Goal: Use online tool/utility: Utilize a website feature to perform a specific function

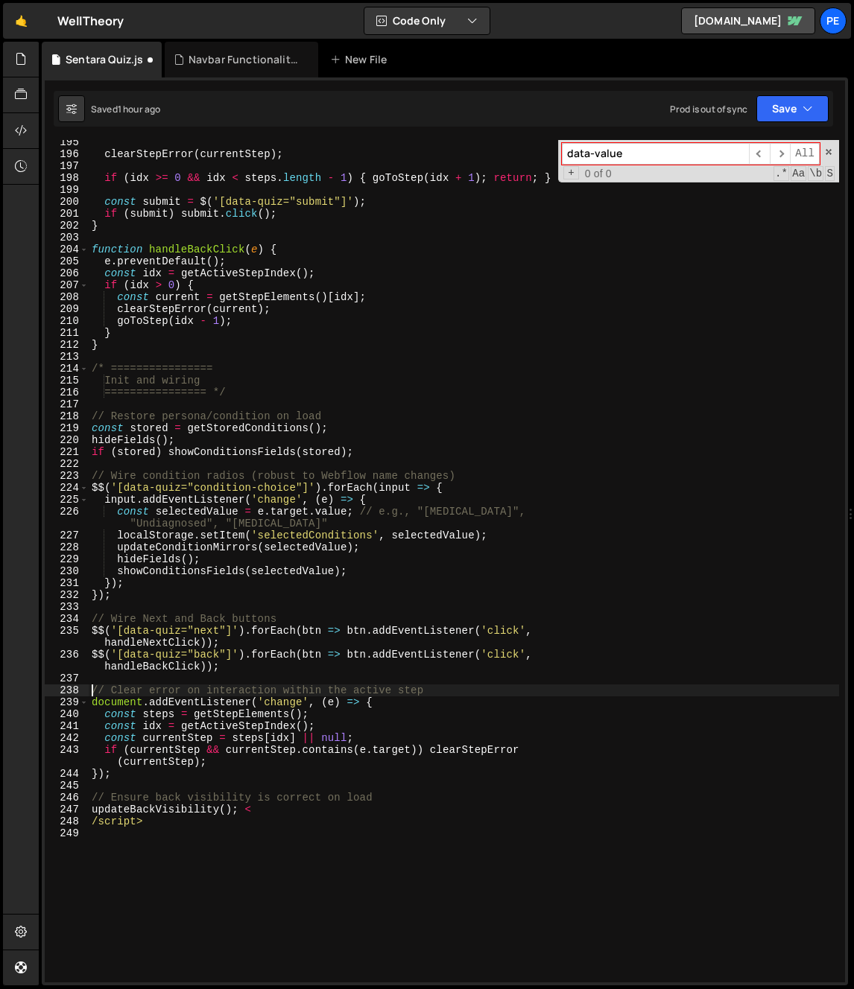
scroll to position [2638, 0]
click at [828, 154] on span at bounding box center [828, 152] width 10 height 10
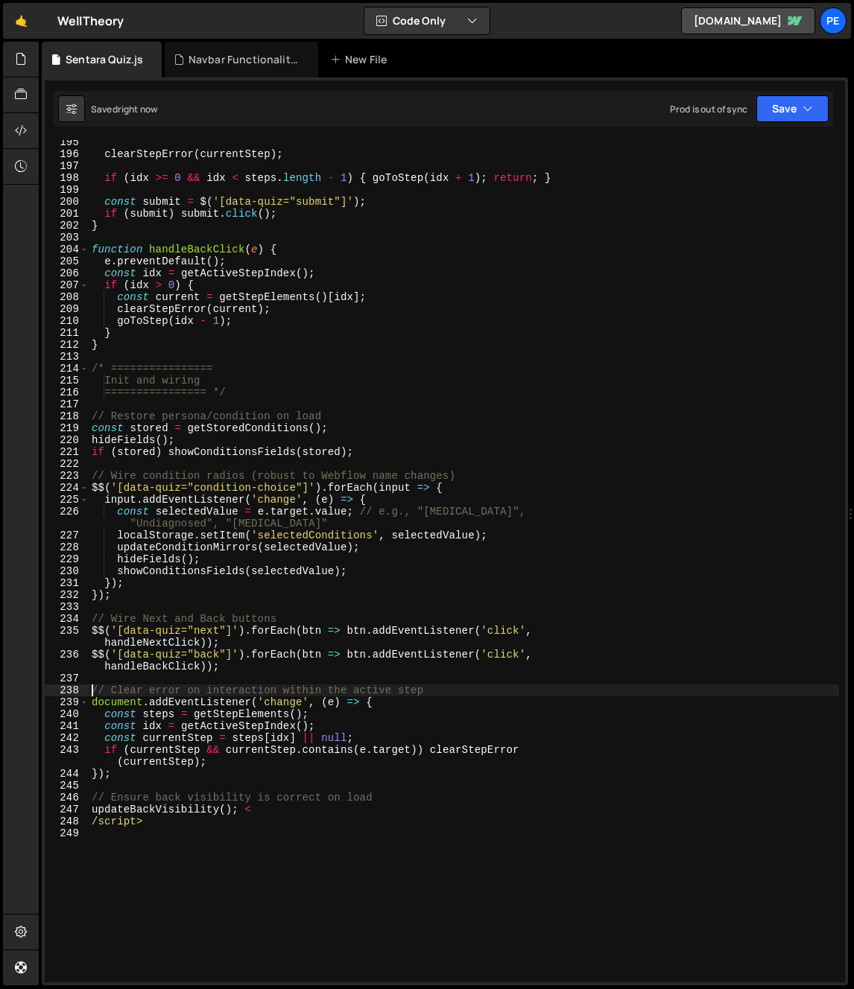
click at [454, 564] on div "clearStepError ( currentStep ) ; if ( idx >= 0 && idx < steps . length - 1 ) { …" at bounding box center [464, 569] width 750 height 866
type textarea "clearStepError(current);"
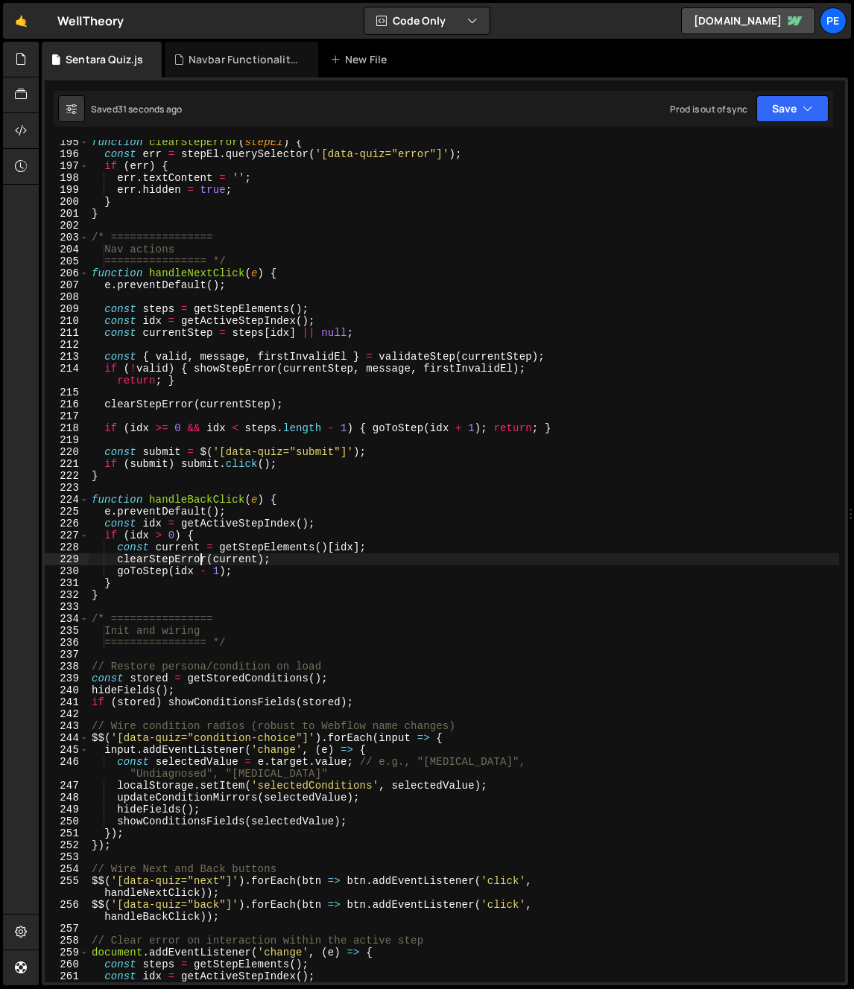
click at [354, 443] on div "function clearStepError ( stepEl ) { const err = stepEl . querySelector ( '[dat…" at bounding box center [464, 569] width 750 height 866
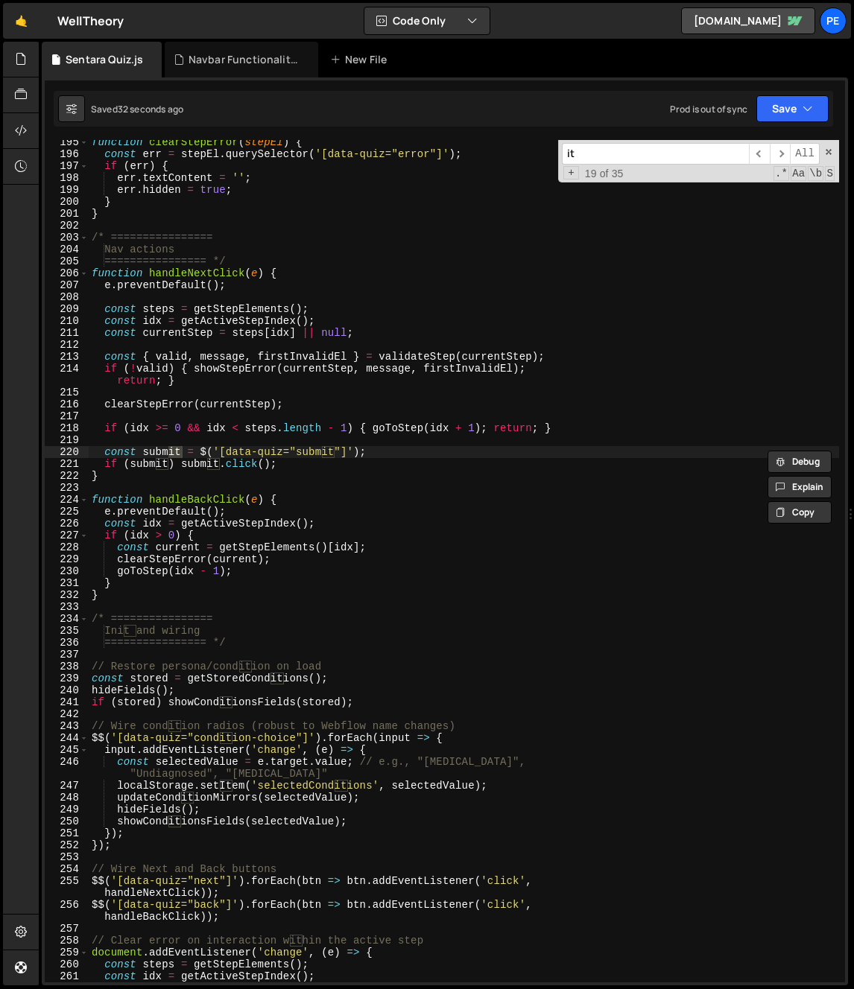
type input "i"
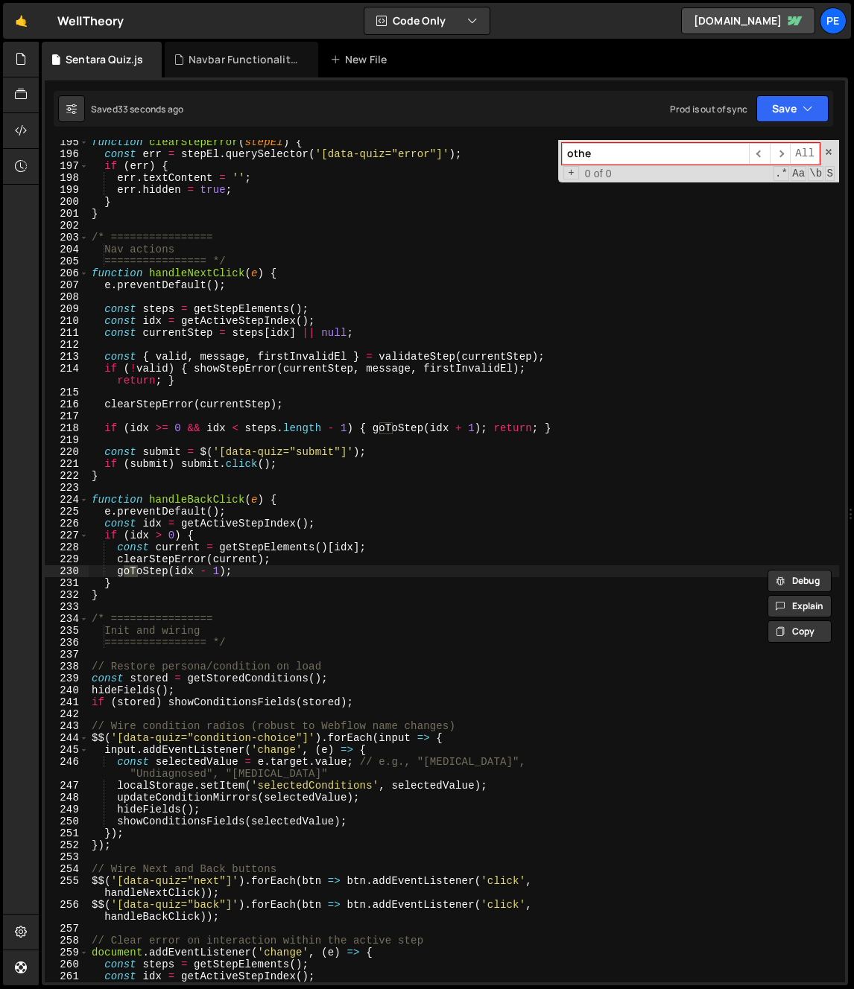
type input "other"
type input "A"
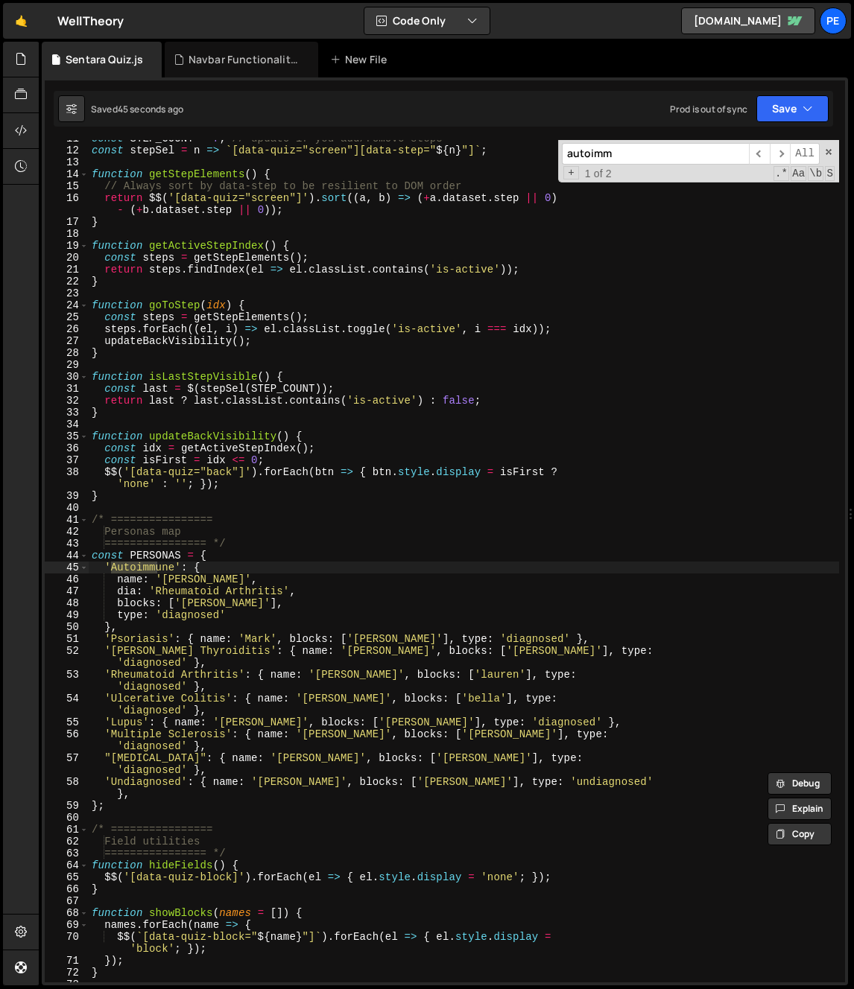
scroll to position [127, 0]
type input "autoimm"
click at [387, 399] on div "const STEP_COUNT = 7 ; // update if you add/remove steps const stepSel = n => `…" at bounding box center [464, 566] width 750 height 866
type textarea "/script>"
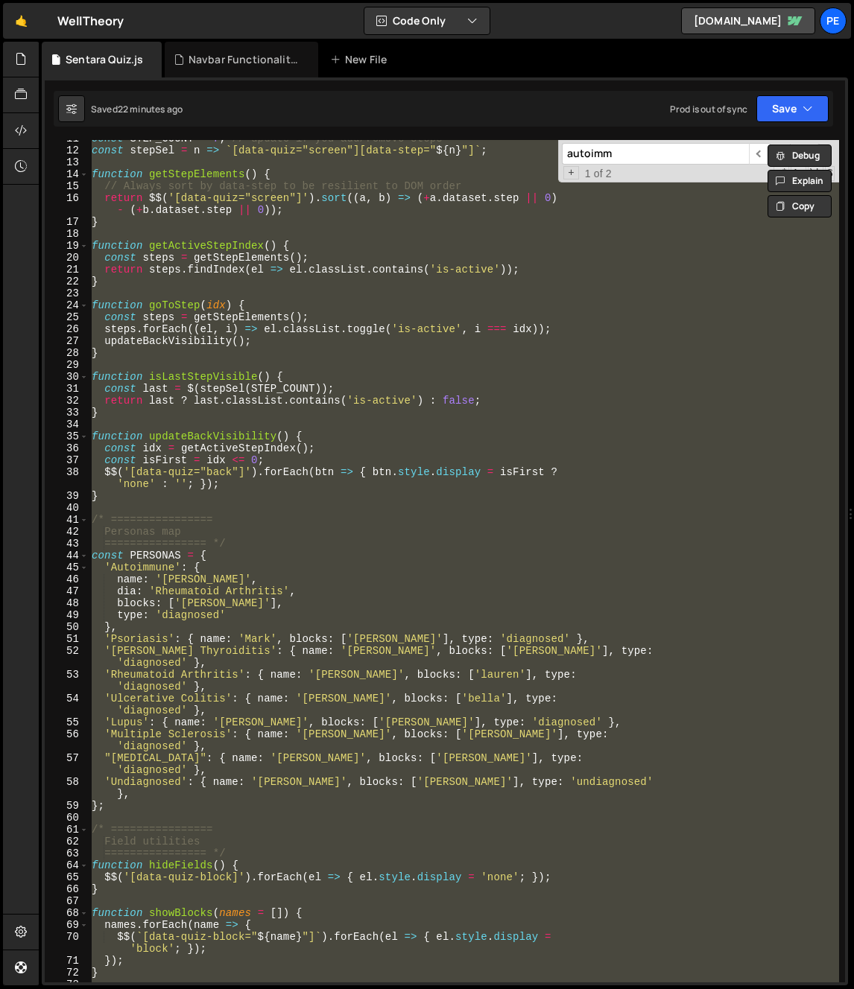
paste textarea
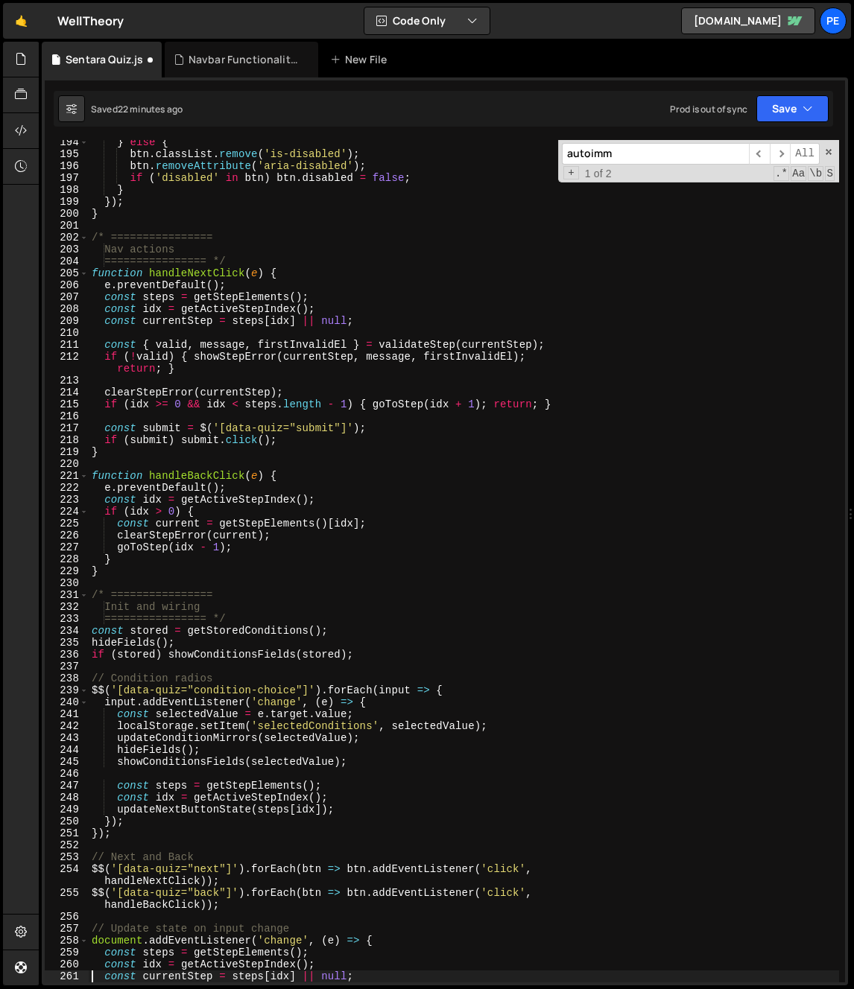
type textarea "const currentStep = steps[idx] || null;"
click at [631, 156] on input "autoimm" at bounding box center [655, 154] width 187 height 22
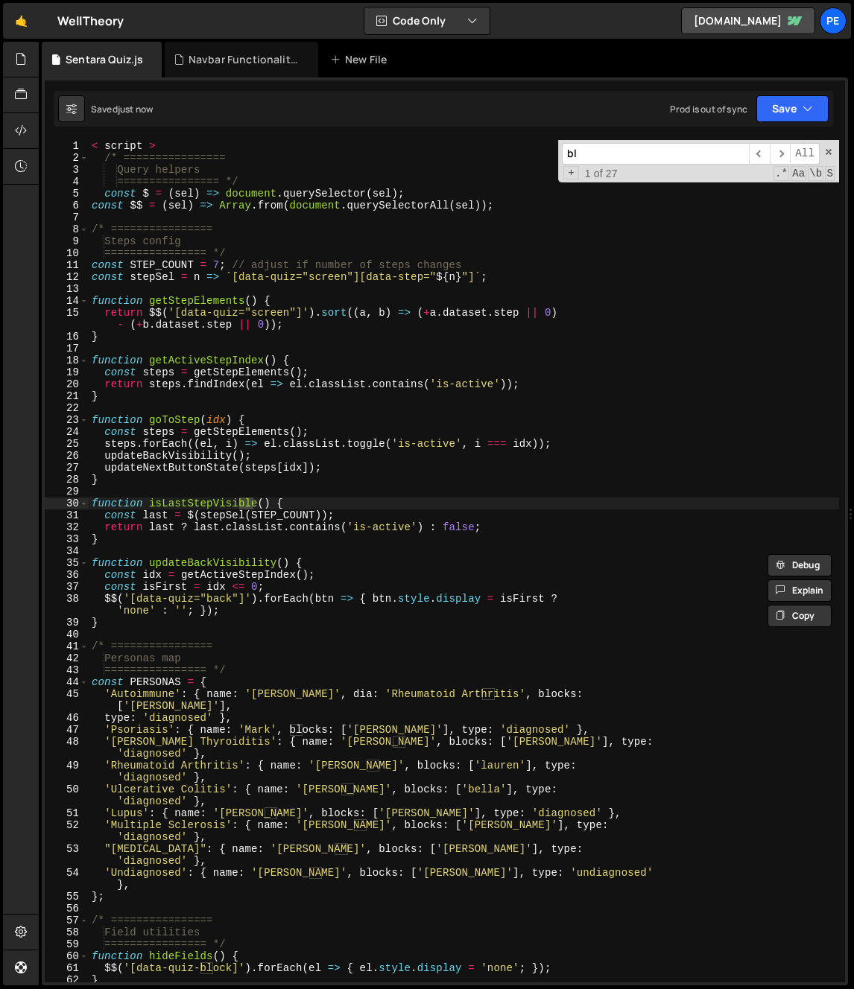
scroll to position [0, 0]
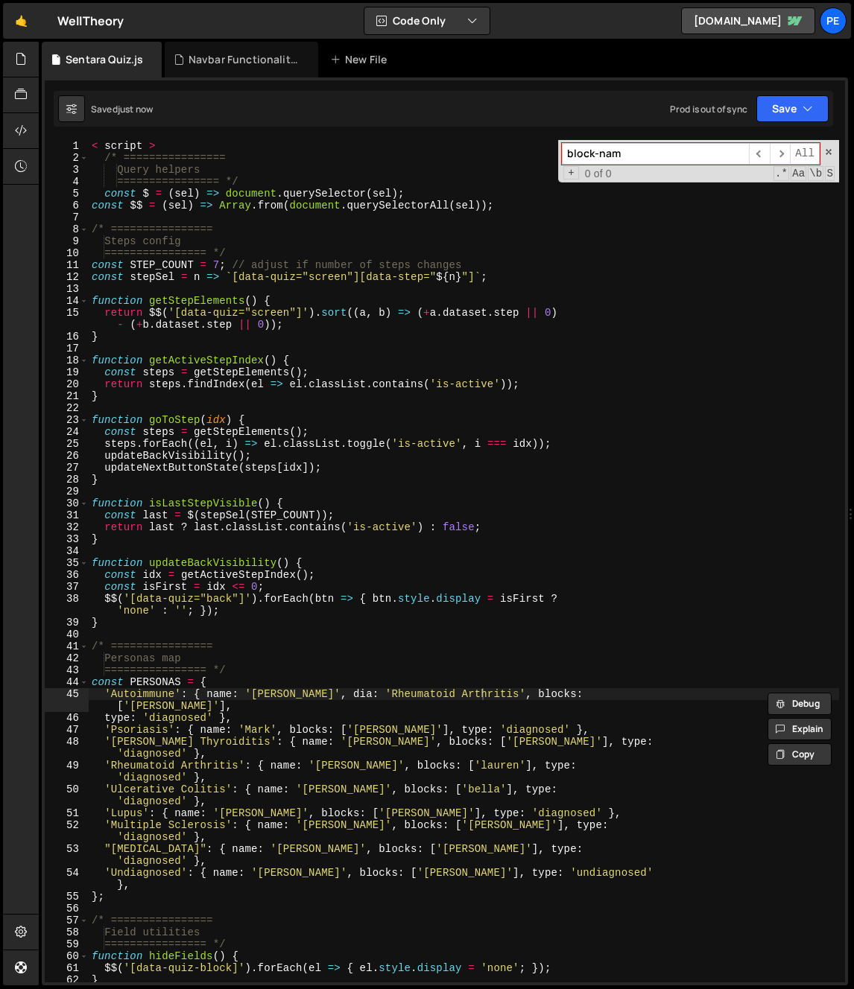
type input "block-name"
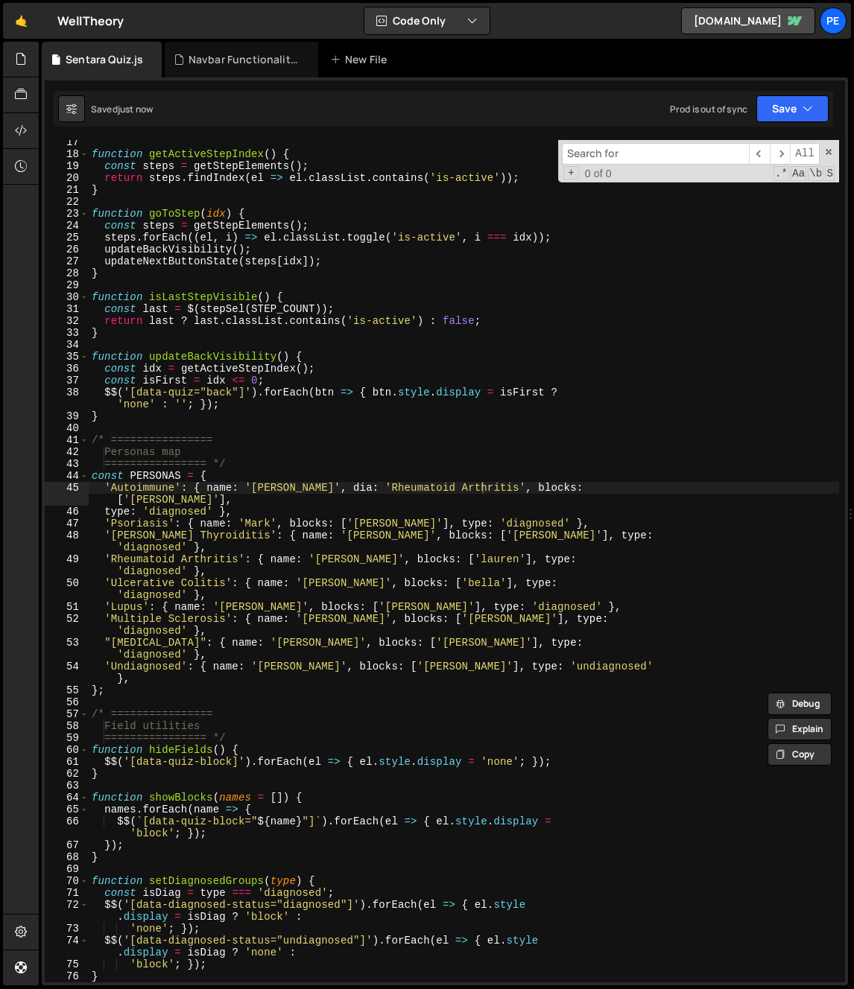
scroll to position [256, 0]
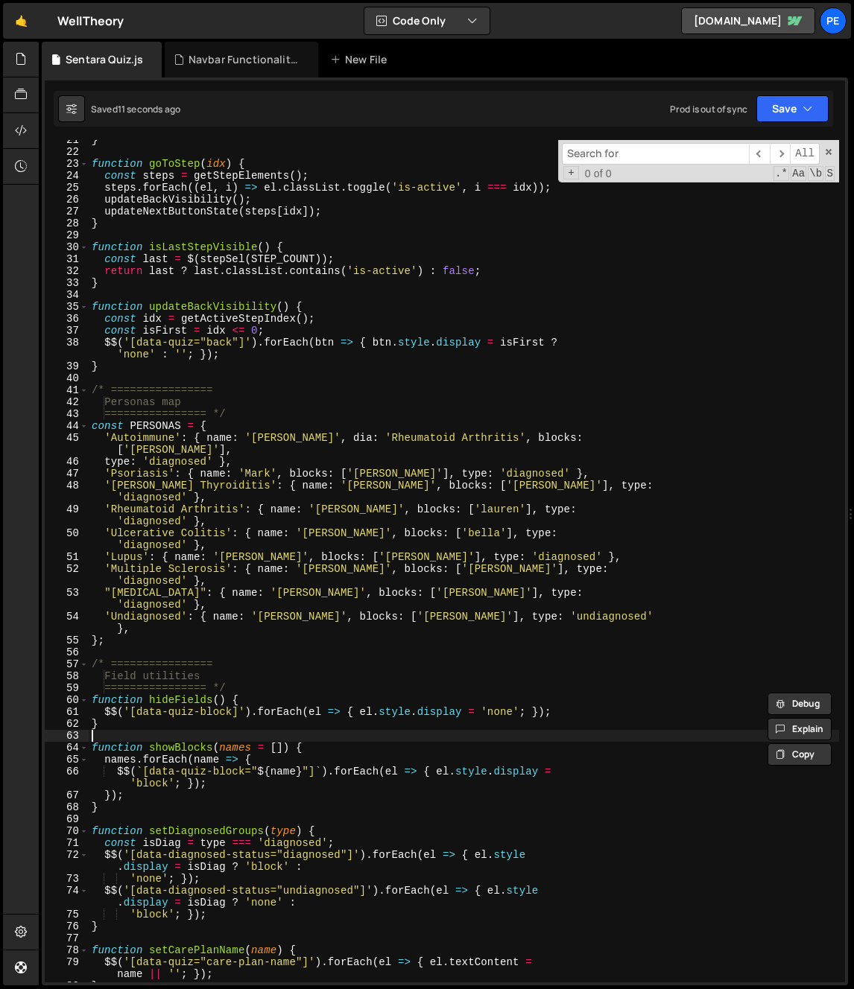
click at [499, 735] on div "} function goToStep ( idx ) { const steps = getStepElements ( ) ; steps . forEa…" at bounding box center [464, 567] width 750 height 866
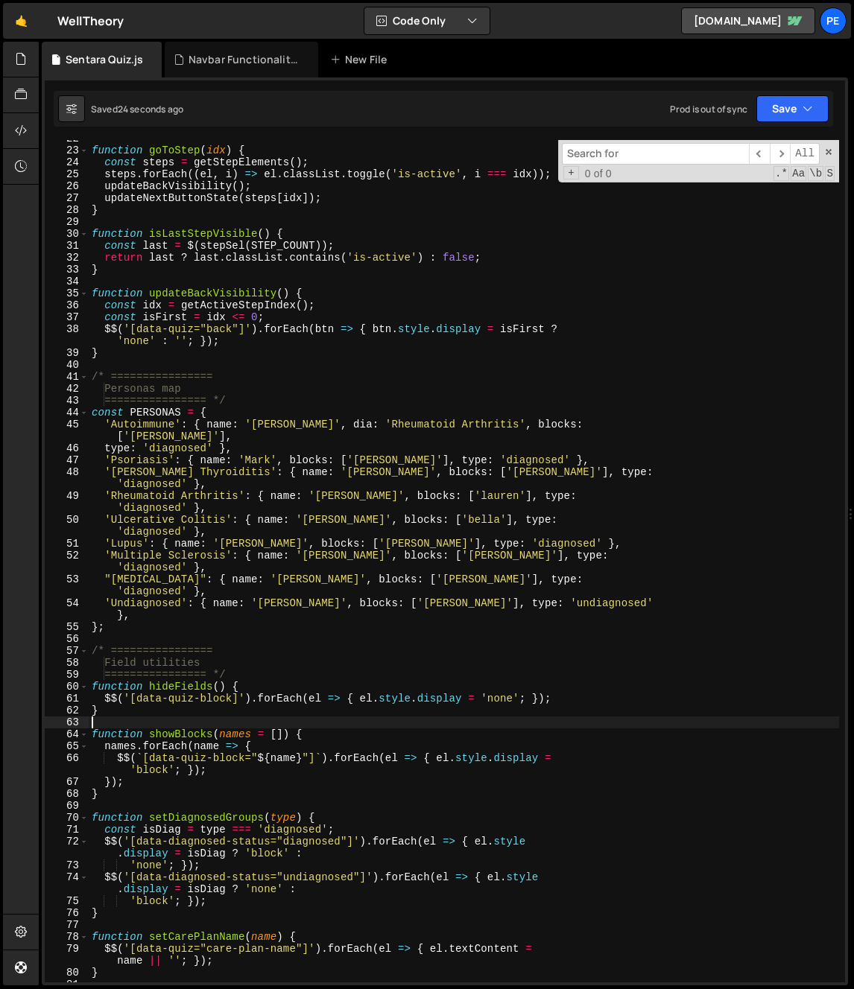
scroll to position [270, 0]
click at [326, 414] on div "function goToStep ( idx ) { const steps = getStepElements ( ) ; steps . forEach…" at bounding box center [464, 566] width 750 height 866
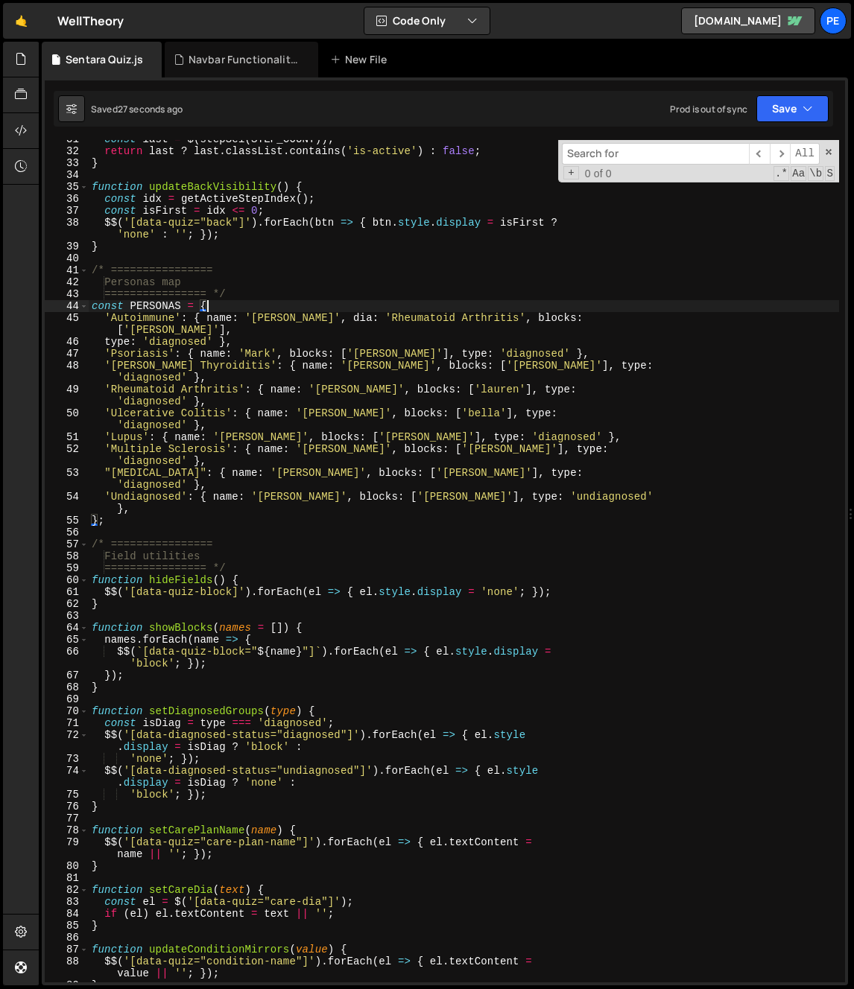
scroll to position [376, 0]
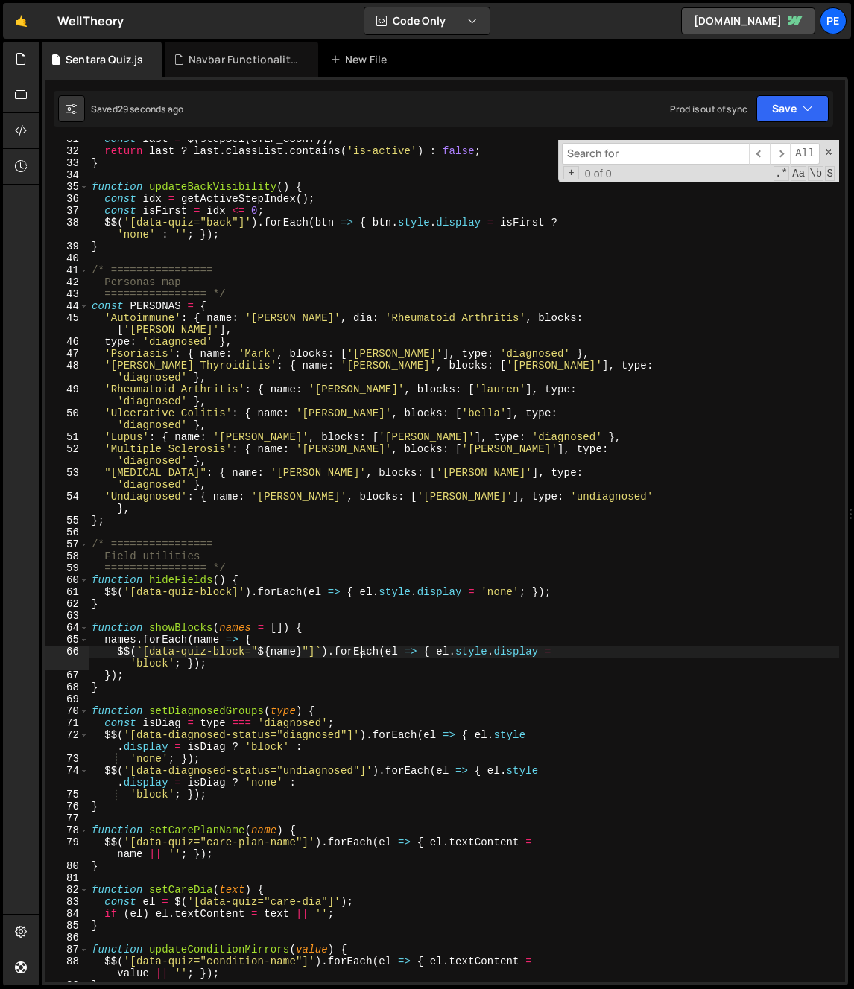
click at [361, 647] on div "const last = $ ( stepSel ( STEP_COUNT )) ; return last ? last . classList . con…" at bounding box center [464, 566] width 750 height 866
click at [201, 669] on div "const last = $ ( stepSel ( STEP_COUNT )) ; return last ? last . classList . con…" at bounding box center [464, 566] width 750 height 866
drag, startPoint x: 246, startPoint y: 652, endPoint x: 150, endPoint y: 652, distance: 96.1
click at [150, 652] on div "const last = $ ( stepSel ( STEP_COUNT )) ; return last ? last . classList . con…" at bounding box center [464, 566] width 750 height 866
click at [269, 326] on div "const last = $ ( stepSel ( STEP_COUNT )) ; return last ? last . classList . con…" at bounding box center [464, 566] width 750 height 866
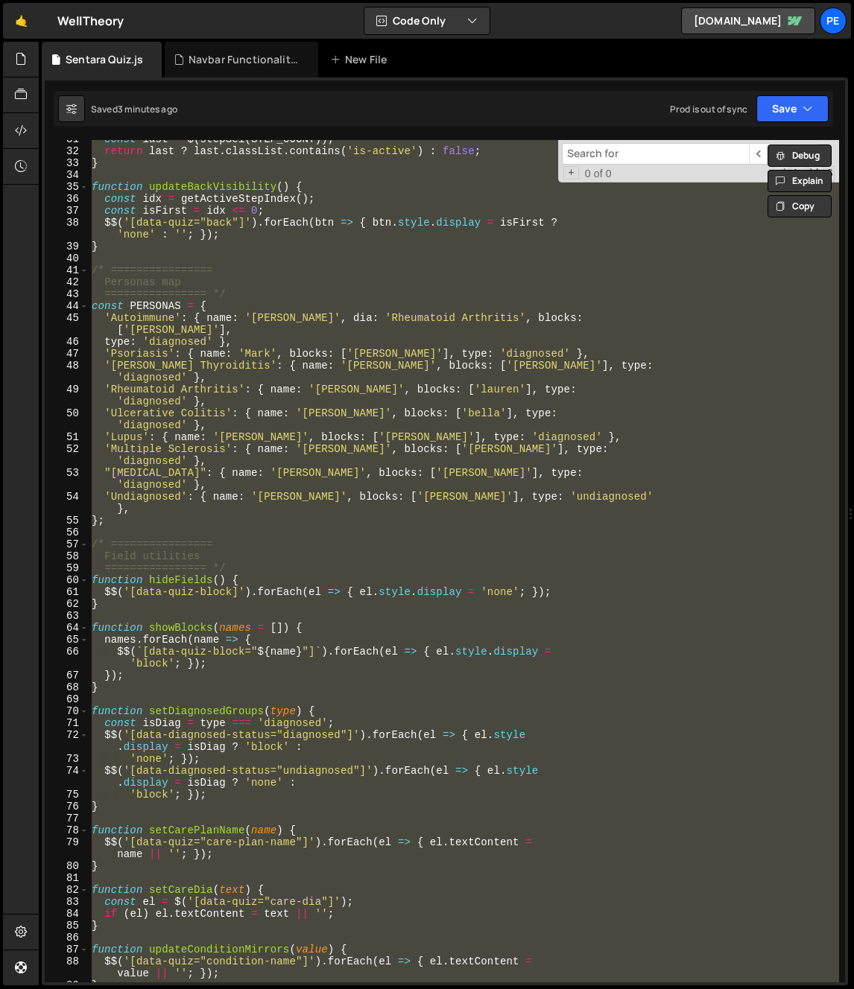
click at [314, 522] on div "const last = $ ( stepSel ( STEP_COUNT )) ; return last ? last . classList . con…" at bounding box center [464, 561] width 750 height 843
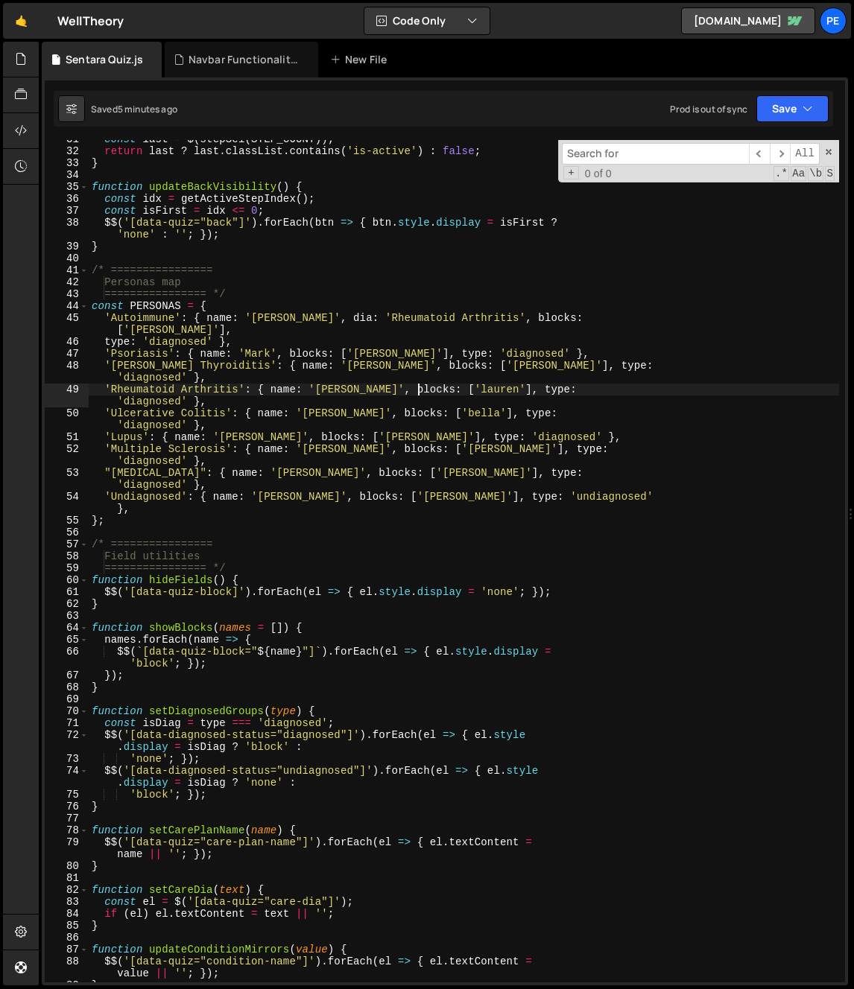
click at [417, 390] on div "const last = $ ( stepSel ( STEP_COUNT )) ; return last ? last . classList . con…" at bounding box center [464, 566] width 750 height 866
type textarea "/script>"
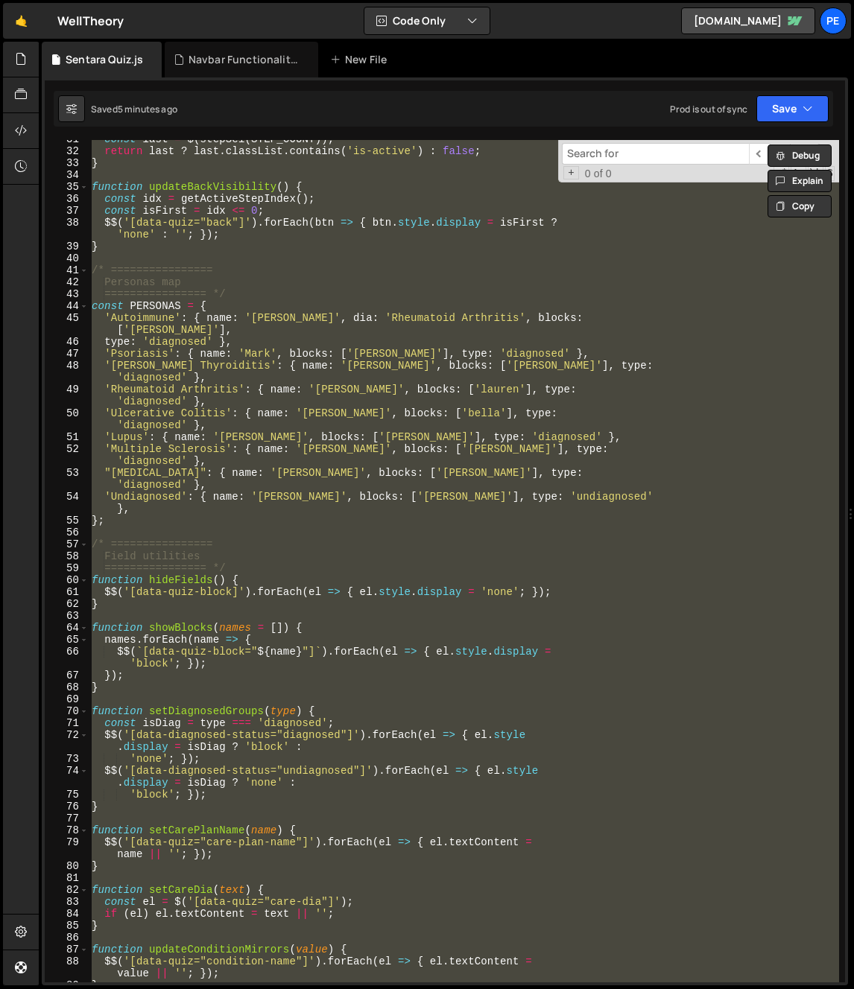
paste textarea
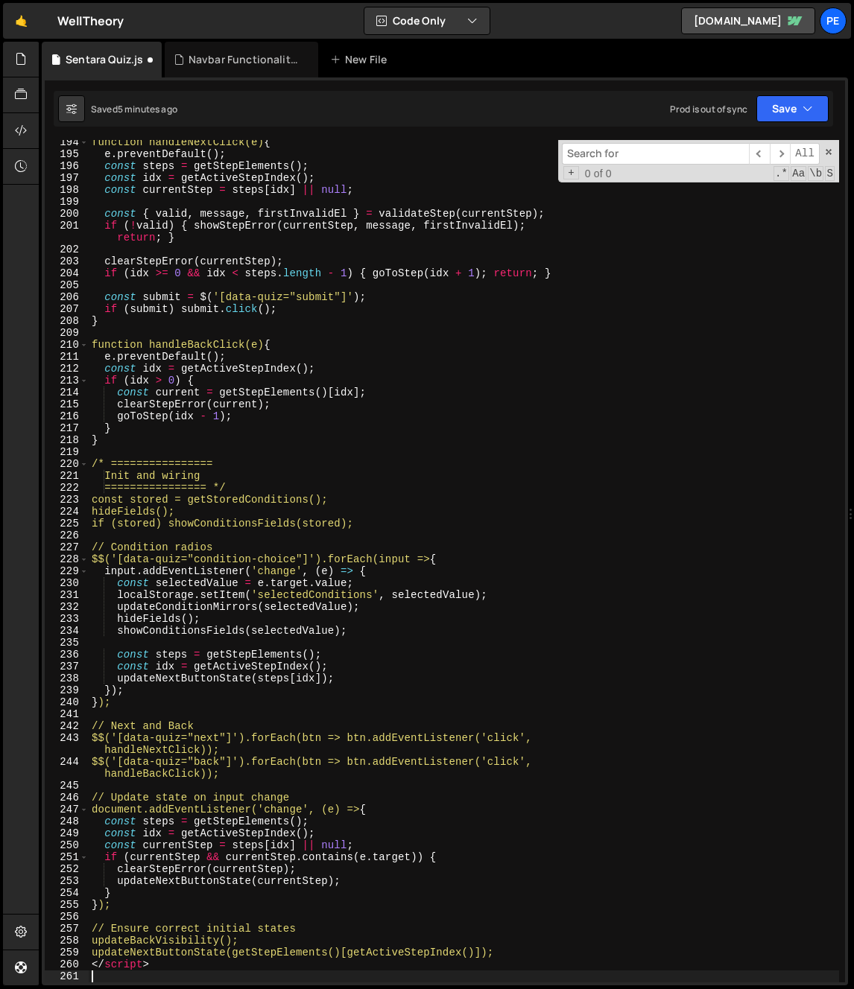
click at [488, 588] on div "function handleNextClick(e) { e . preventDefault ( ) ; const steps = getStepEle…" at bounding box center [464, 569] width 750 height 866
type textarea "const selectedValue = e.target.value;"
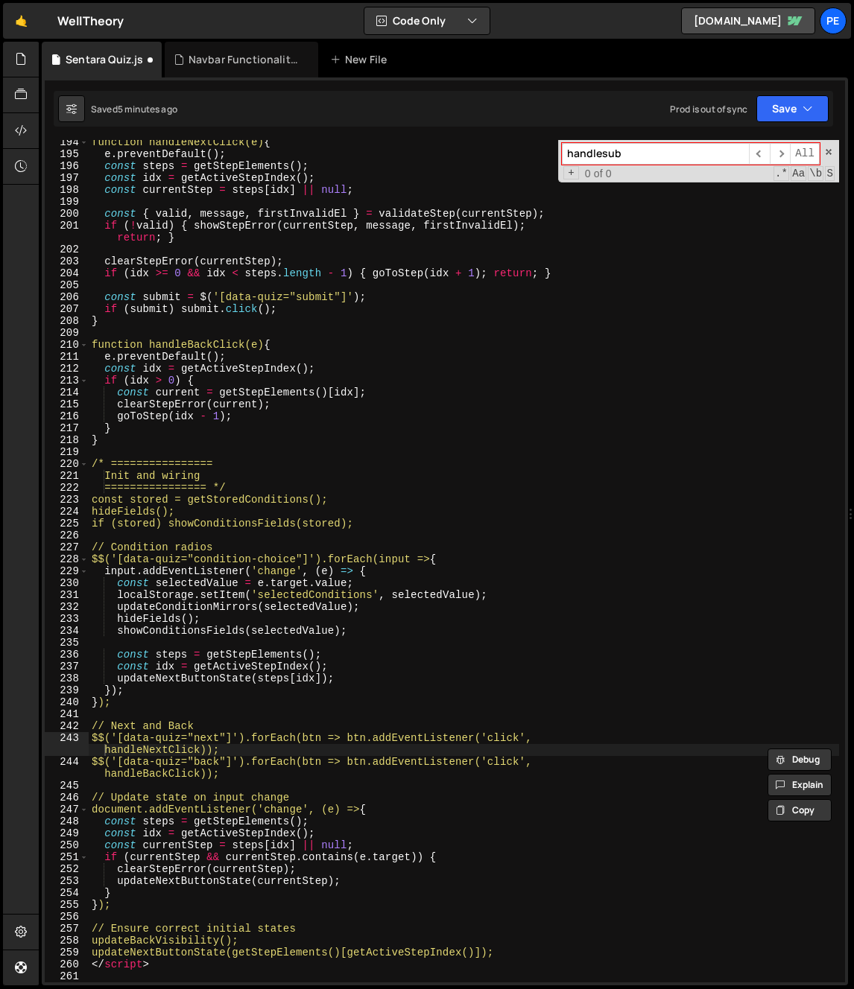
type input "h"
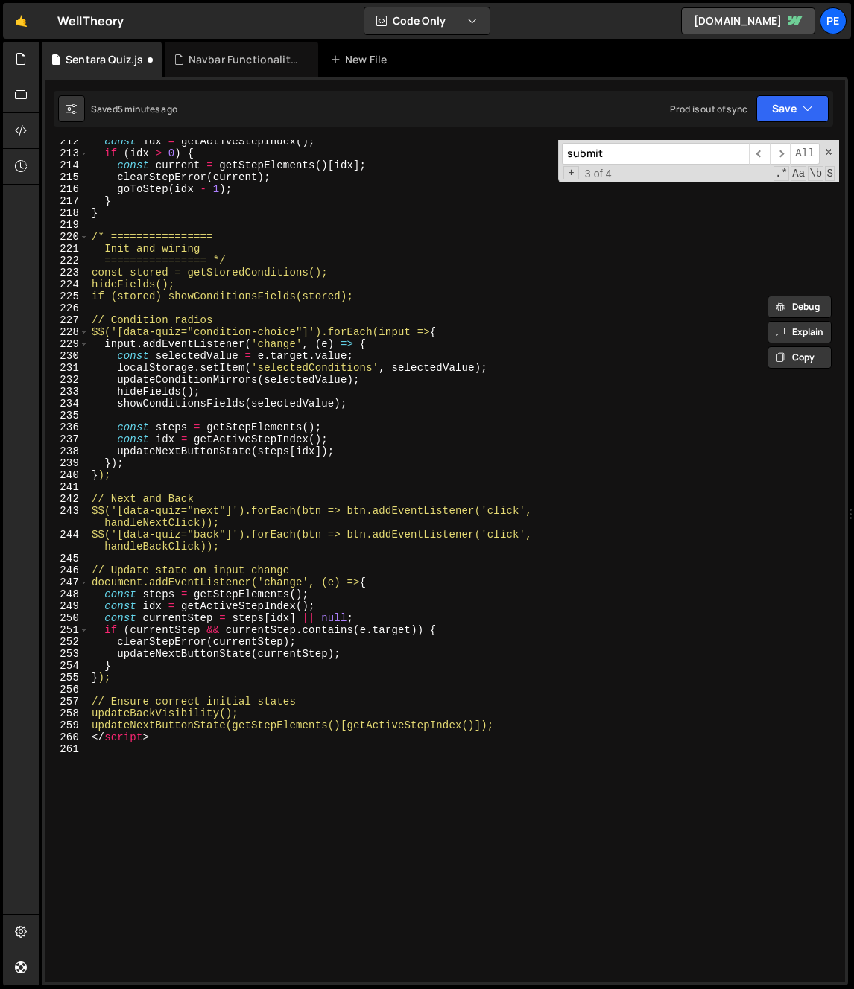
scroll to position [2679, 0]
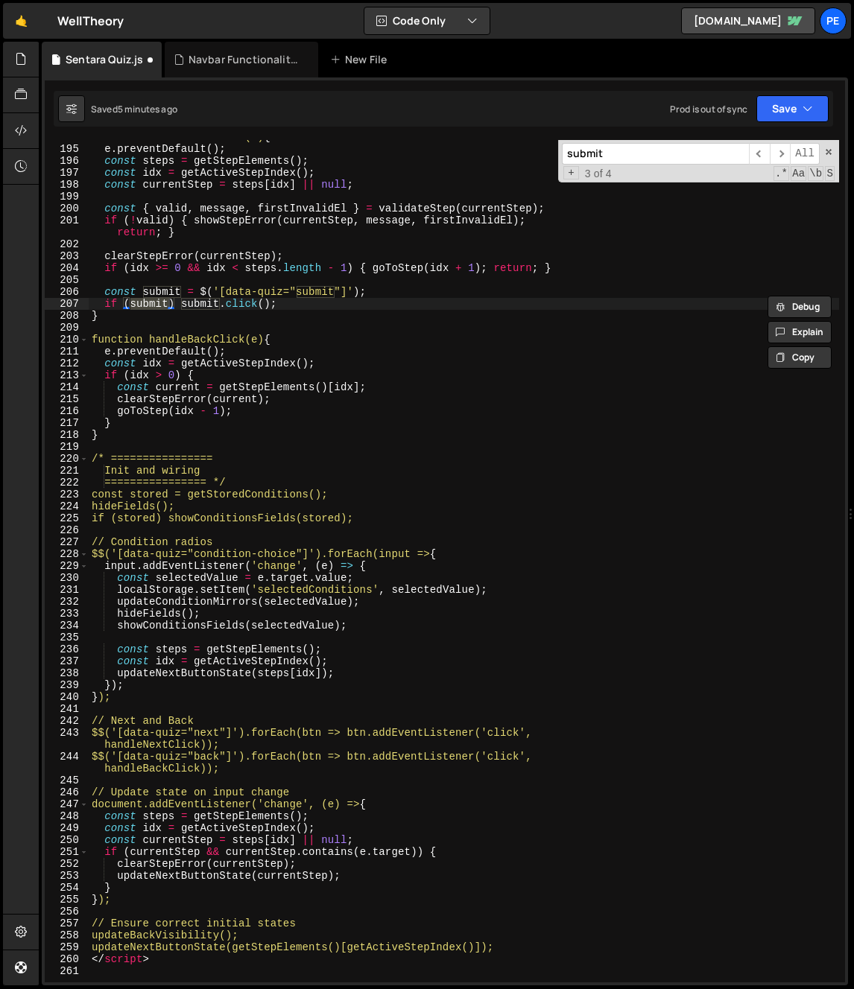
type input "submit"
click at [166, 434] on div "function handleNextClick(e) { e . preventDefault ( ) ; const steps = getStepEle…" at bounding box center [464, 564] width 750 height 866
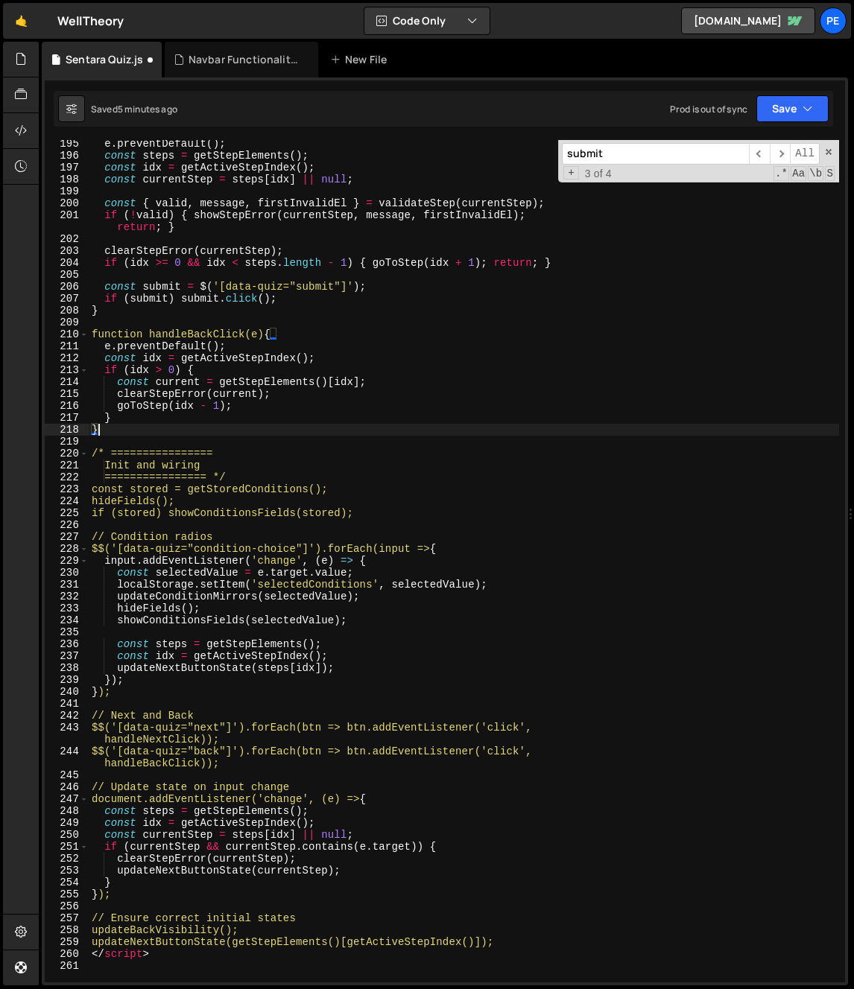
scroll to position [2880, 0]
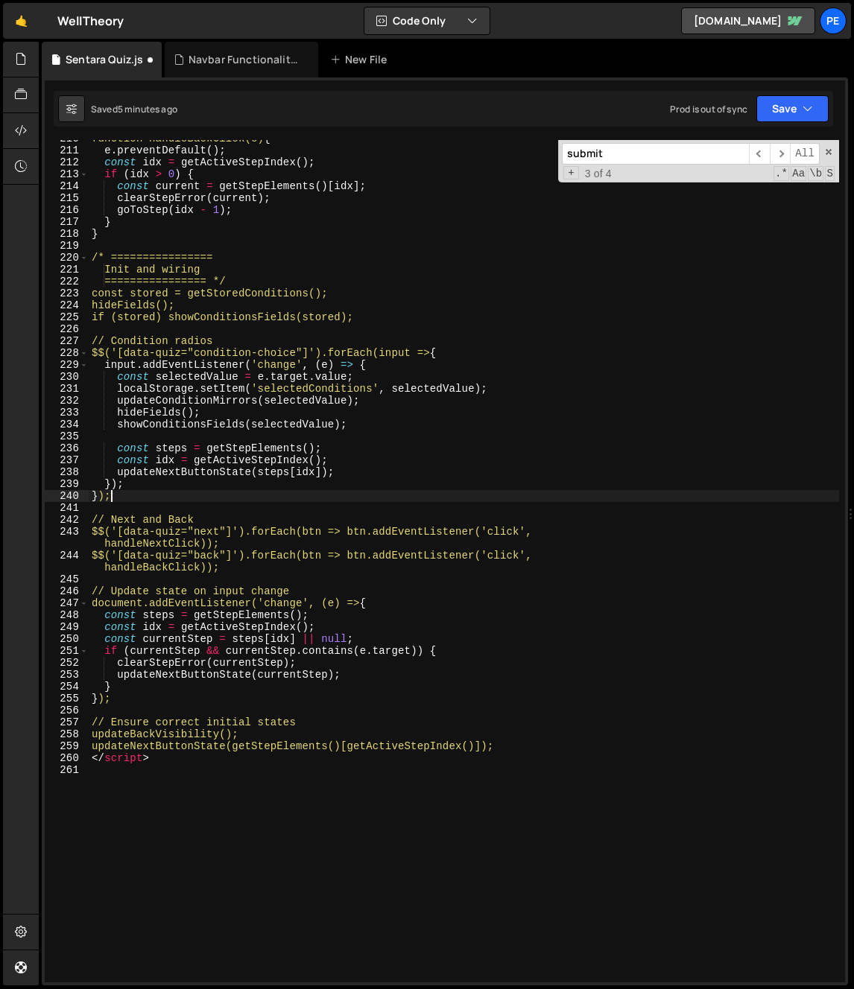
click at [127, 495] on div "function handleBackClick(e) { e . preventDefault ( ) ; const idx = getActiveSte…" at bounding box center [464, 566] width 750 height 866
click at [282, 500] on div "function handleBackClick(e) { e . preventDefault ( ) ; const idx = getActiveSte…" at bounding box center [464, 566] width 750 height 866
drag, startPoint x: 288, startPoint y: 254, endPoint x: 289, endPoint y: 266, distance: 11.9
click at [288, 254] on div "function handleBackClick(e) { e . preventDefault ( ) ; const idx = getActiveSte…" at bounding box center [464, 566] width 750 height 866
click at [290, 288] on div "function handleBackClick(e) { e . preventDefault ( ) ; const idx = getActiveSte…" at bounding box center [464, 566] width 750 height 866
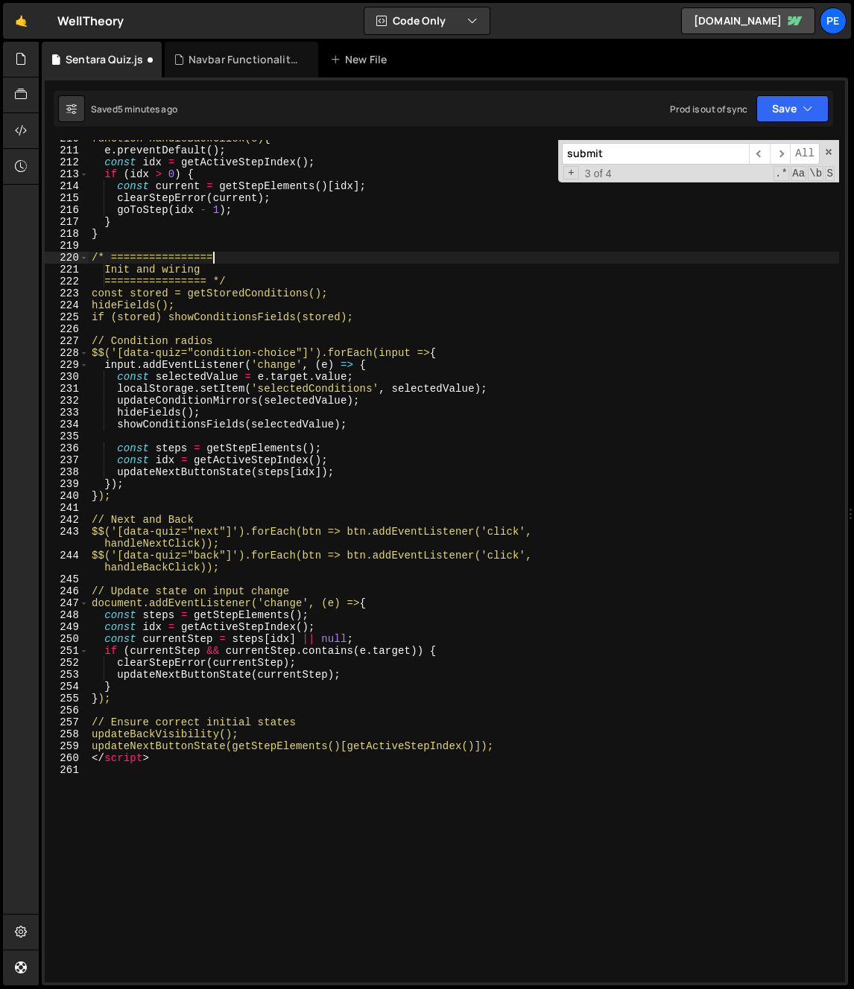
type textarea "================ */"
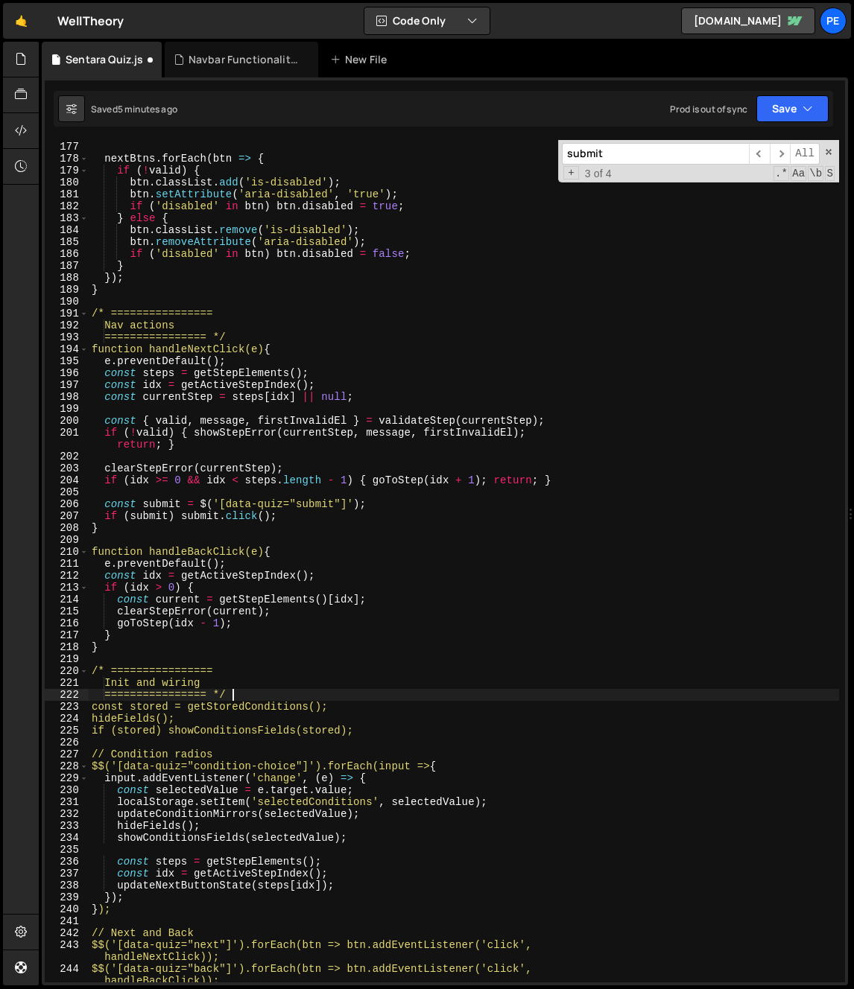
scroll to position [2467, 0]
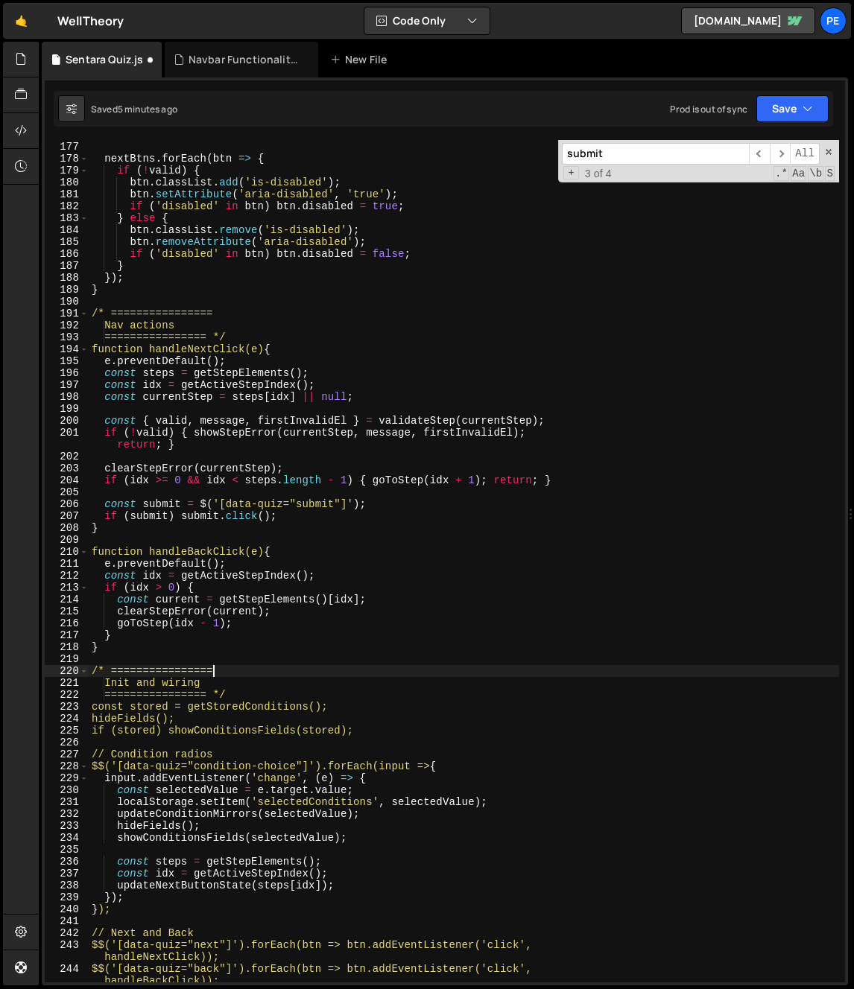
click at [267, 672] on div "const { valid } = validateStep ( stepEl ) ; nextBtns . forEach ( btn => { if ( …" at bounding box center [464, 568] width 750 height 878
click at [269, 650] on div "const { valid } = validateStep ( stepEl ) ; nextBtns . forEach ( btn => { if ( …" at bounding box center [464, 568] width 750 height 878
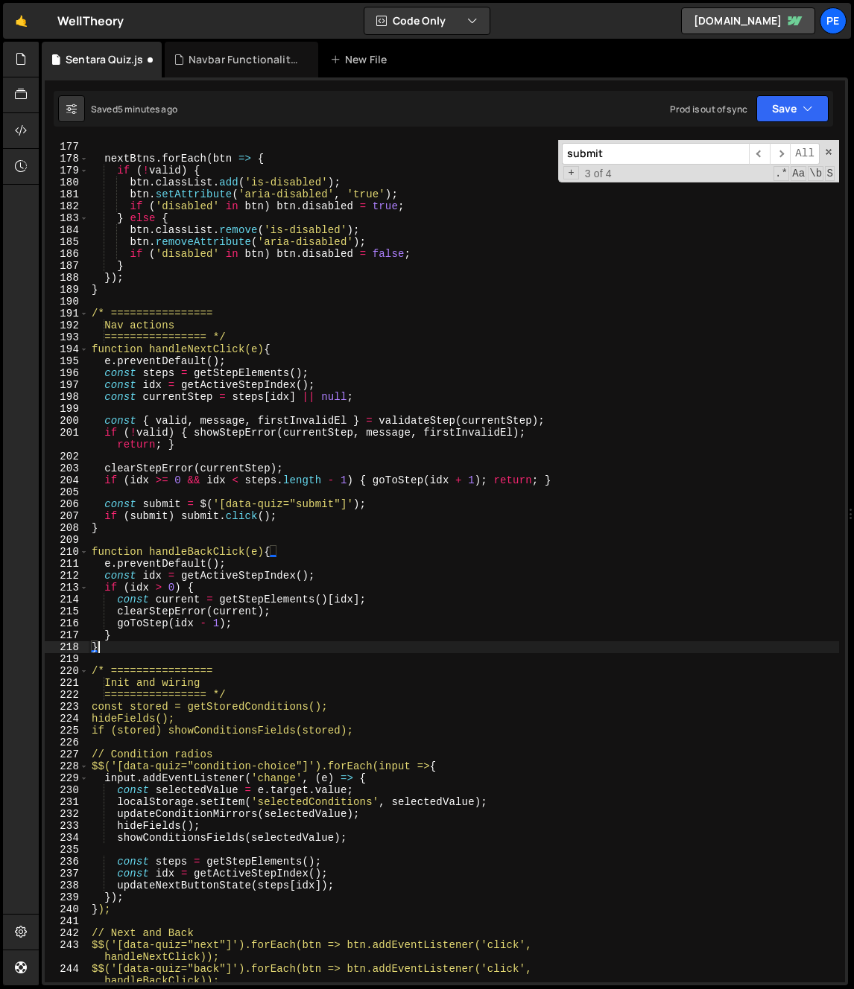
scroll to position [0, 0]
click at [274, 688] on div "const { valid } = validateStep ( stepEl ) ; nextBtns . forEach ( btn => { if ( …" at bounding box center [464, 568] width 750 height 878
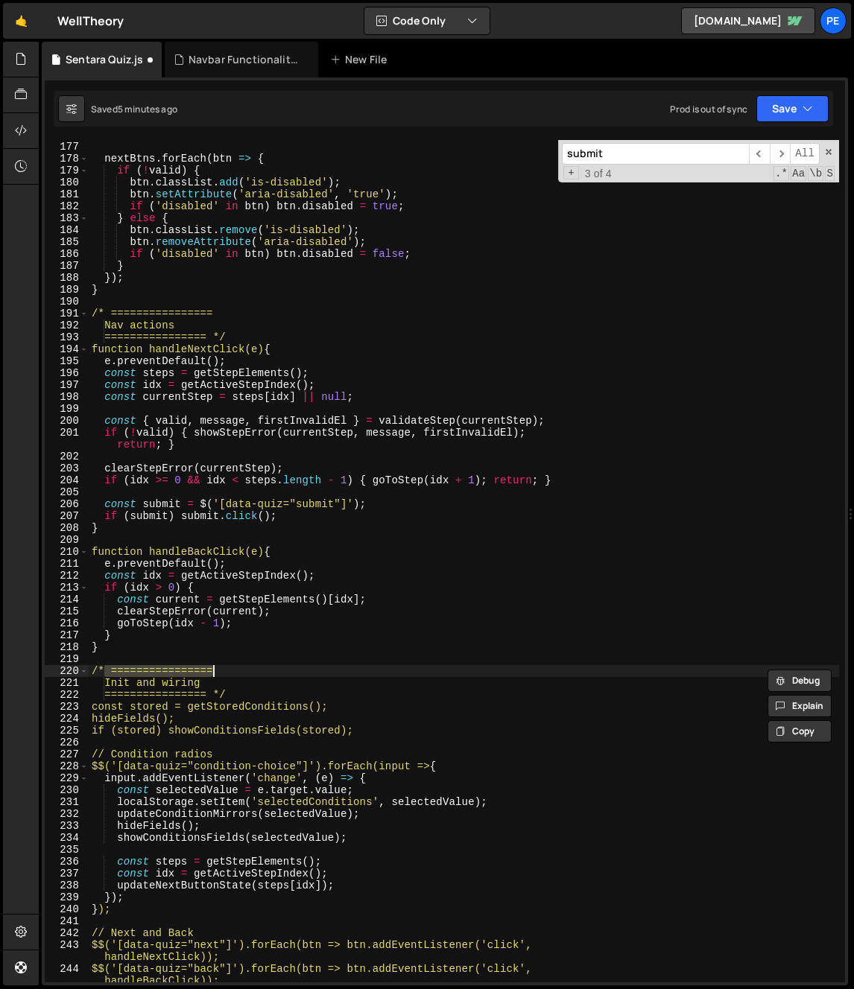
type textarea "================ */"
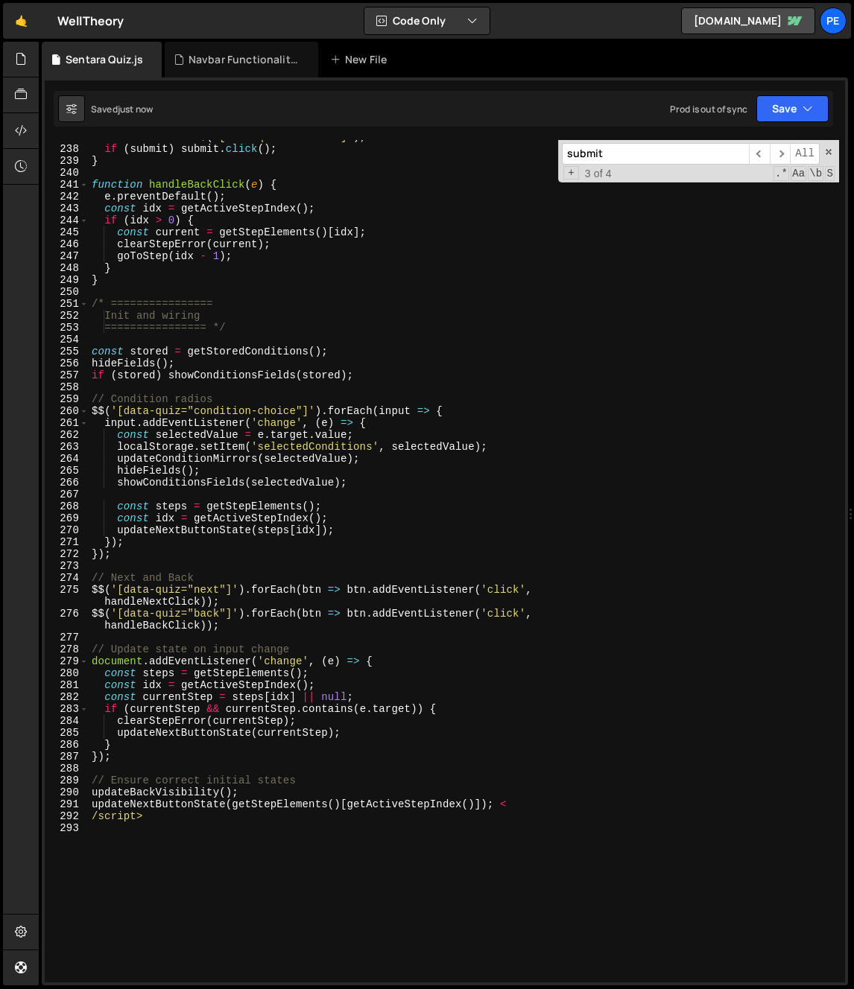
scroll to position [2896, 0]
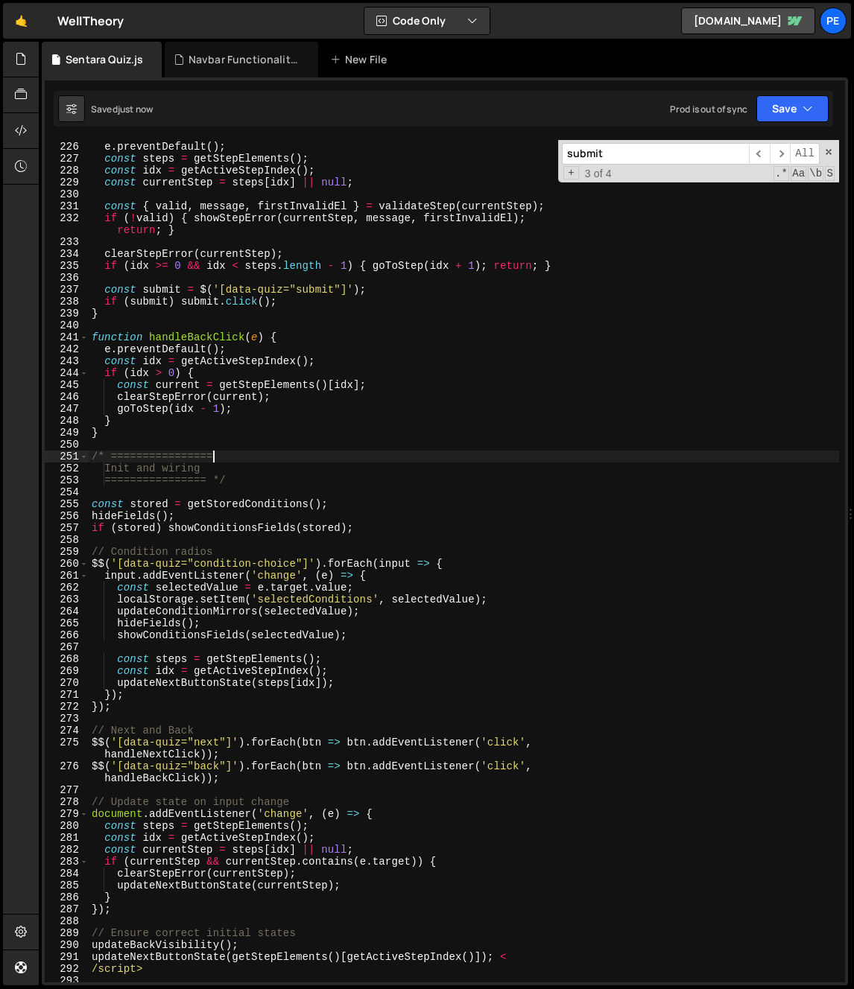
click at [221, 461] on div "function handleNextClick ( e ) { e . preventDefault ( ) ; const steps = getStep…" at bounding box center [464, 562] width 750 height 866
click at [244, 431] on div "function handleNextClick ( e ) { e . preventDefault ( ) ; const steps = getStep…" at bounding box center [464, 562] width 750 height 866
type textarea "}"
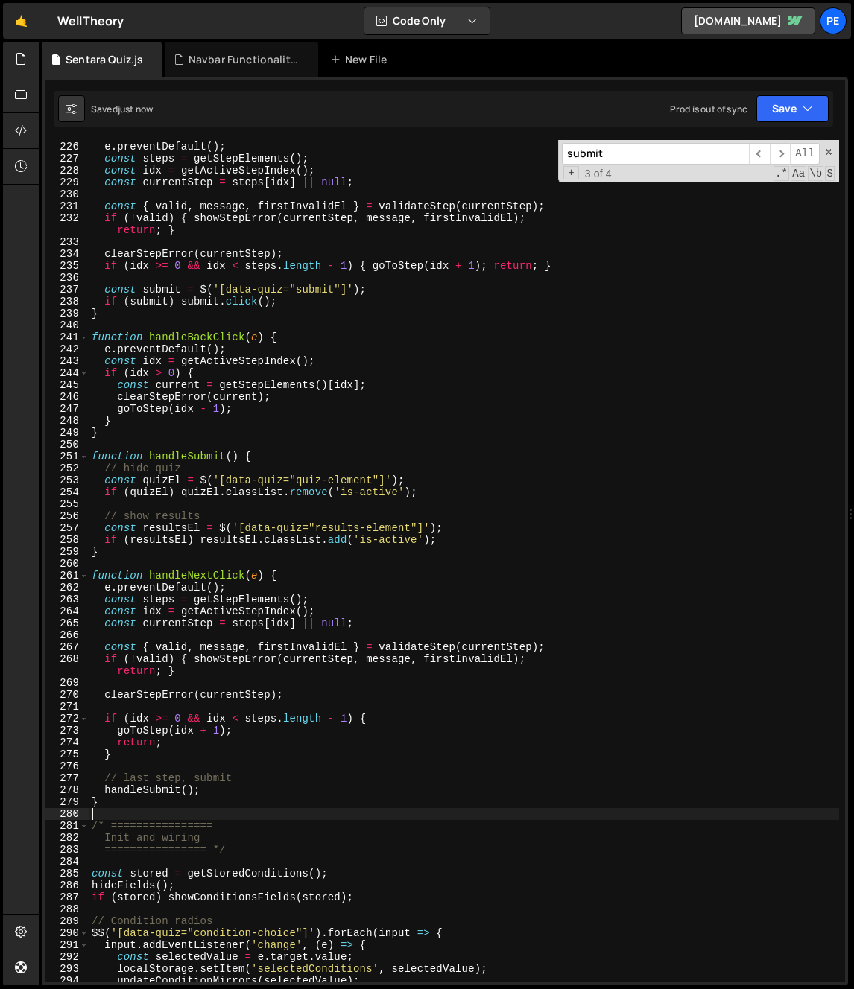
click at [132, 802] on div "function handleNextClick ( e ) { e . preventDefault ( ) ; const steps = getStep…" at bounding box center [464, 562] width 750 height 866
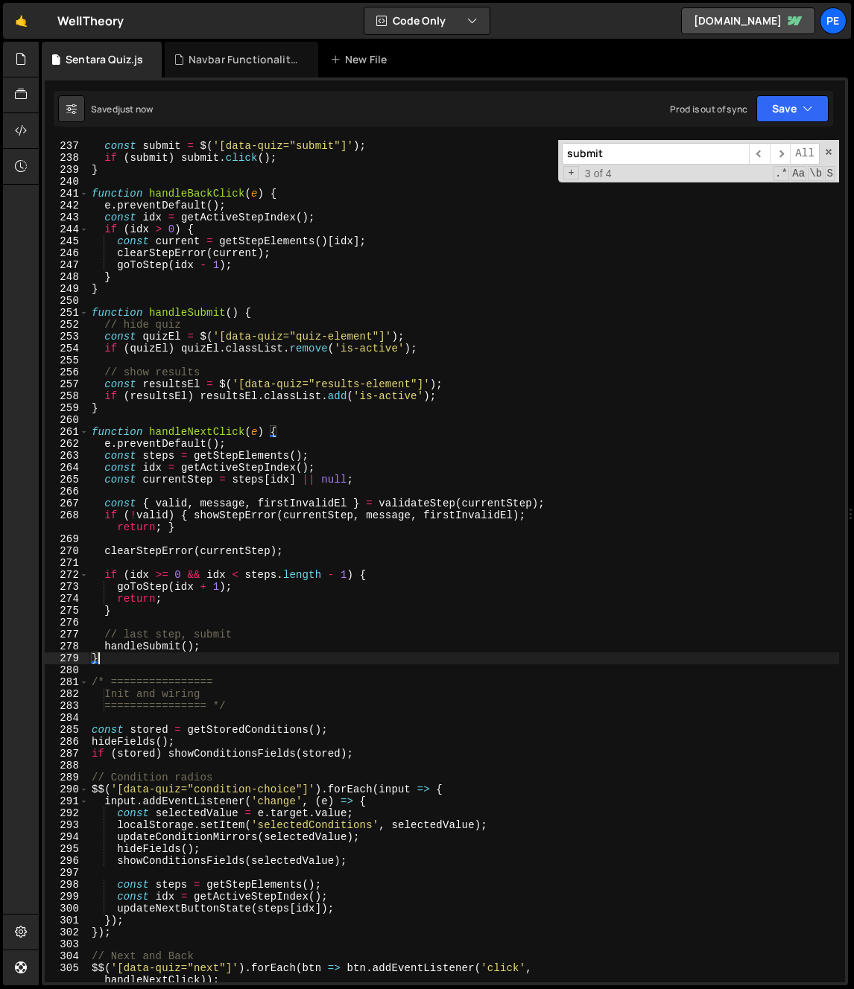
scroll to position [3040, 0]
click at [95, 310] on div "const submit = $ ( '[data-quiz="submit"]' ) ; if ( submit ) submit . click ( ) …" at bounding box center [464, 579] width 750 height 878
type textarea "function handleSubmit() { // hide quiz"
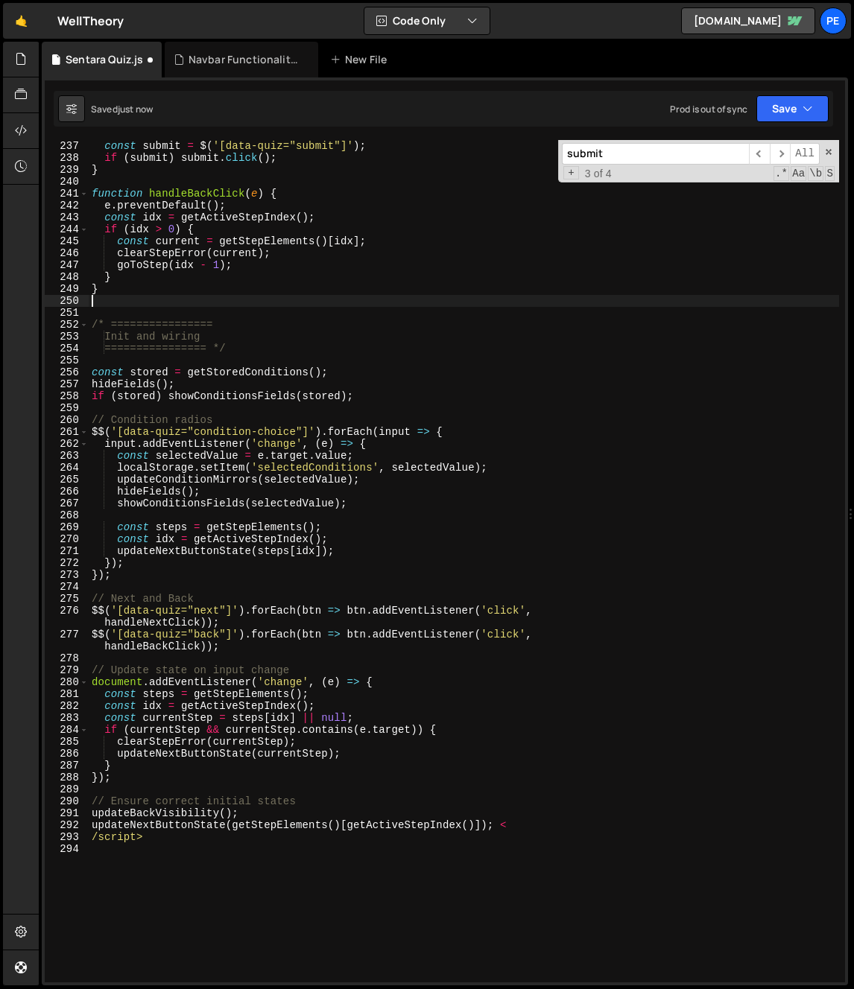
type textarea "}"
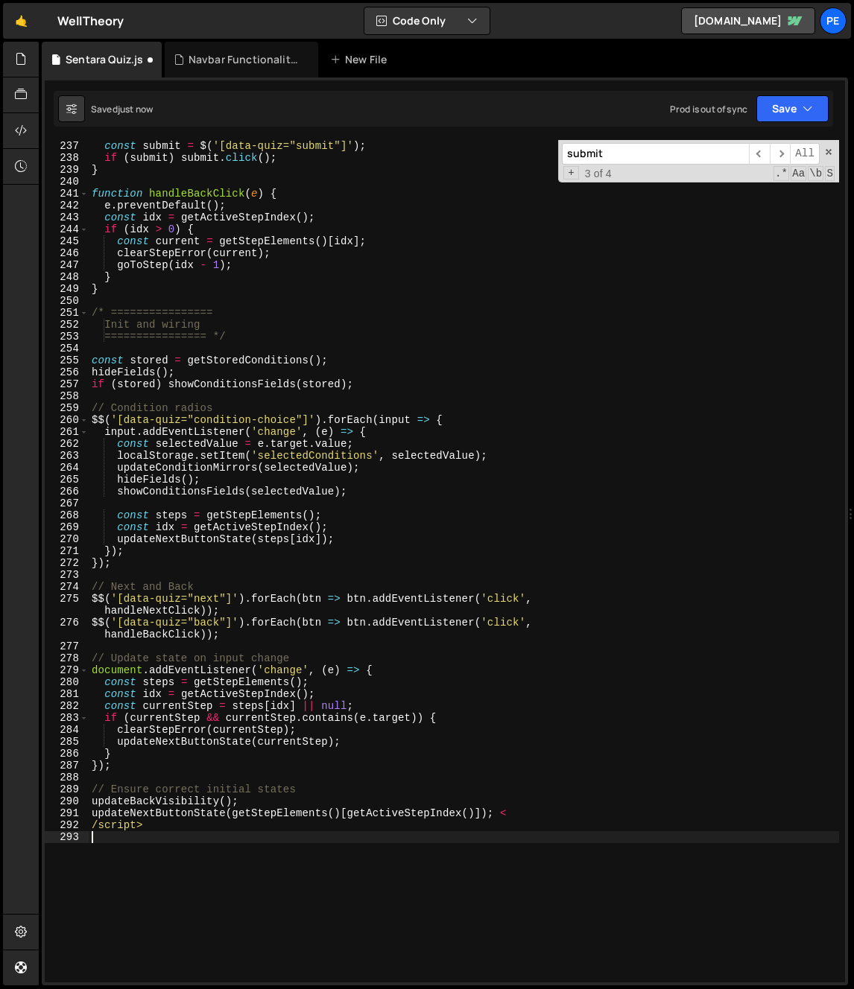
type textarea "/script>"
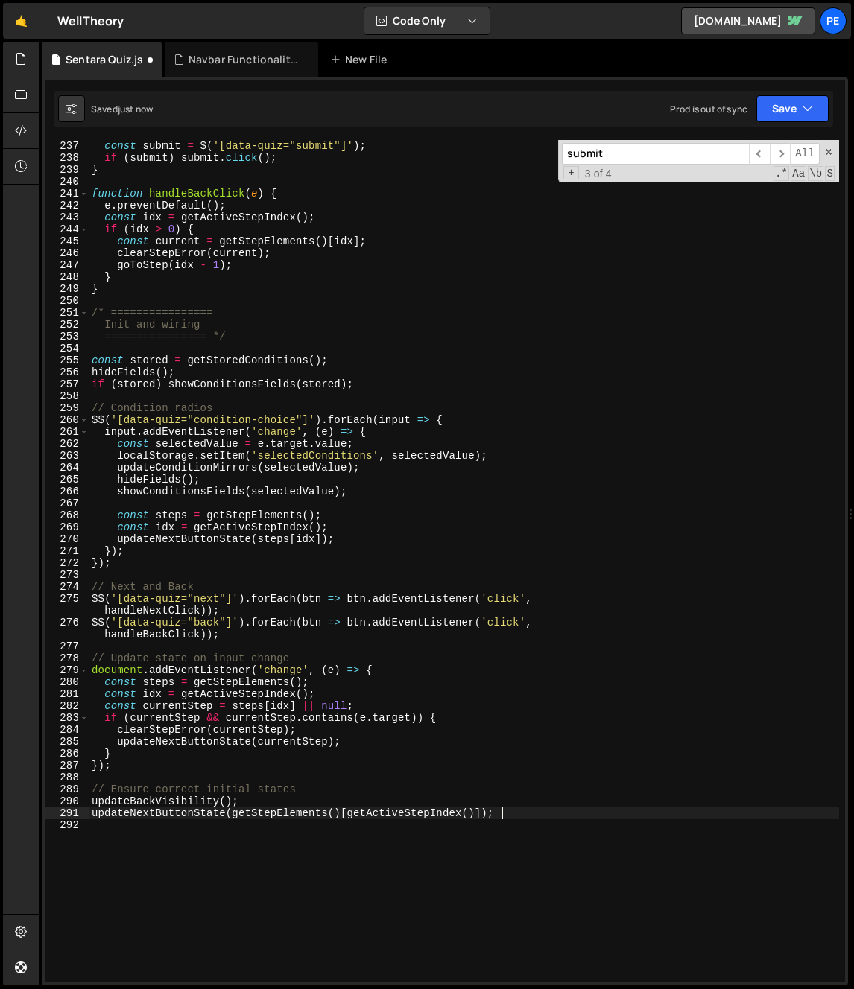
type textarea "updateNextButtonState(getStepElements()[getActiveStepIndex()]);"
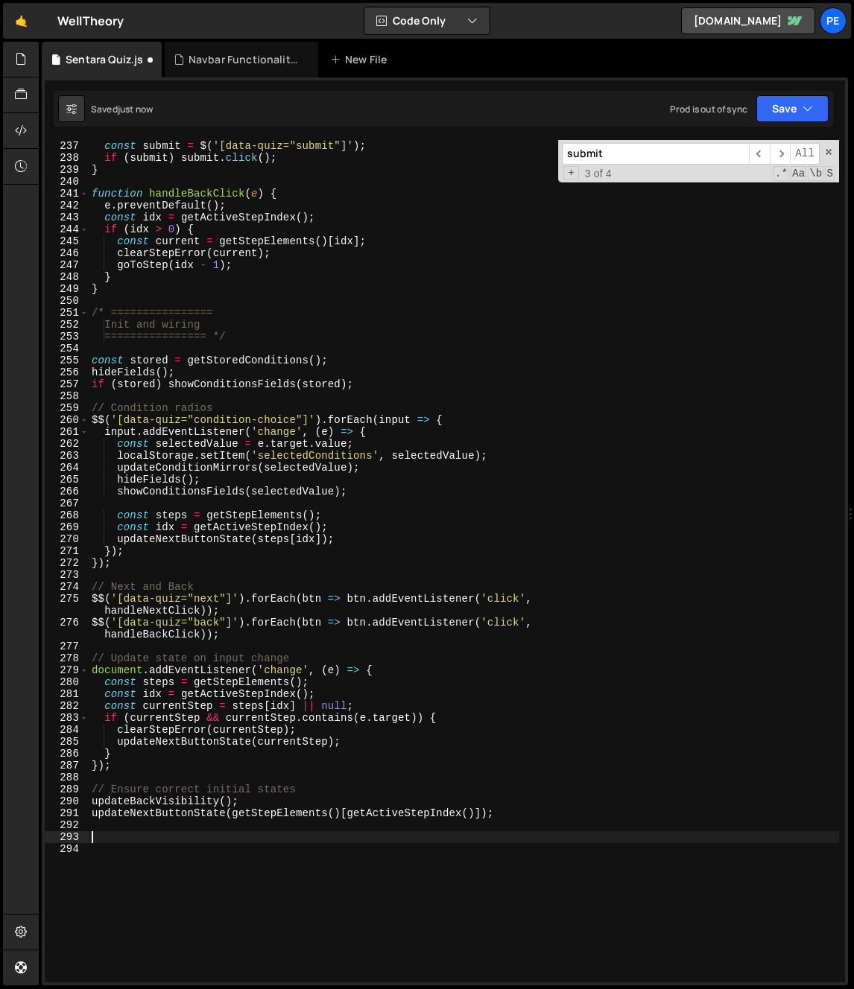
paste textarea "}"
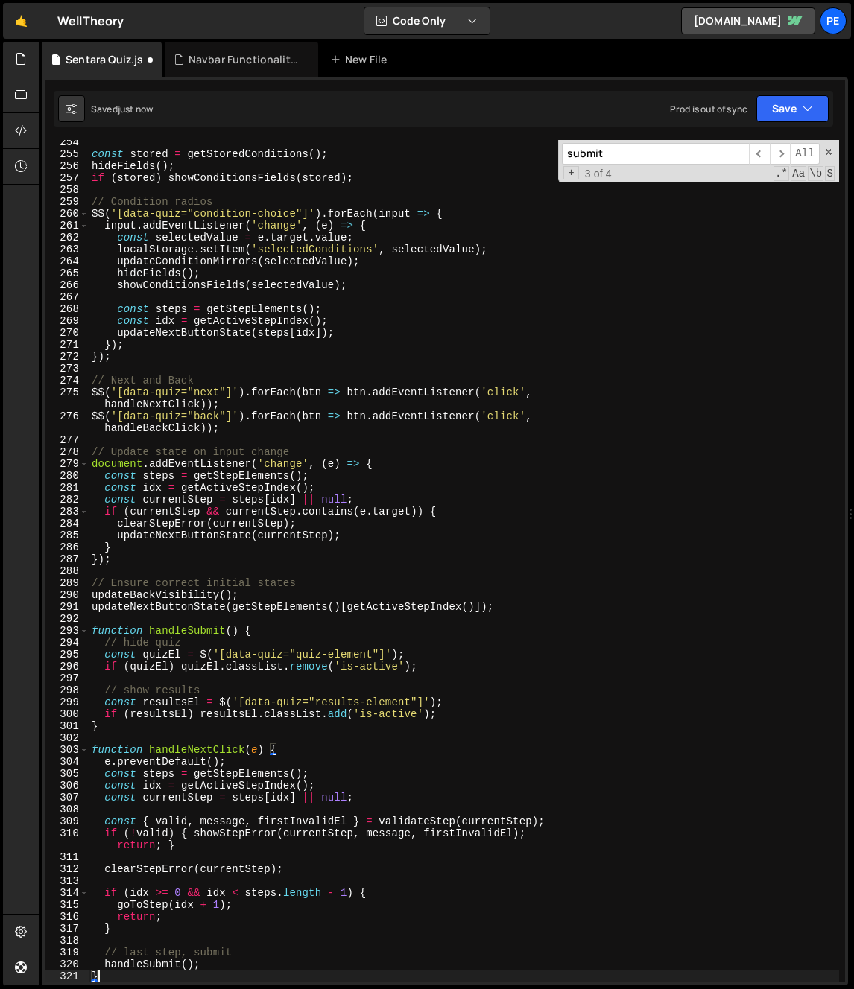
type textarea "< script >"
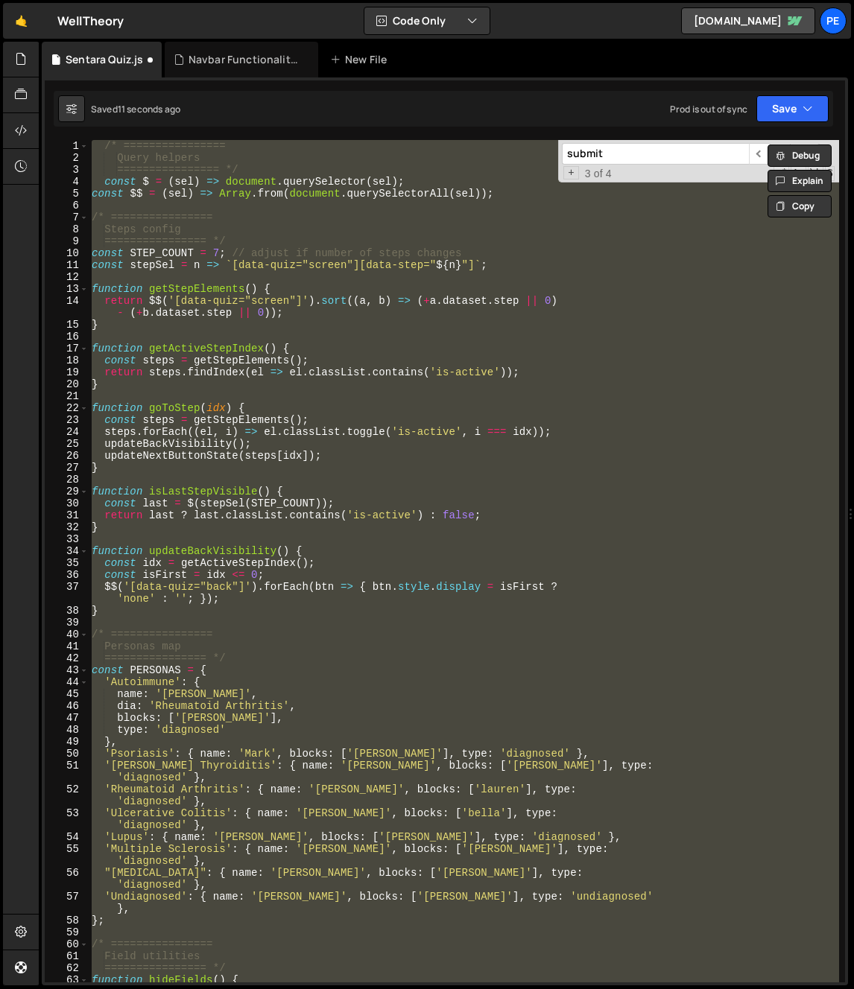
click at [473, 431] on div "/* ================ Query helpers ================ */ const $ = ( sel ) => docu…" at bounding box center [464, 561] width 750 height 843
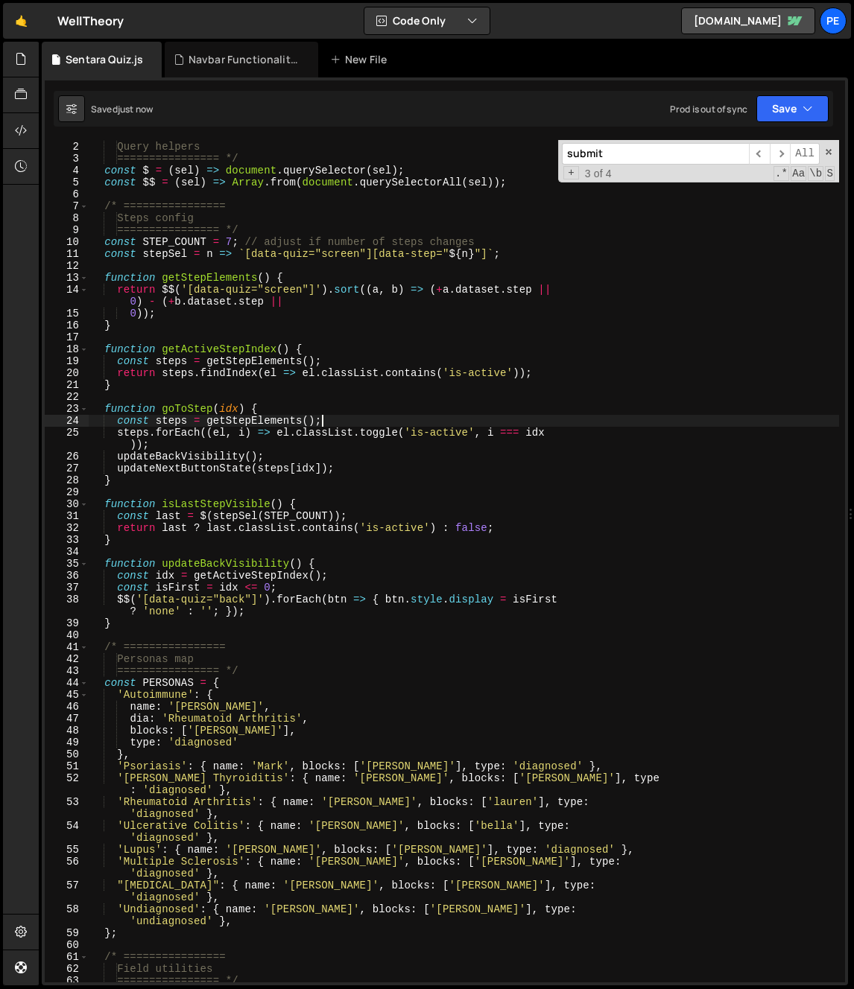
scroll to position [149, 0]
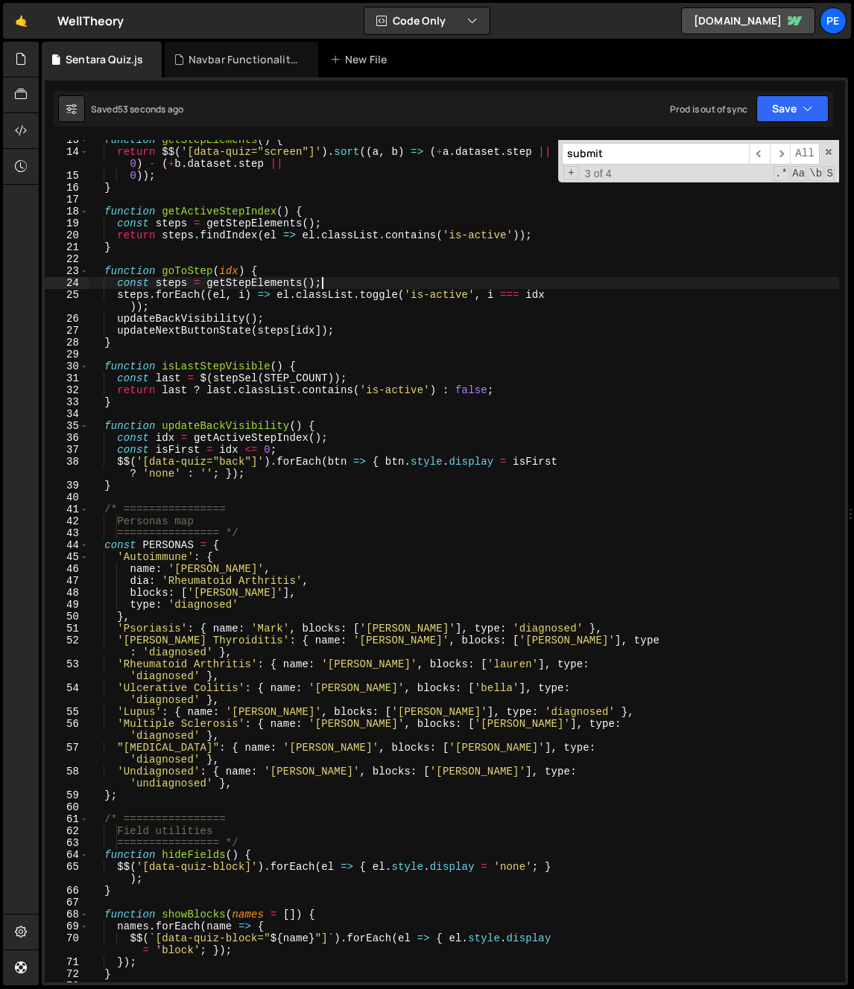
click at [159, 232] on div "function getStepElements ( ) { return $$ ( '[data-quiz="screen"]' ) . sort (( a…" at bounding box center [464, 567] width 750 height 866
type textarea "return steps.findIndex(el => el.classList.contains('is-active'));"
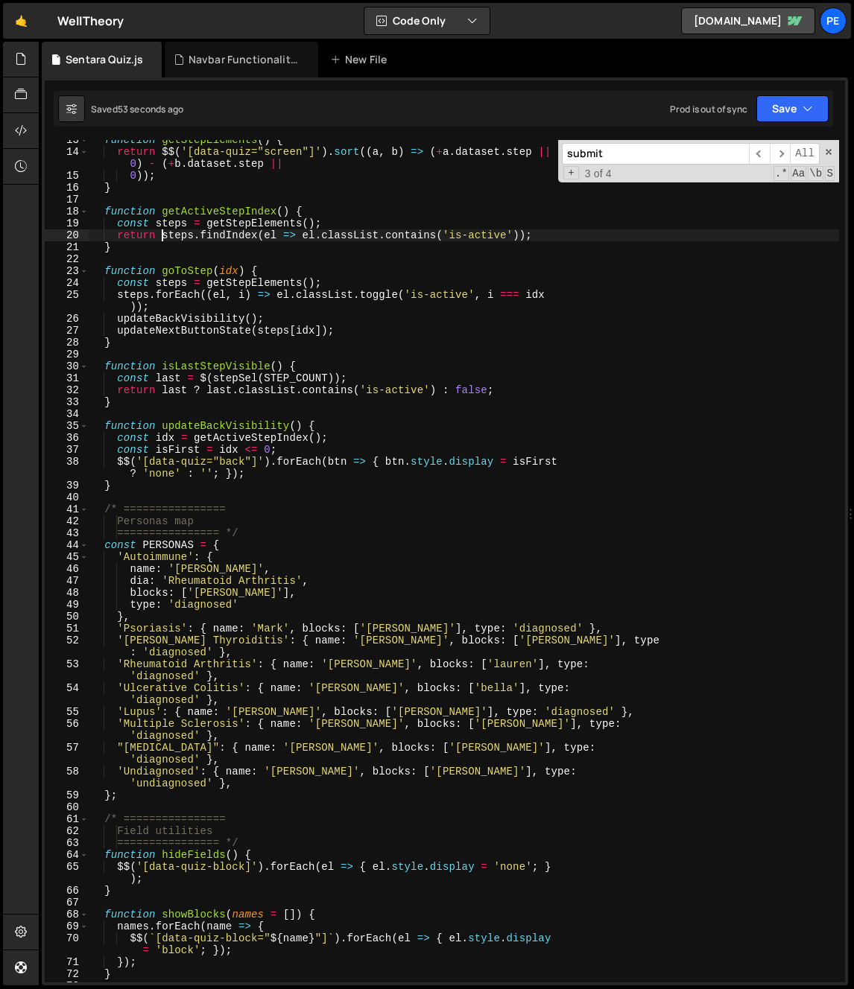
scroll to position [0, 0]
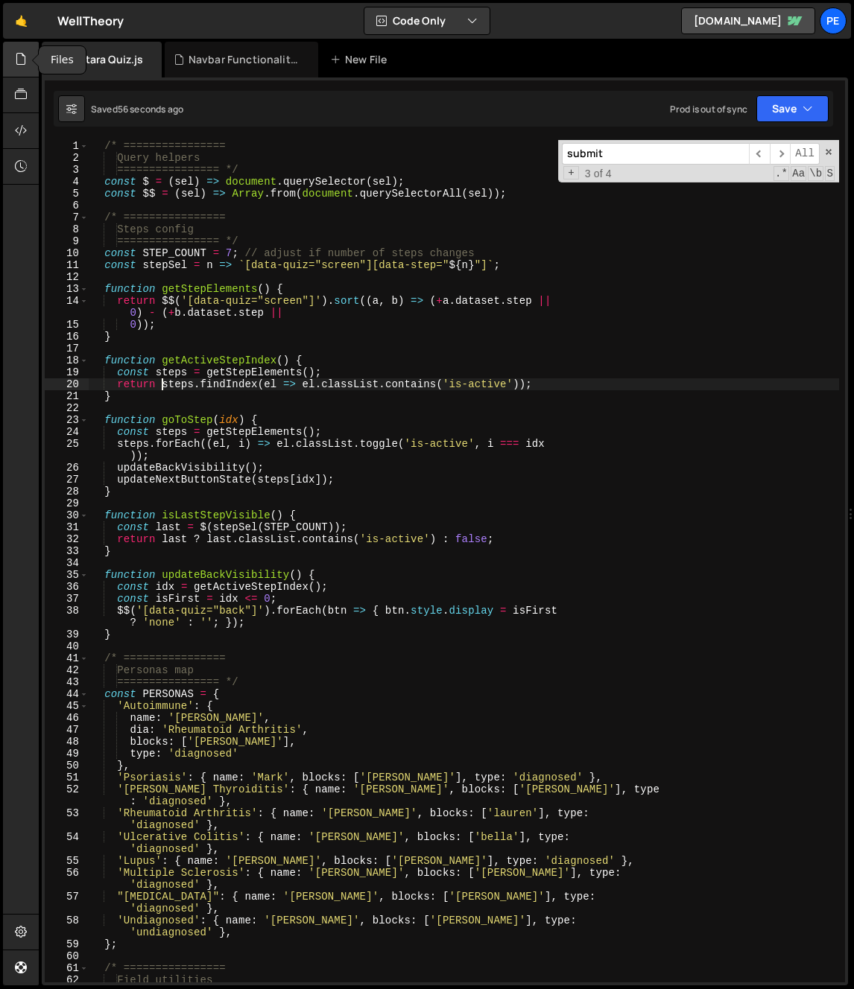
click at [19, 59] on icon at bounding box center [21, 59] width 12 height 16
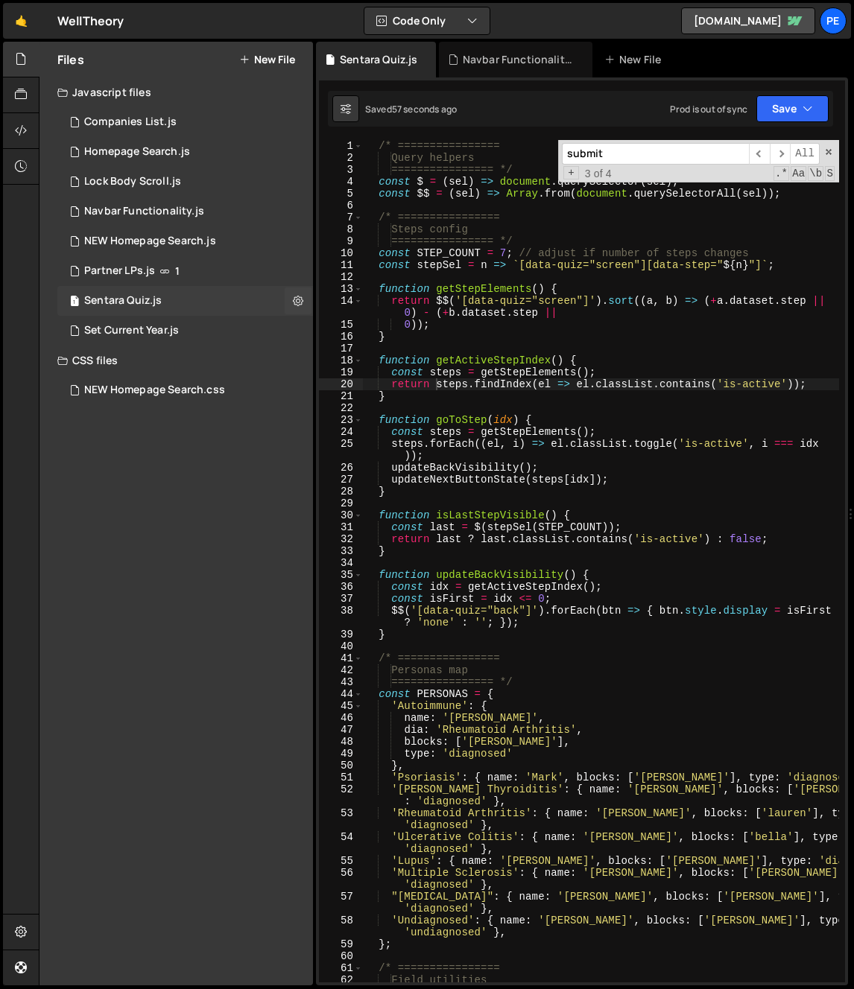
click at [313, 295] on div "Files New File Javascript files 1 Companies List.js 0 1 Homepage Search.js 0 1 …" at bounding box center [446, 514] width 815 height 945
drag, startPoint x: 308, startPoint y: 298, endPoint x: 314, endPoint y: 323, distance: 25.3
click at [307, 298] on button at bounding box center [298, 301] width 27 height 27
type input "Sentara Quiz"
radio input "true"
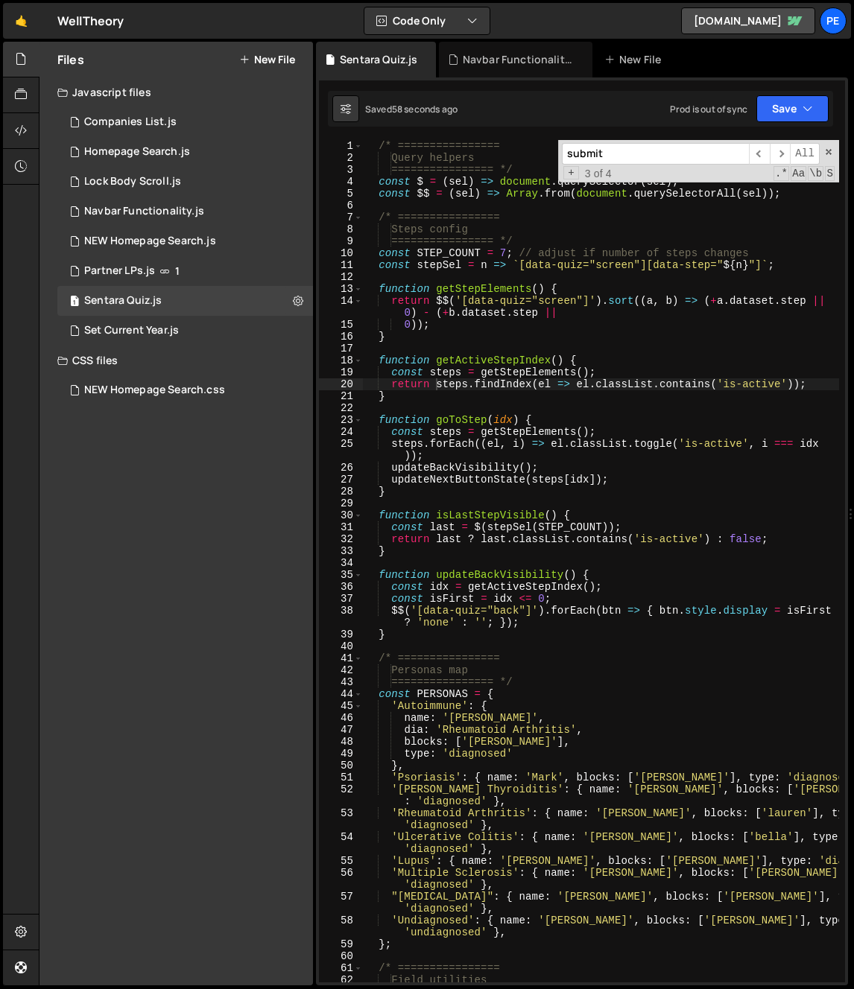
checkbox input "true"
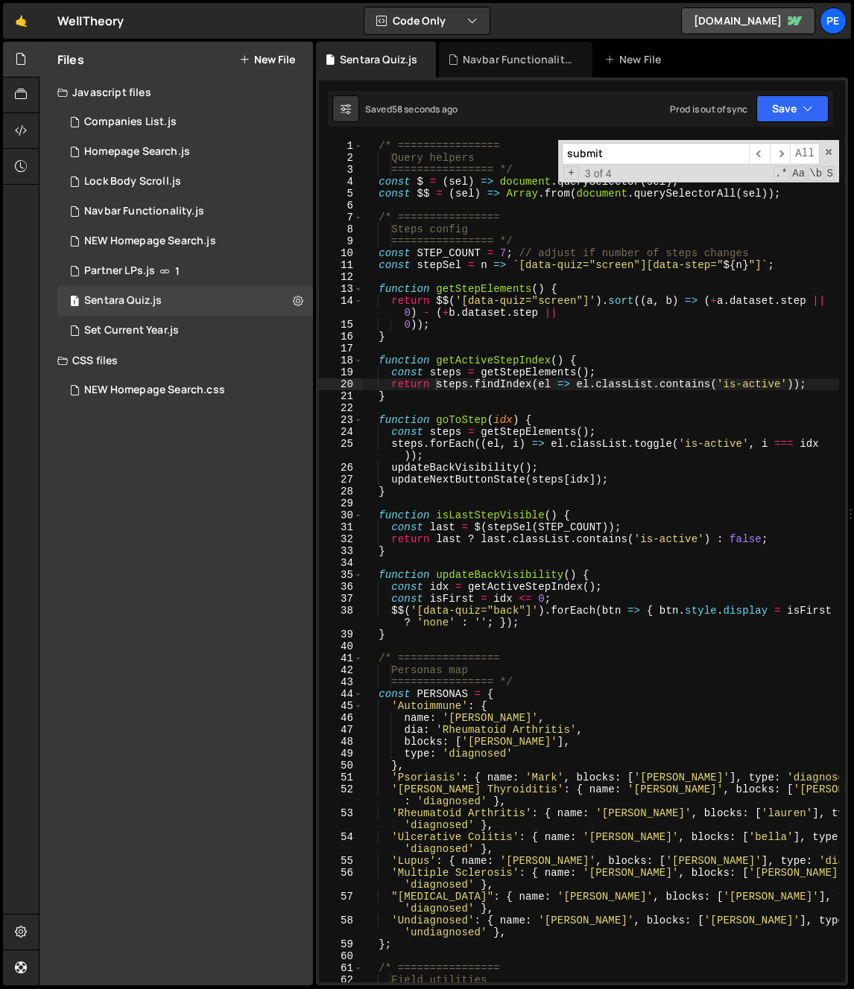
checkbox input "true"
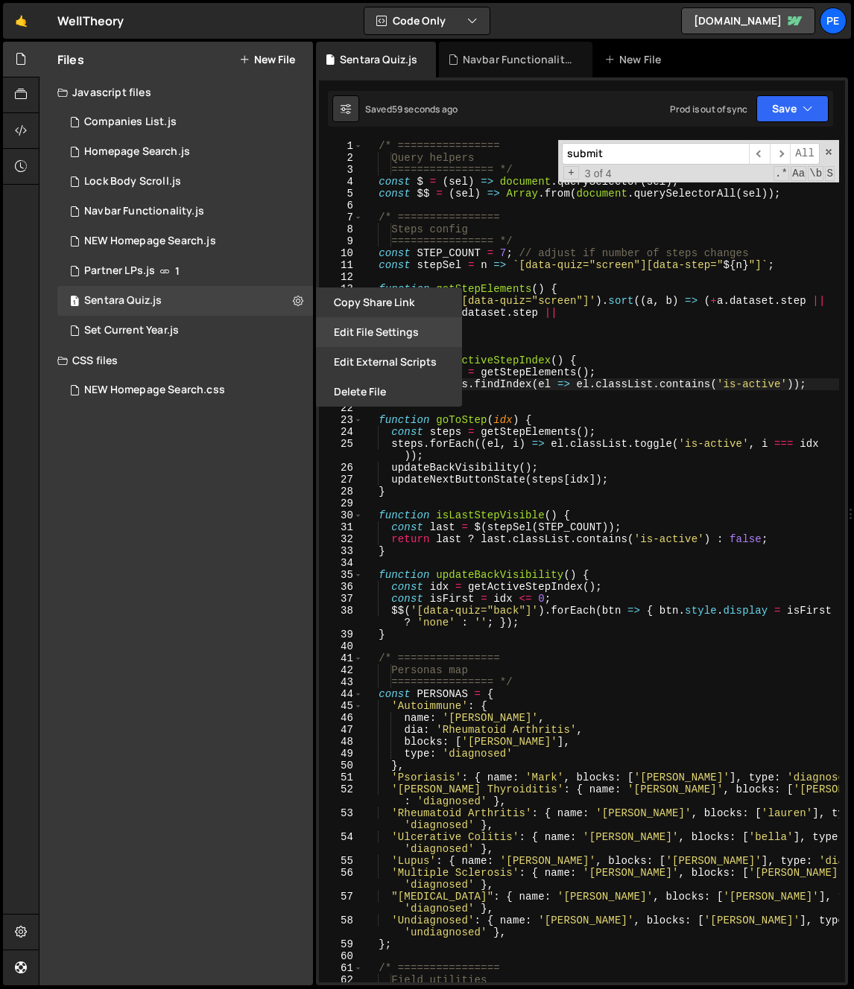
click at [373, 332] on button "Edit File Settings" at bounding box center [389, 332] width 146 height 30
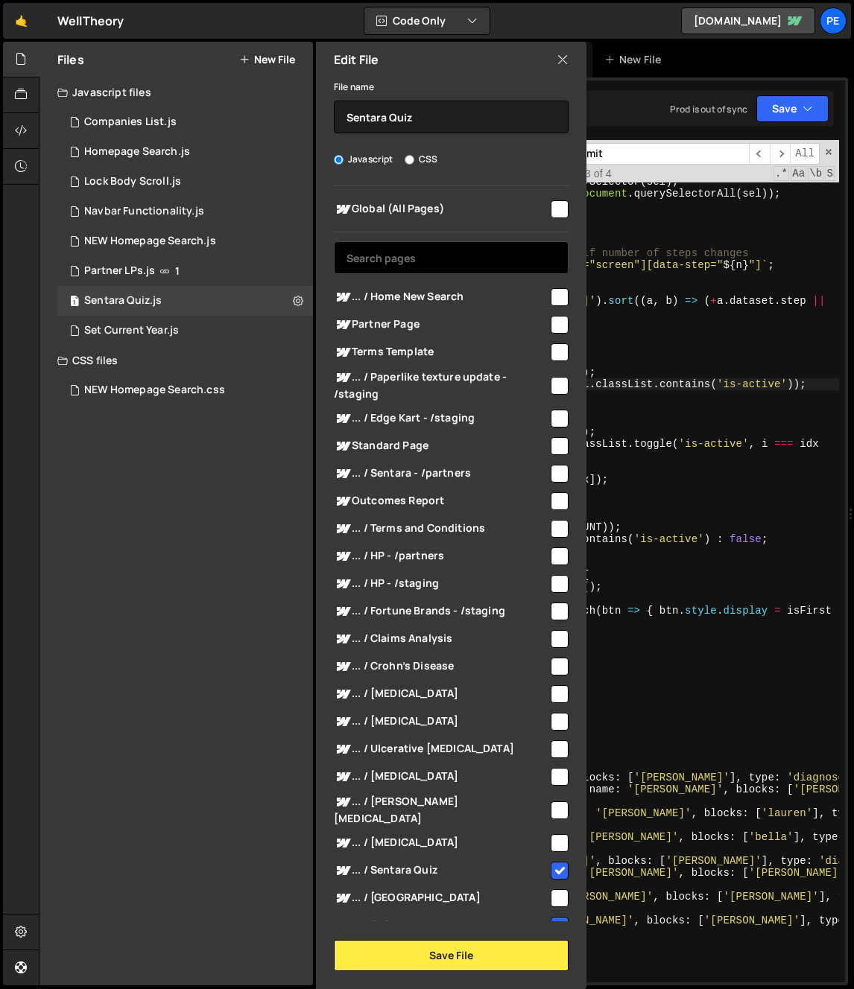
click at [440, 259] on input "text" at bounding box center [451, 257] width 235 height 33
type input "w"
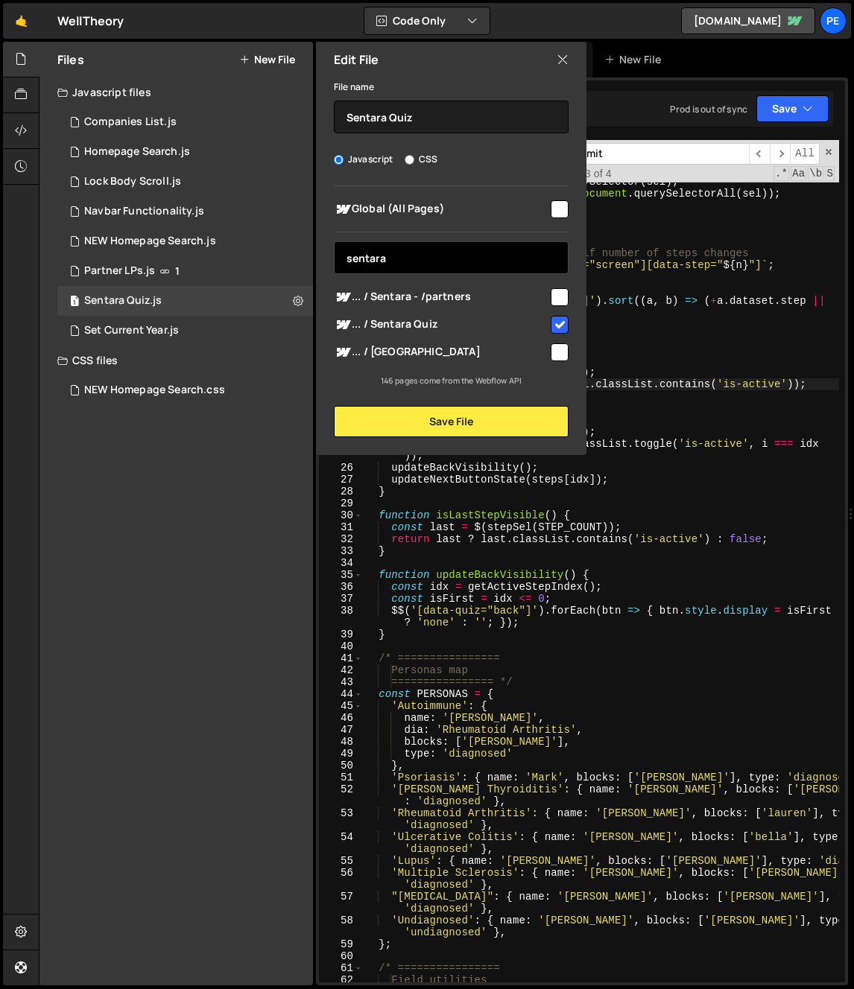
type input "sentara"
click at [562, 55] on icon at bounding box center [563, 59] width 12 height 16
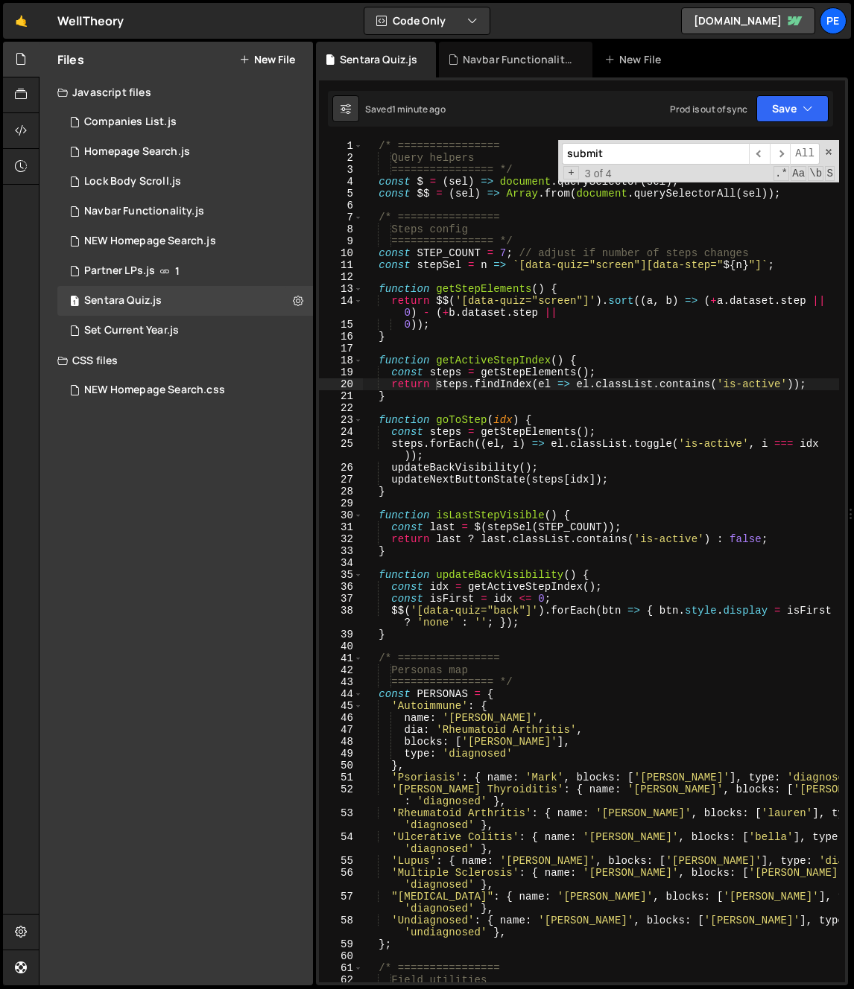
drag, startPoint x: 548, startPoint y: 375, endPoint x: 511, endPoint y: 347, distance: 46.3
click at [548, 374] on div "/* ================ Query helpers ================ */ const $ = ( sel ) => docu…" at bounding box center [601, 573] width 476 height 866
click at [23, 63] on icon at bounding box center [21, 59] width 12 height 16
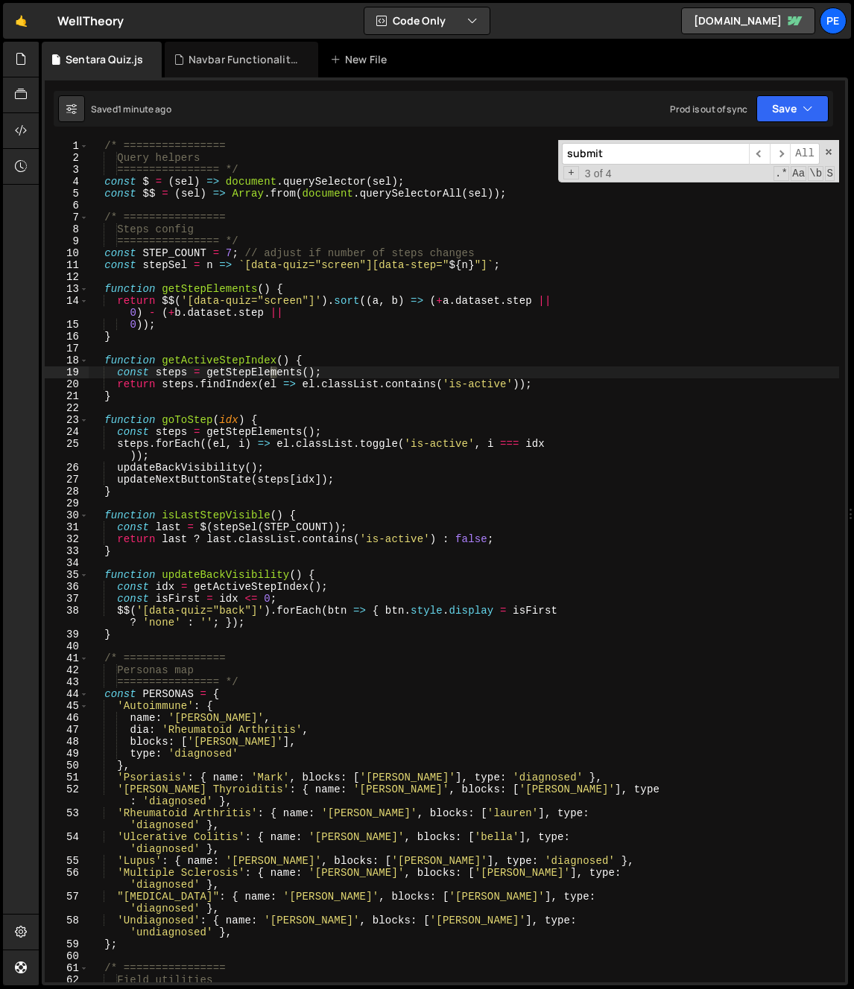
click at [488, 318] on div "/* ================ Query helpers ================ */ const $ = ( sel ) => docu…" at bounding box center [464, 573] width 750 height 866
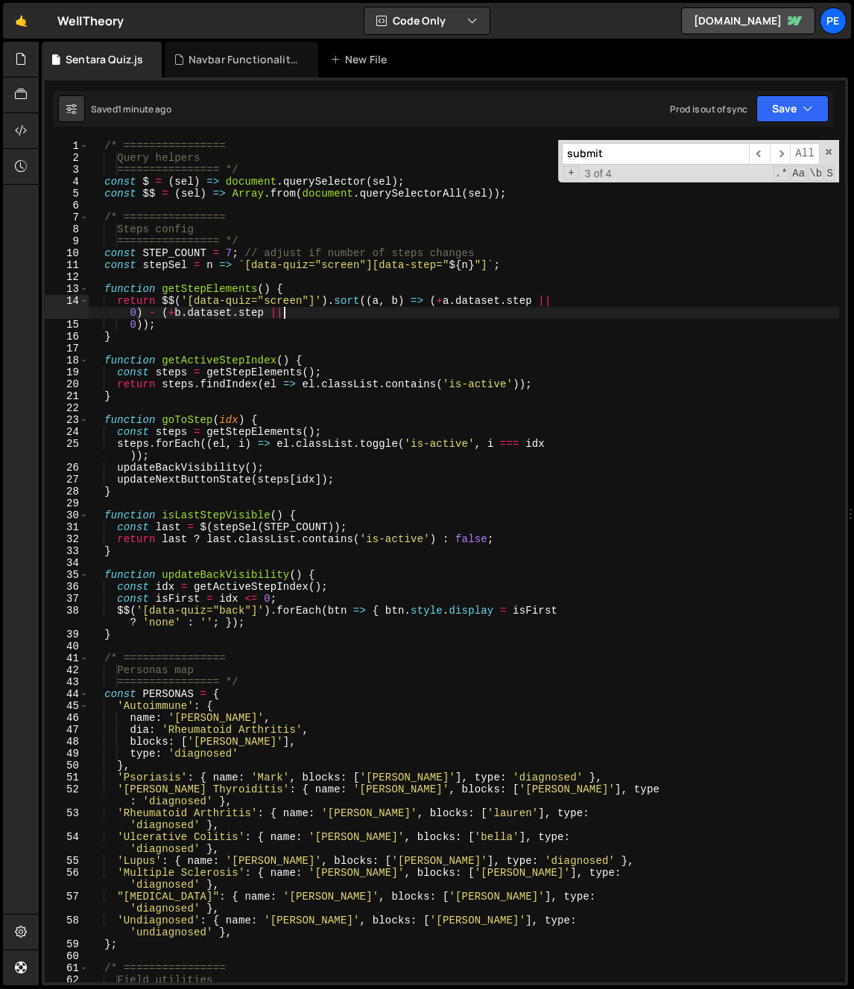
type textarea "}"
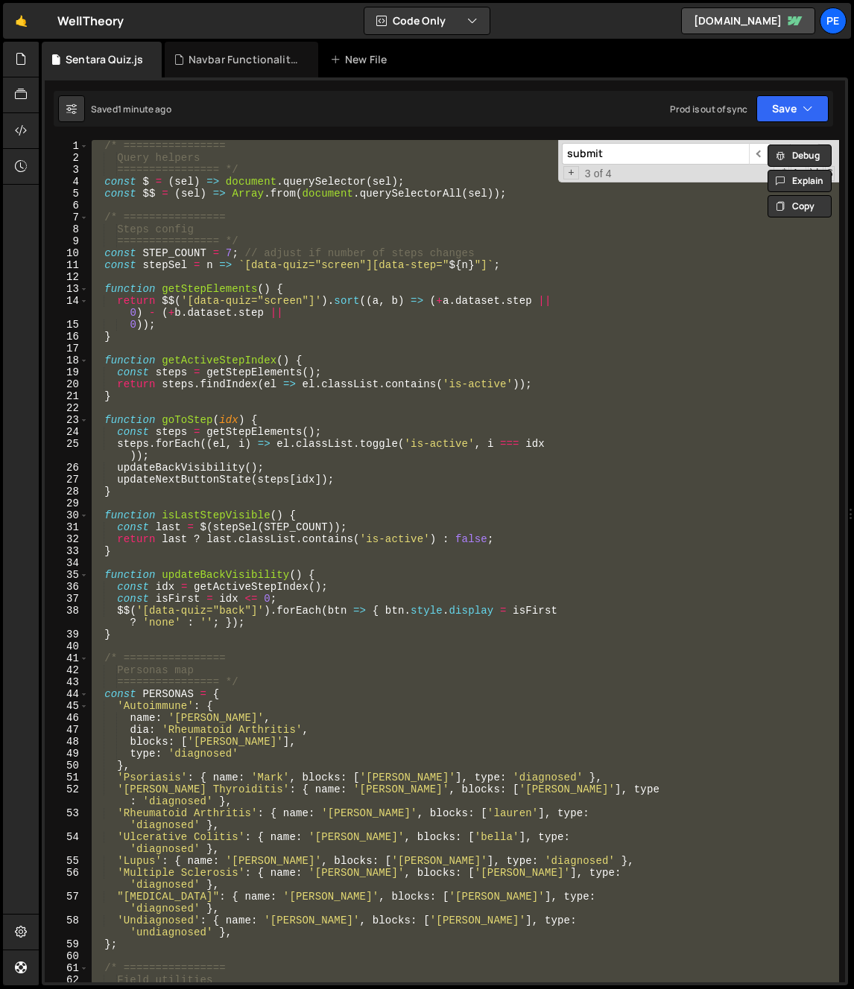
click at [428, 345] on div "/* ================ Query helpers ================ */ const $ = ( sel ) => docu…" at bounding box center [464, 561] width 750 height 843
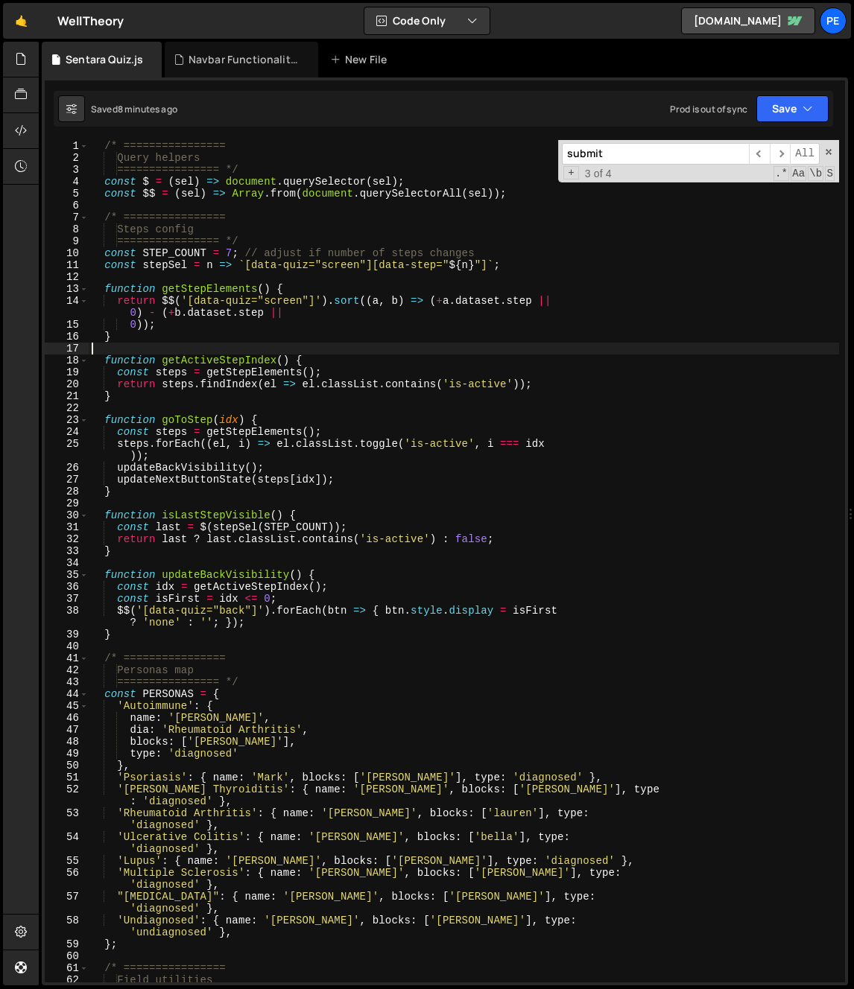
click at [226, 518] on div "/* ================ Query helpers ================ */ const $ = ( sel ) => docu…" at bounding box center [464, 573] width 750 height 866
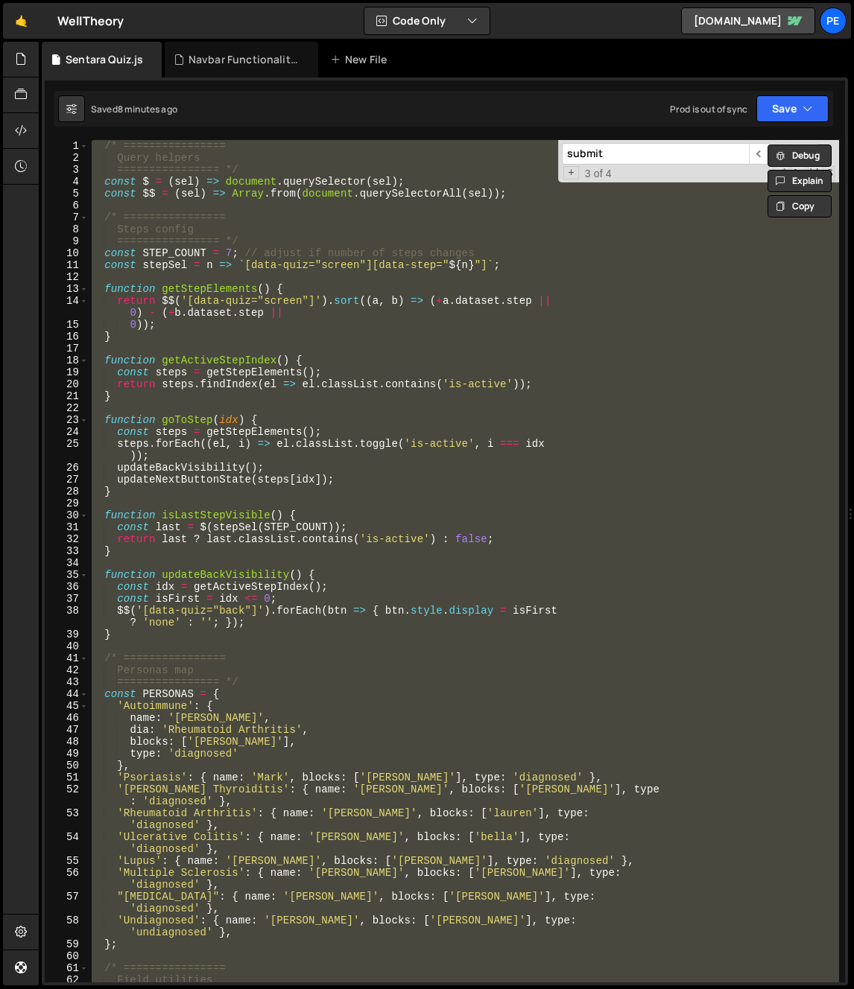
paste textarea "updateNextButtonState(getStepElements()[getActiveStepIndex()]);"
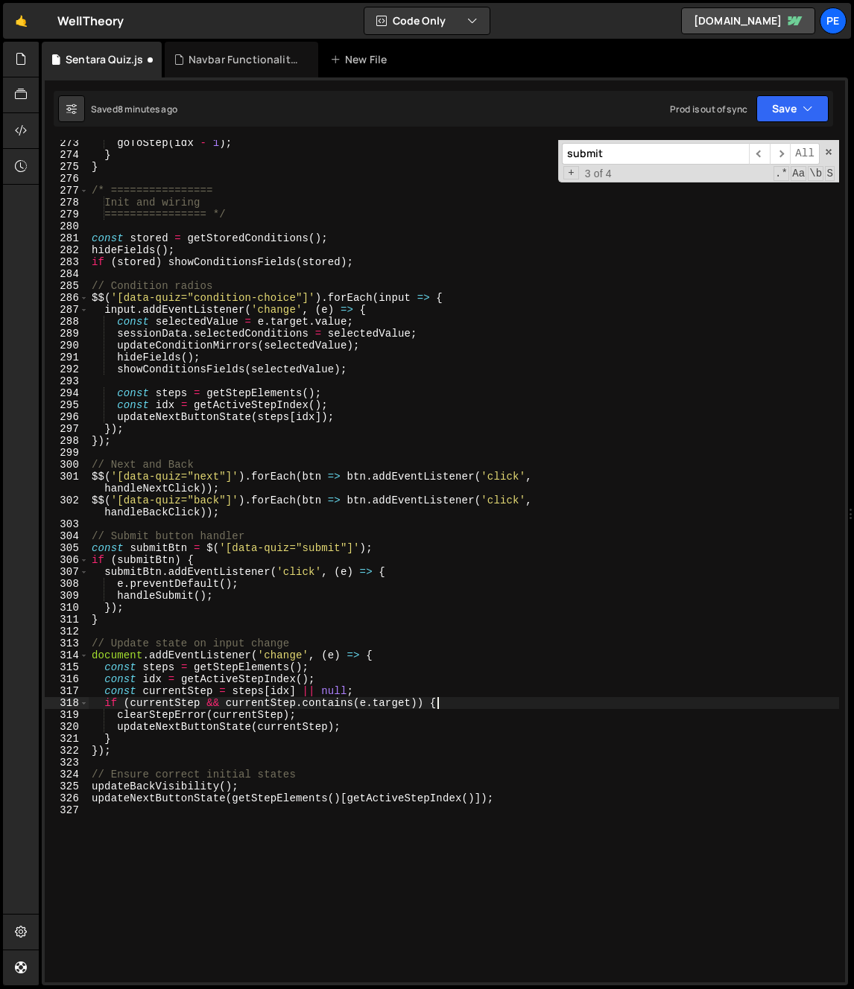
scroll to position [3448, 0]
click at [400, 712] on div "goToStep ( idx - 1 ) ; } } /* ================ Init and wiring ================…" at bounding box center [464, 570] width 750 height 866
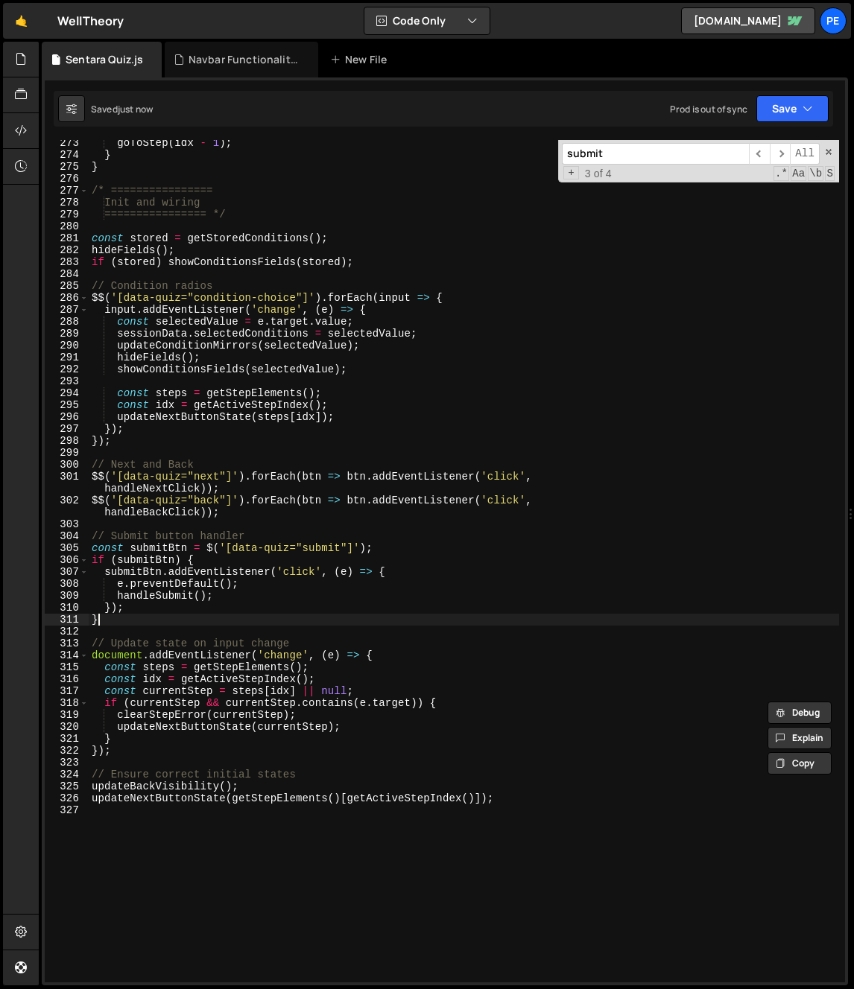
click at [473, 619] on div "goToStep ( idx - 1 ) ; } } /* ================ Init and wiring ================…" at bounding box center [464, 570] width 750 height 866
type textarea "}"
paste input "getActiveStepIndex"
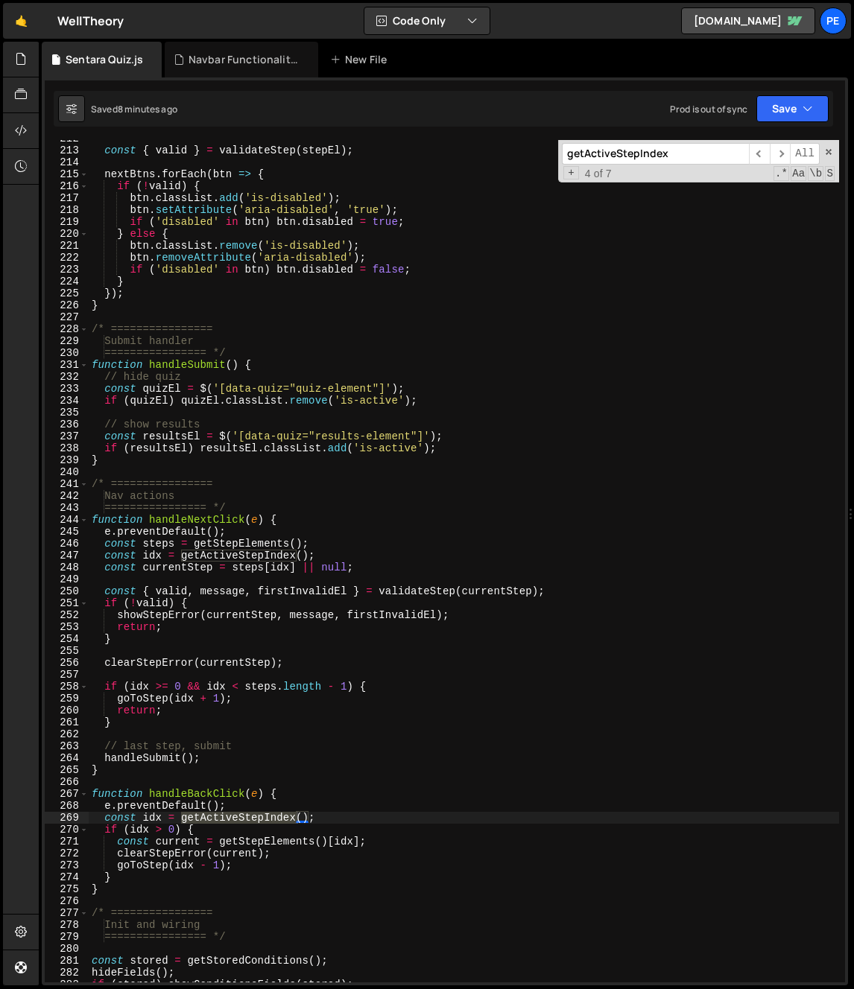
scroll to position [3298, 0]
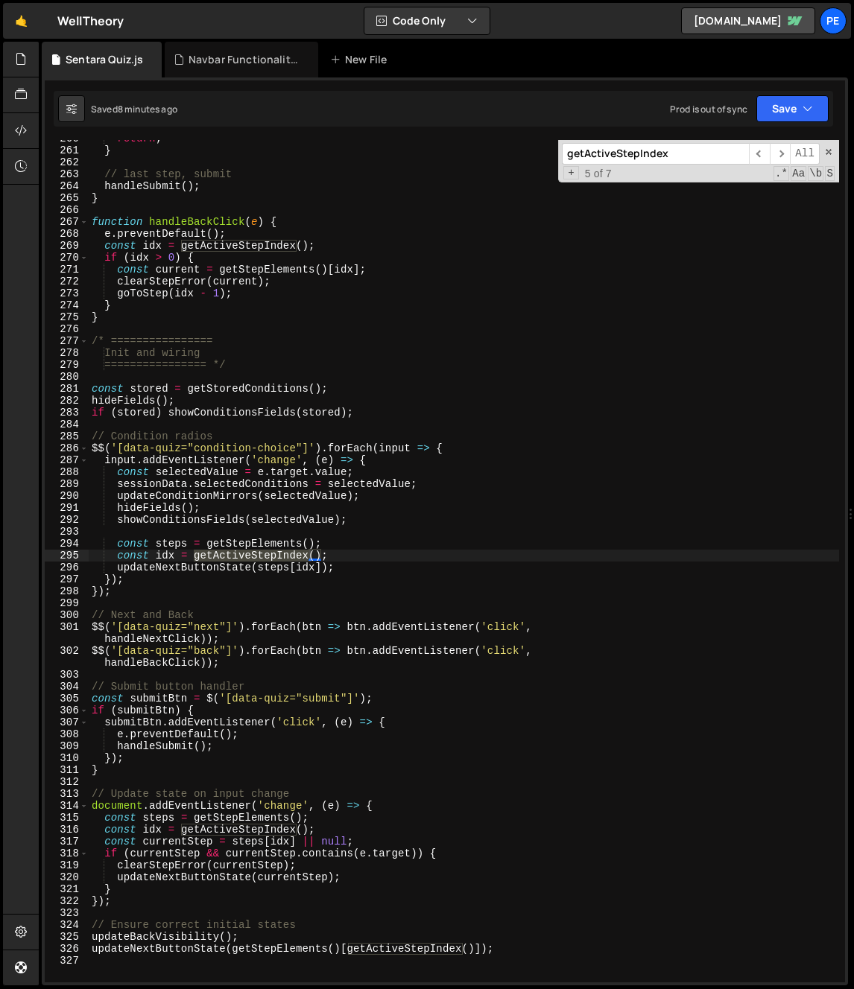
type input "getActiveStepIndex"
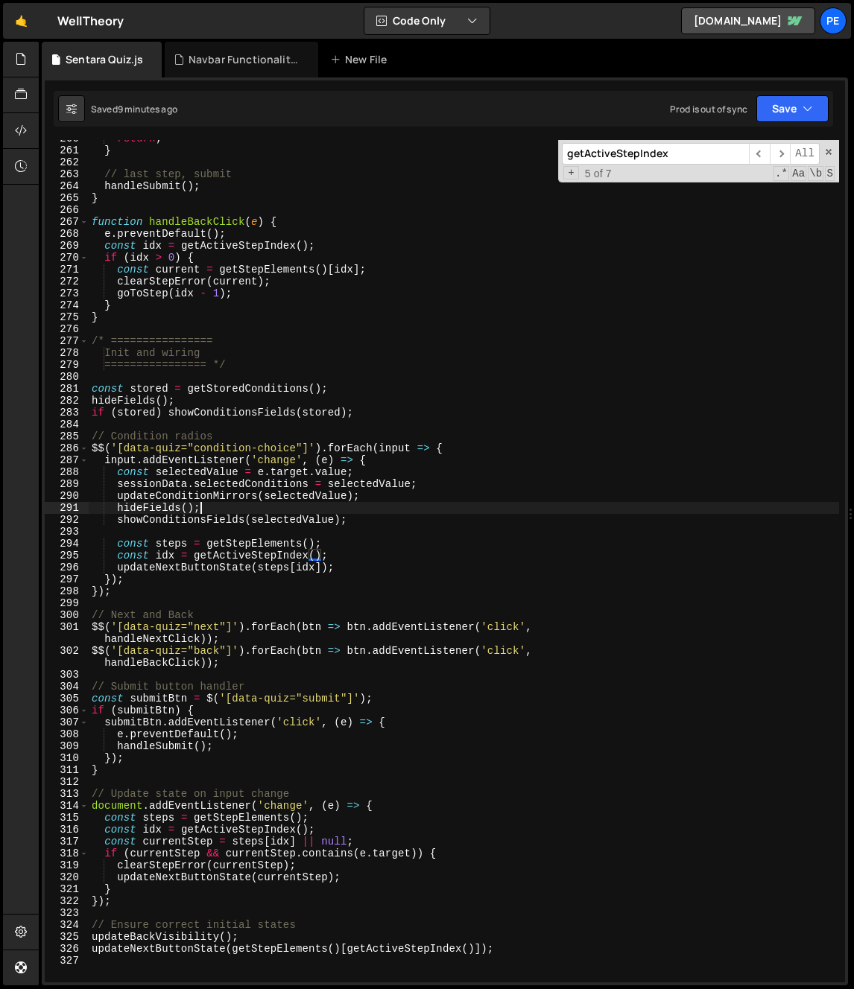
click at [233, 502] on div "return ; } // last step, submit handleSubmit ( ) ; } function handleBackClick (…" at bounding box center [464, 566] width 750 height 866
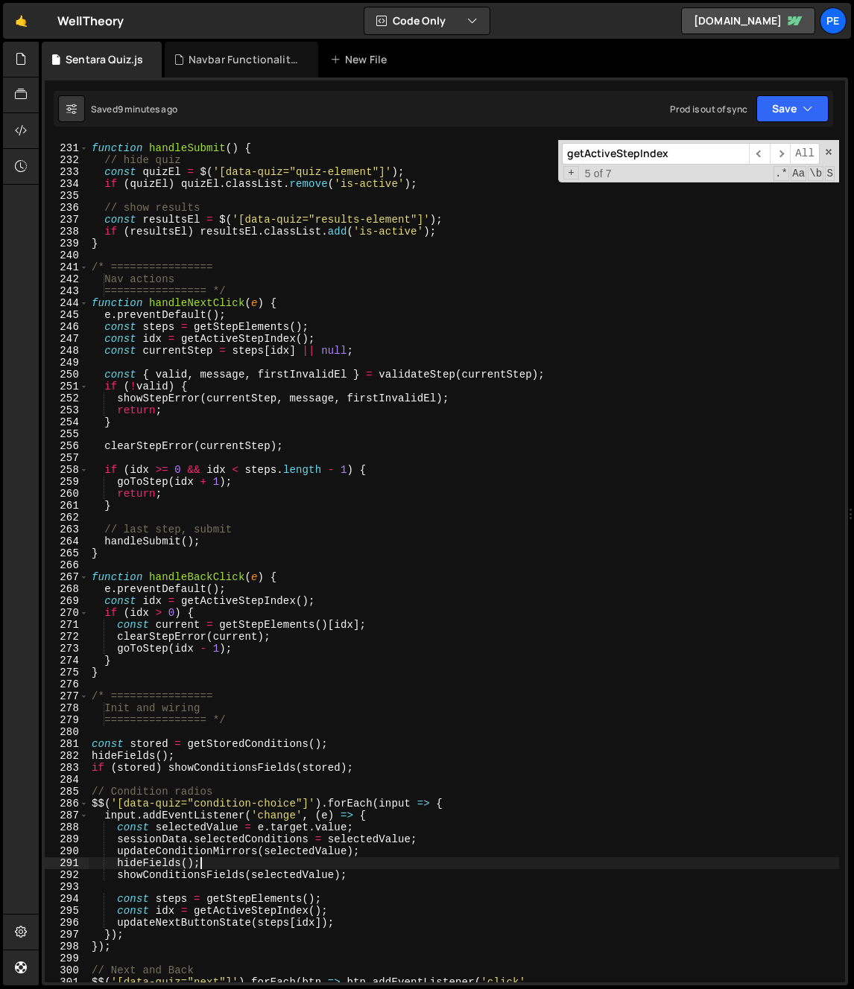
click at [311, 381] on div "================ */ function handleSubmit ( ) { // hide quiz const quizEl = $ (…" at bounding box center [464, 569] width 750 height 878
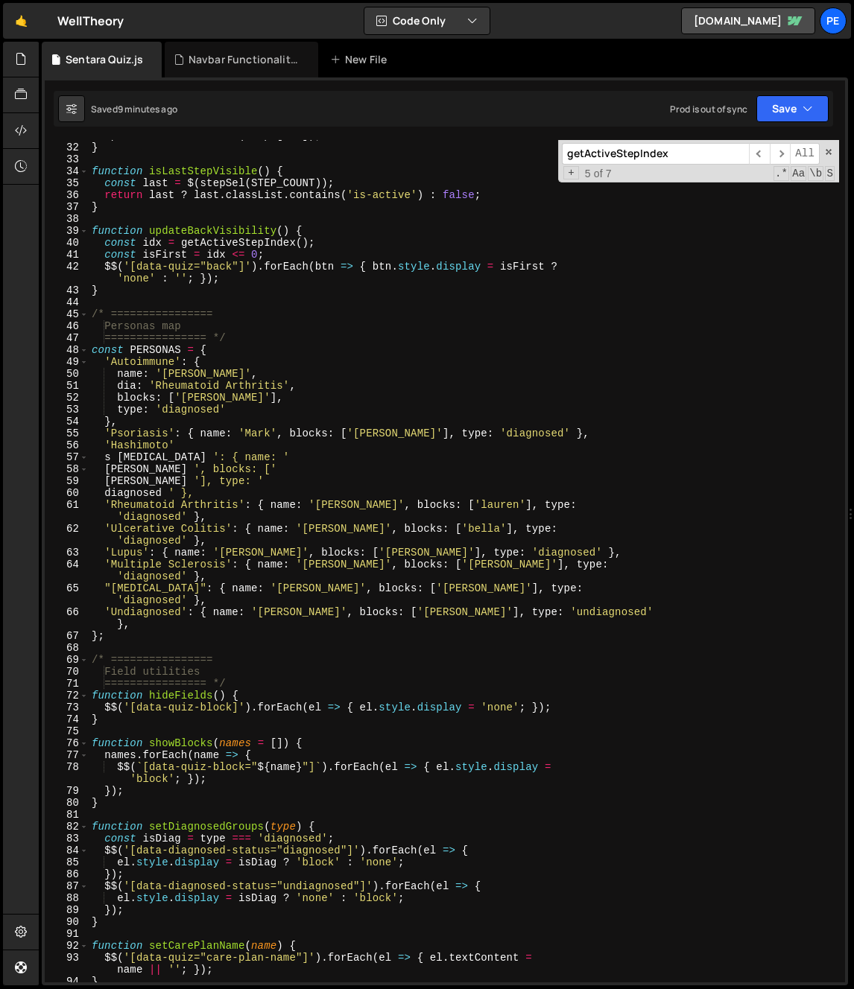
scroll to position [380, 0]
drag, startPoint x: 209, startPoint y: 540, endPoint x: 206, endPoint y: 531, distance: 9.2
click at [209, 539] on div "updateNextButtonState ( steps [ idx ]) ; } function isLastStepVisible ( ) { con…" at bounding box center [464, 563] width 750 height 866
click at [196, 503] on div "updateNextButtonState ( steps [ idx ]) ; } function isLastStepVisible ( ) { con…" at bounding box center [464, 563] width 750 height 866
click at [219, 491] on div "updateNextButtonState ( steps [ idx ]) ; } function isLastStepVisible ( ) { con…" at bounding box center [464, 563] width 750 height 866
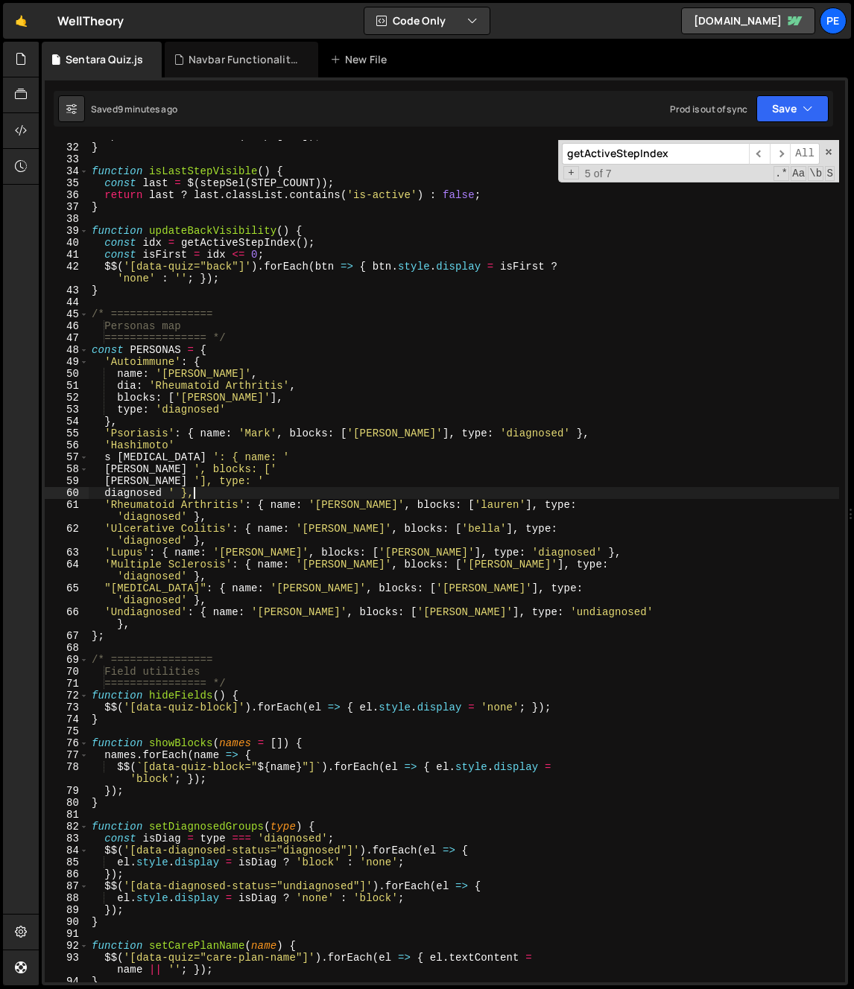
type textarea "updateNextButtonState(getStepElements()[getActiveStepIndex()]);"
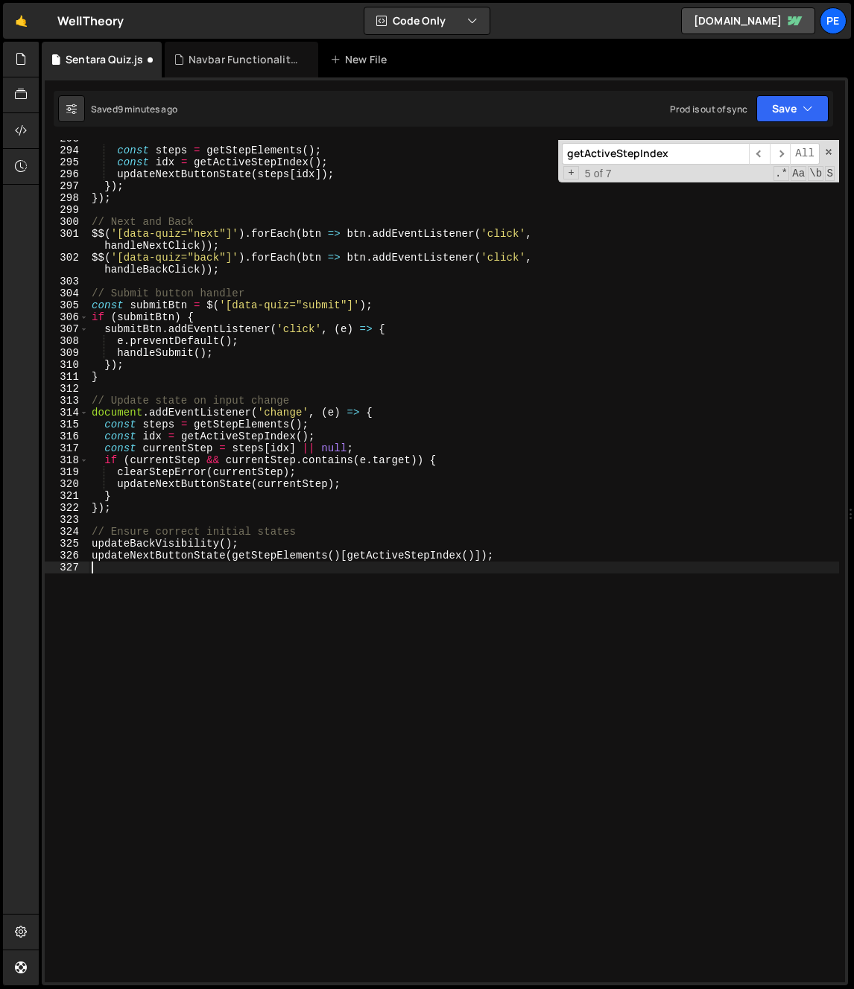
scroll to position [3692, 0]
type textarea "/* ================"
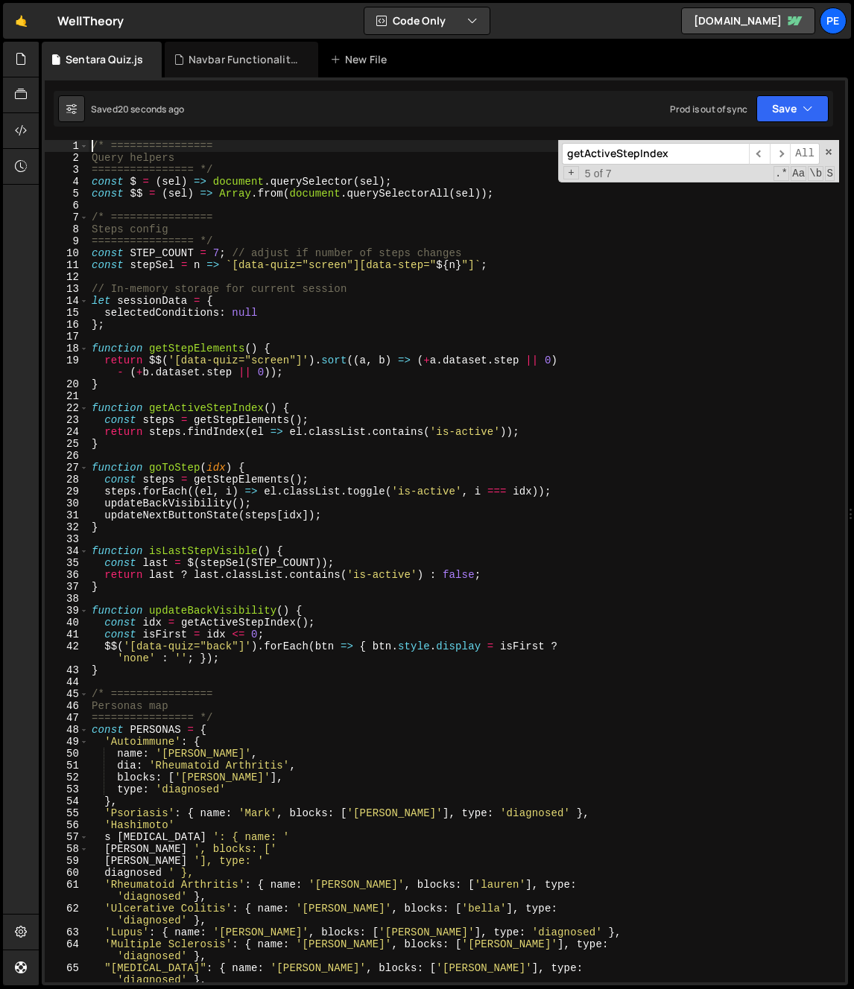
click at [356, 398] on div "/* ================ Query helpers ================ */ const $ = ( sel ) => docu…" at bounding box center [464, 579] width 750 height 878
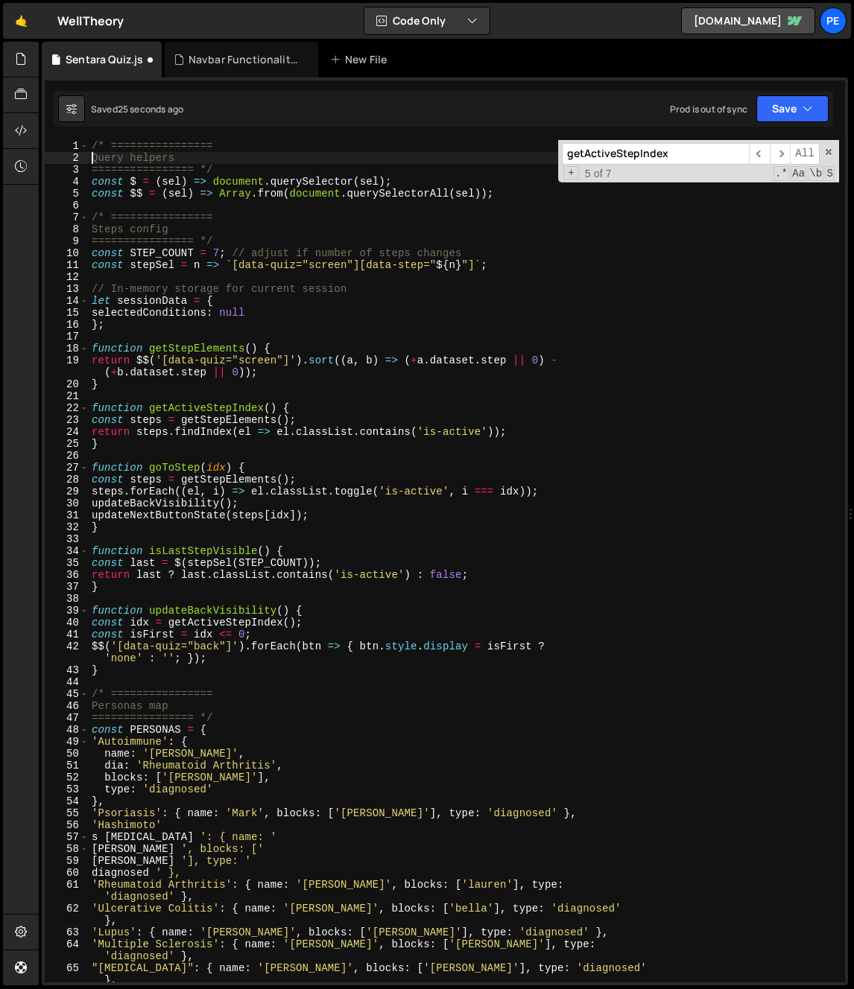
type textarea "updateNextButtonState(getStepElements()[getActiveStepIndex()]);"
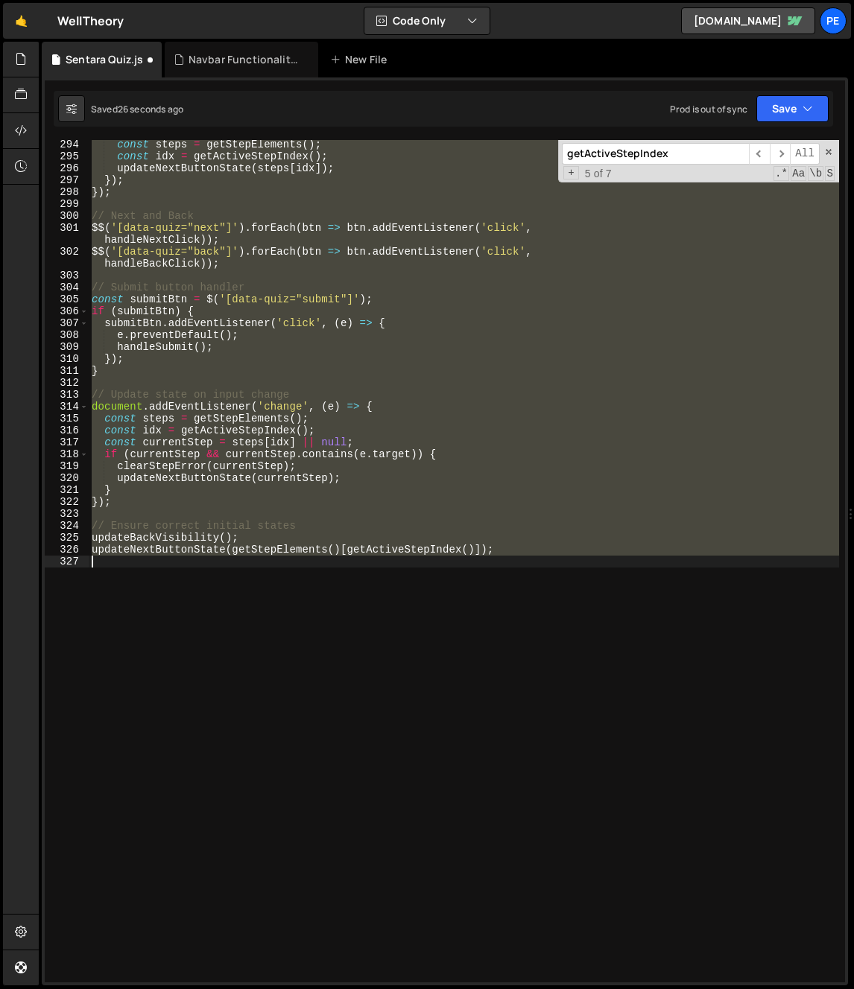
click at [319, 676] on div "const steps = getStepElements ( ) ; const idx = getActiveStepIndex ( ) ; update…" at bounding box center [464, 561] width 750 height 843
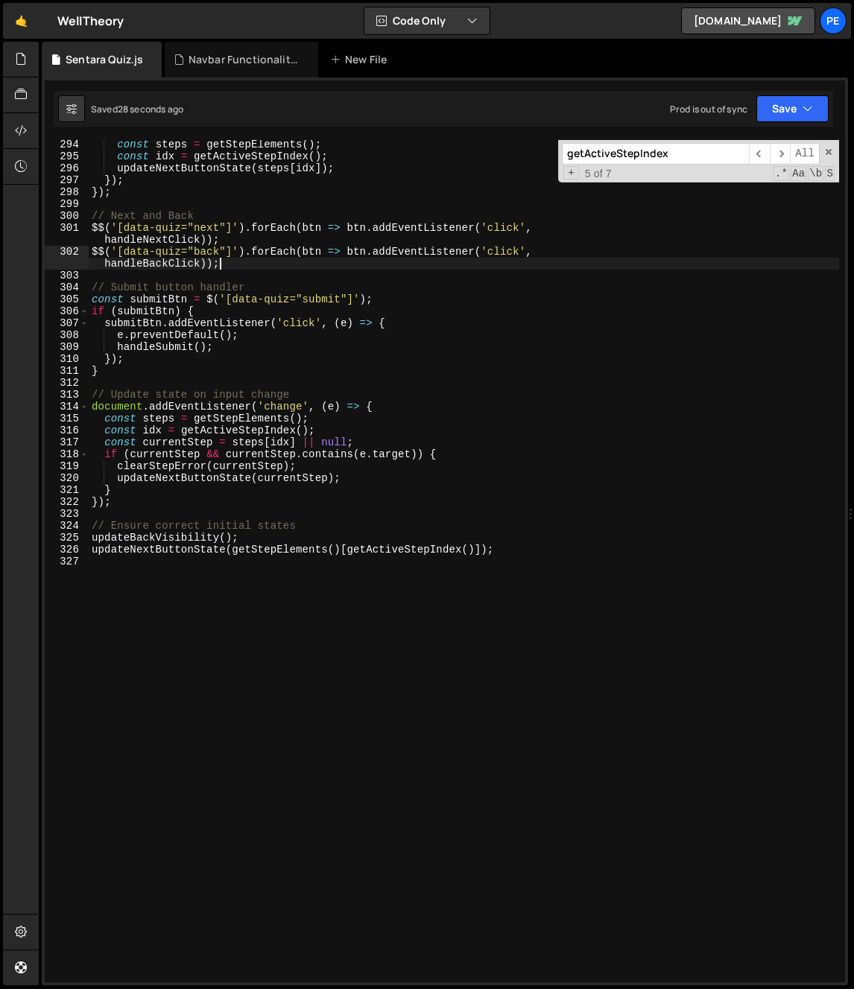
drag, startPoint x: 399, startPoint y: 268, endPoint x: 335, endPoint y: 285, distance: 66.3
click at [399, 269] on div "const steps = getStepElements ( ) ; const idx = getActiveStepIndex ( ) ; update…" at bounding box center [464, 572] width 750 height 866
click at [208, 149] on div "const steps = getStepElements ( ) ; const idx = getActiveStepIndex ( ) ; update…" at bounding box center [464, 572] width 750 height 866
type textarea "updateNextButtonState(getStepElements()[getActiveStepIndex()]);"
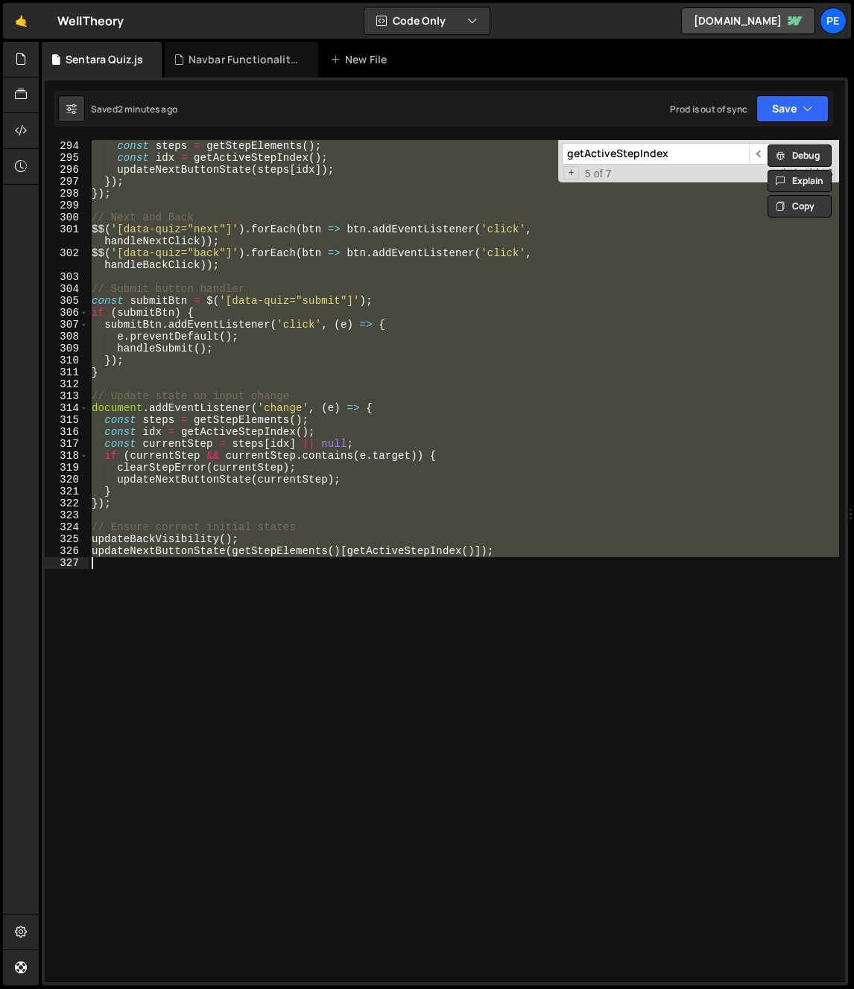
click at [265, 206] on div "const steps = getStepElements ( ) ; const idx = getActiveStepIndex ( ) ; update…" at bounding box center [464, 561] width 750 height 843
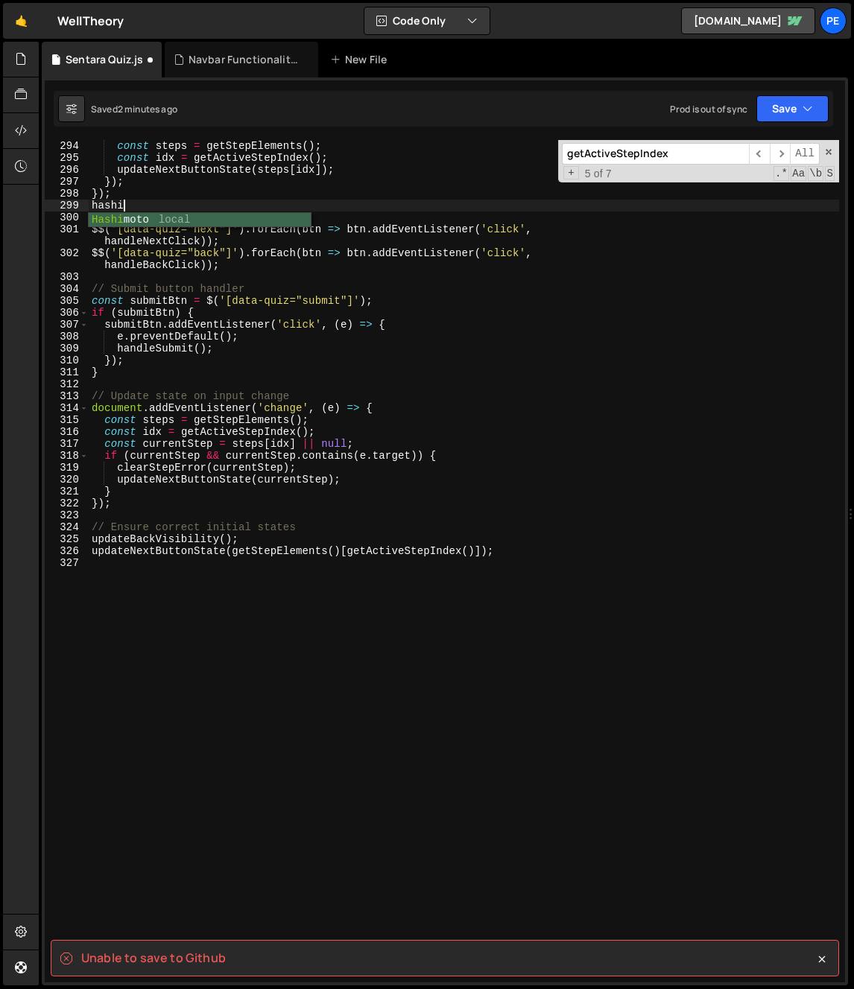
type textarea "hashimo"
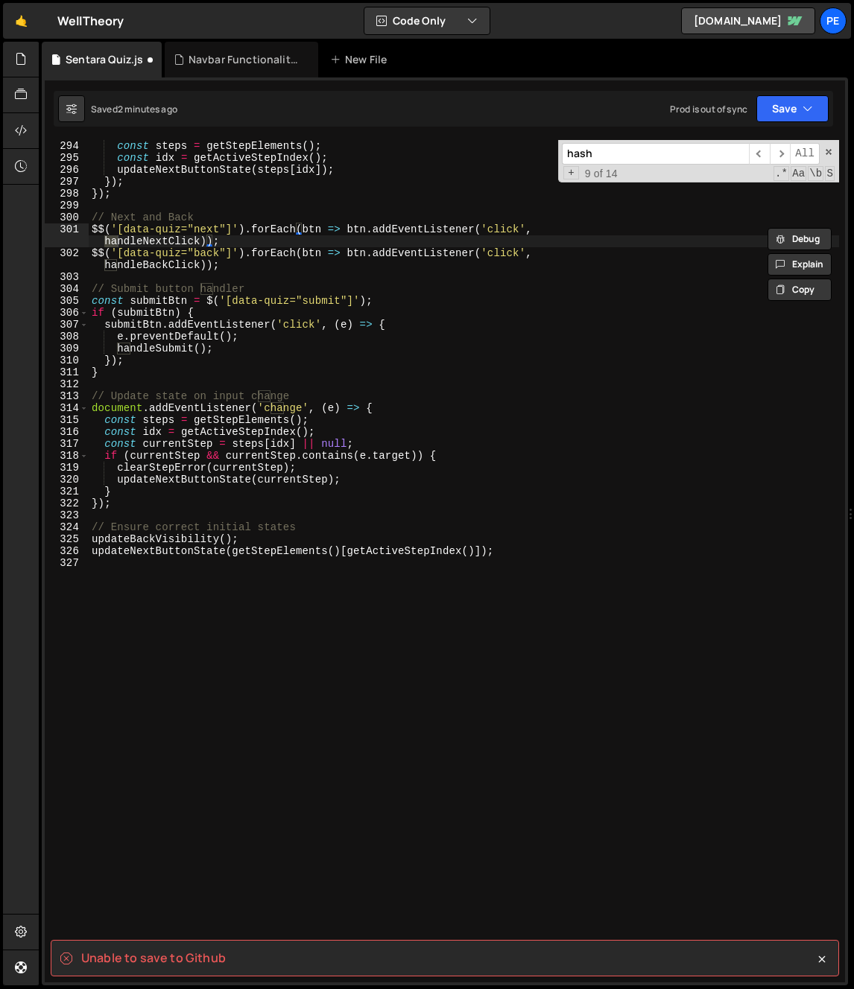
scroll to position [259, 0]
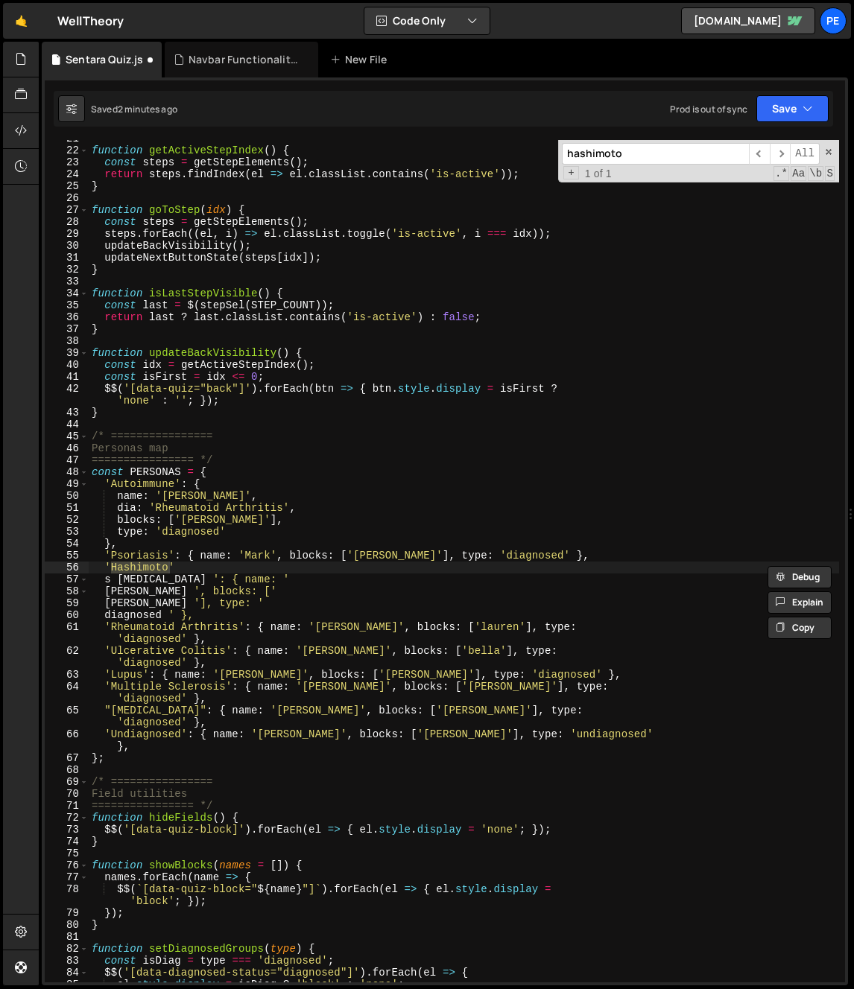
type input "hashimoto"
click at [223, 577] on div "function getActiveStepIndex ( ) { const steps = getStepElements ( ) ; return st…" at bounding box center [464, 566] width 750 height 866
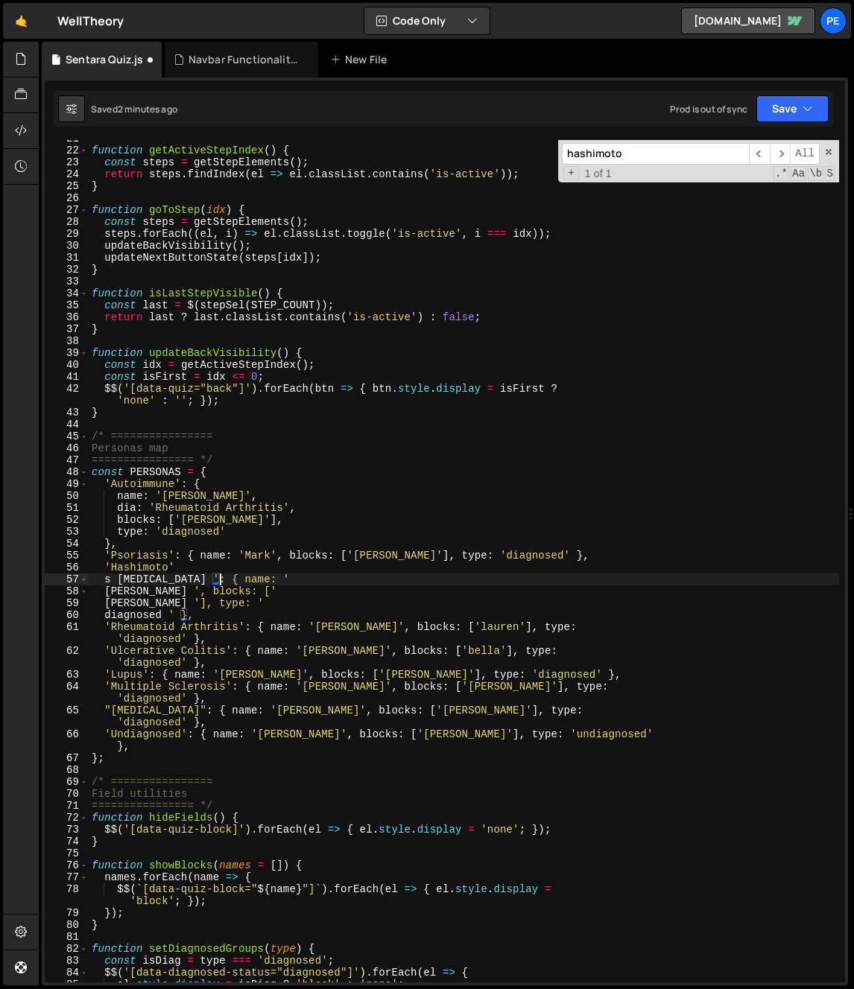
click at [220, 571] on div "function getActiveStepIndex ( ) { const steps = getStepElements ( ) ; return st…" at bounding box center [464, 566] width 750 height 866
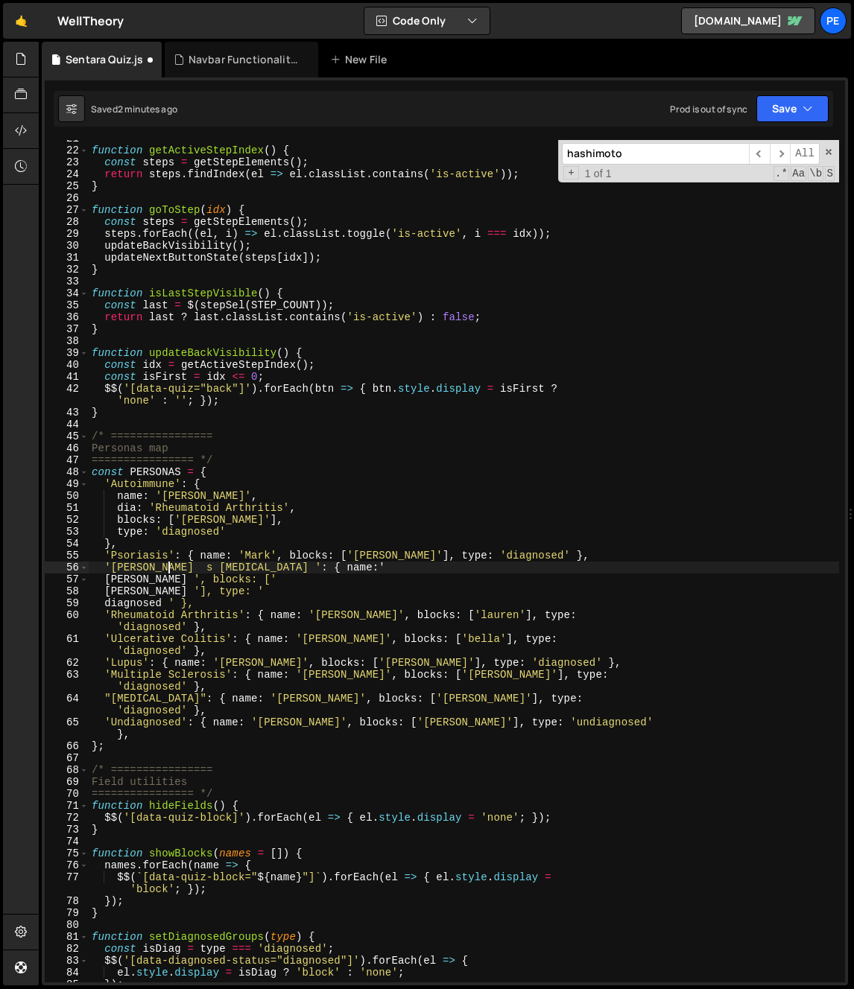
scroll to position [0, 5]
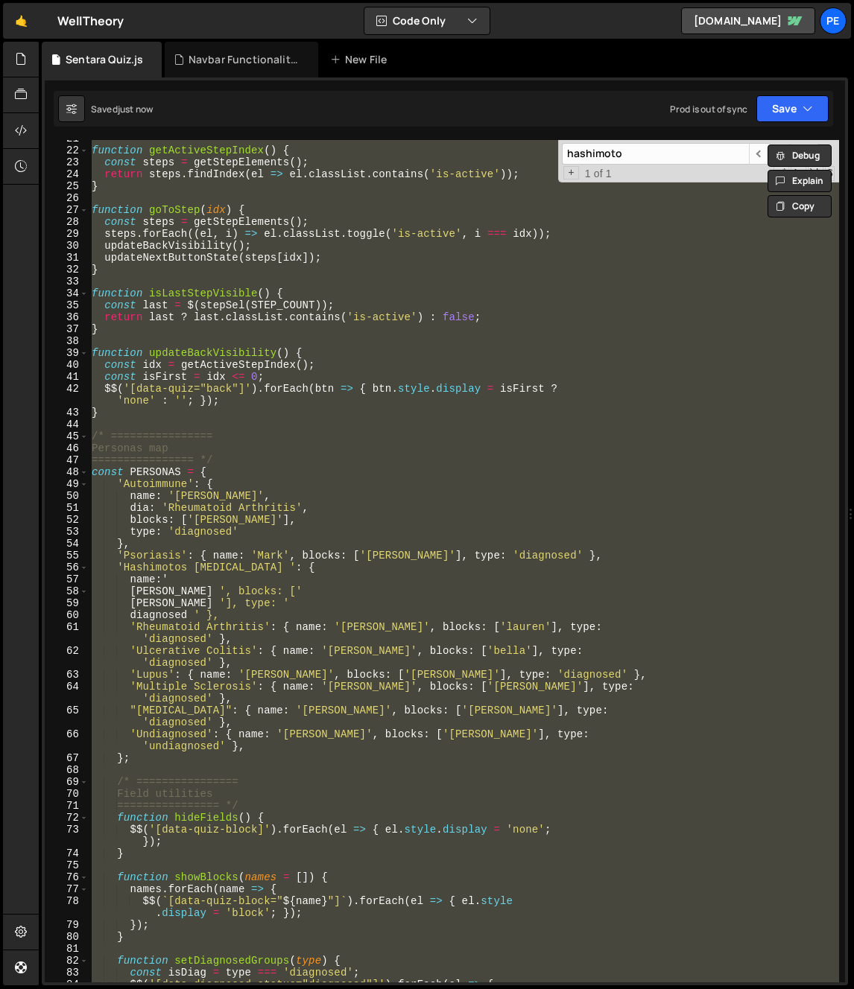
click at [211, 660] on div "function getActiveStepIndex ( ) { const steps = getStepElements ( ) ; return st…" at bounding box center [464, 561] width 750 height 843
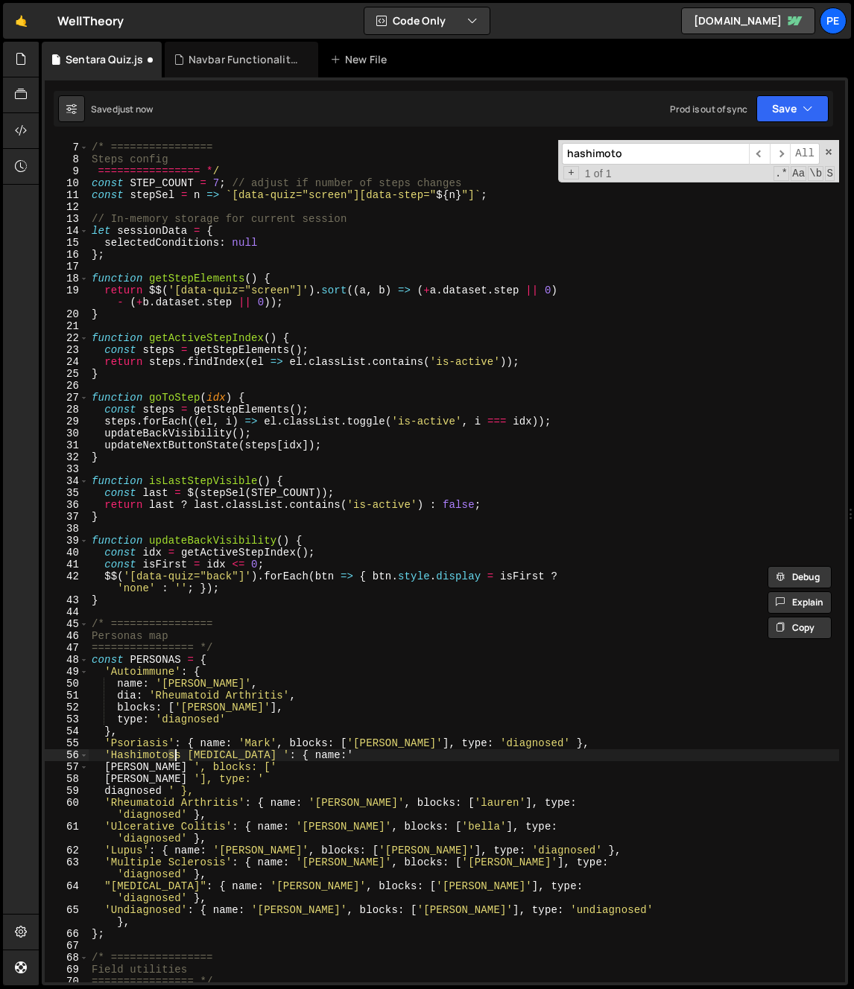
scroll to position [0, 0]
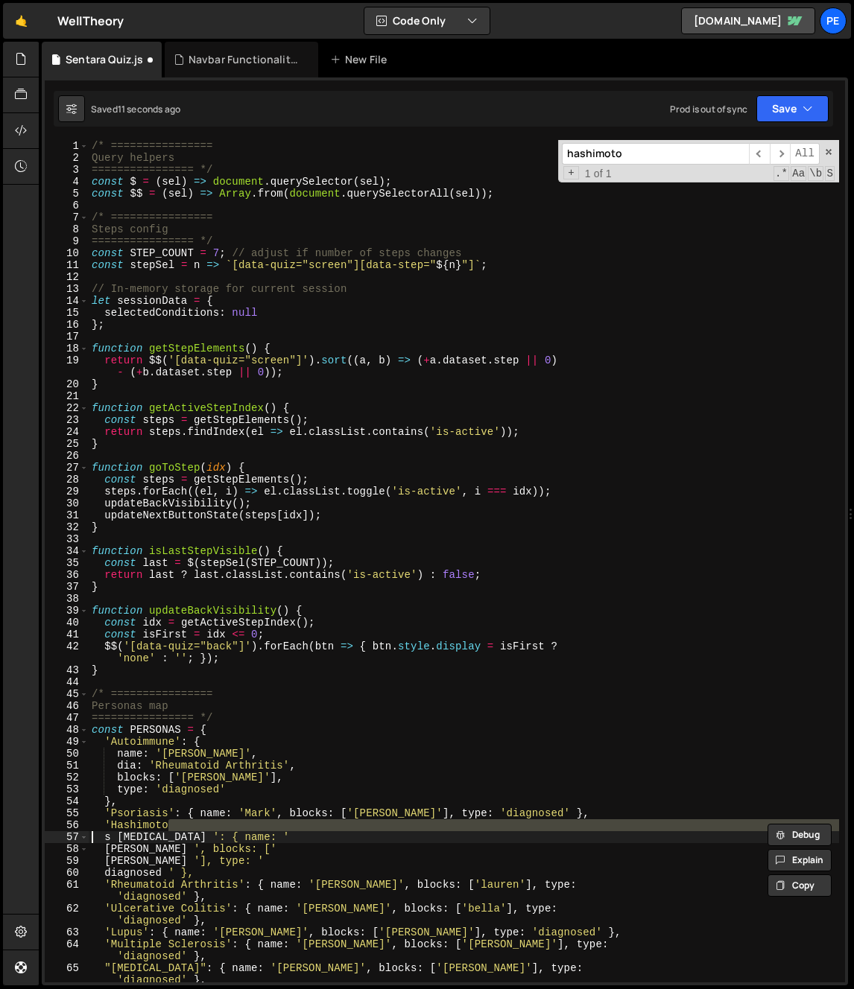
click at [247, 624] on div "/* ================ Query helpers ================ */ const $ = ( sel ) => docu…" at bounding box center [464, 579] width 750 height 878
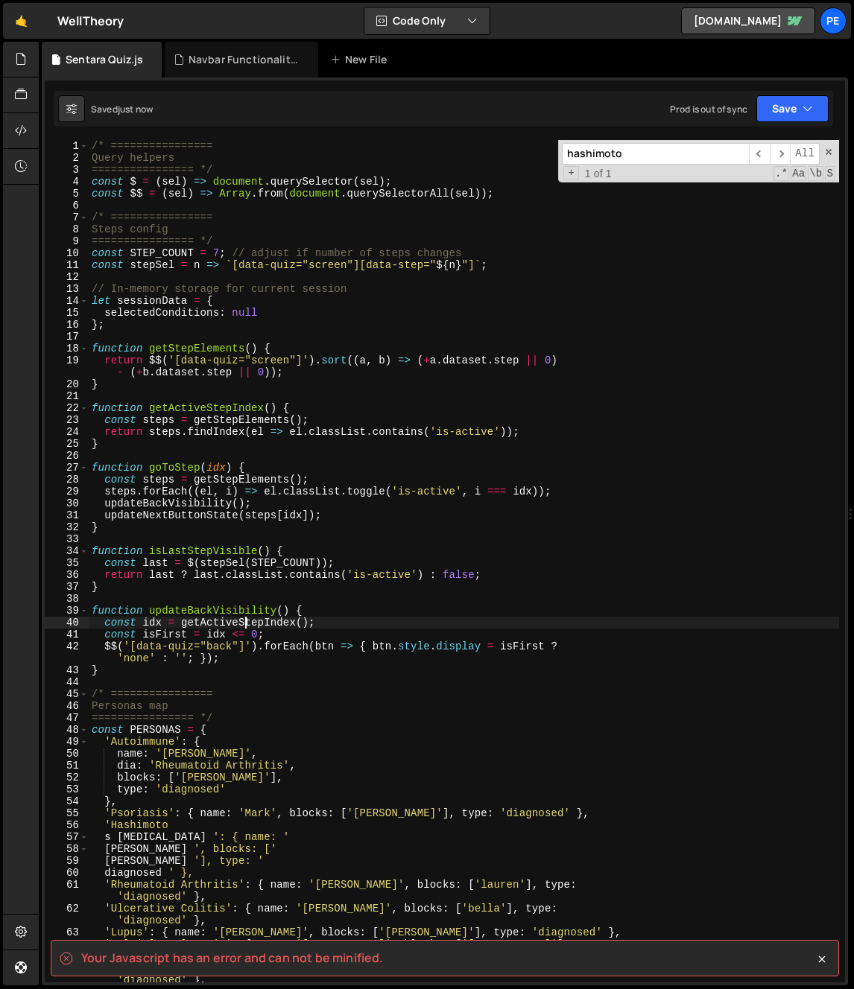
click at [203, 823] on div "/* ================ Query helpers ================ */ const $ = ( sel ) => docu…" at bounding box center [464, 579] width 750 height 878
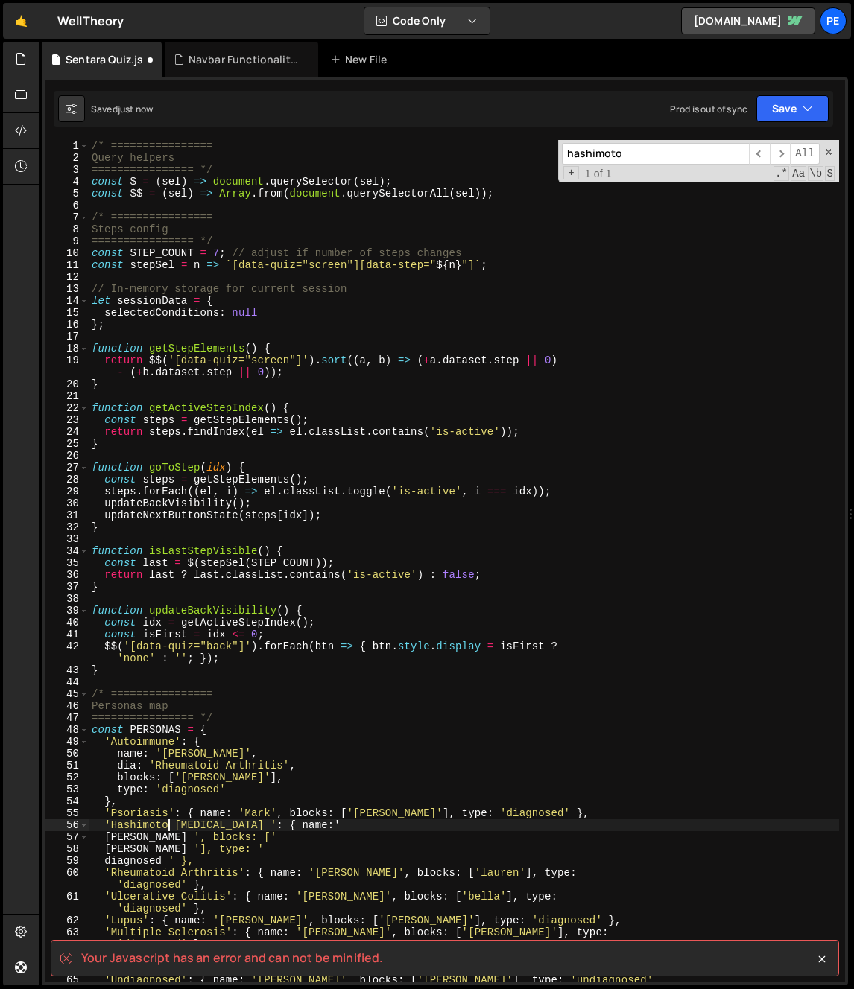
scroll to position [0, 5]
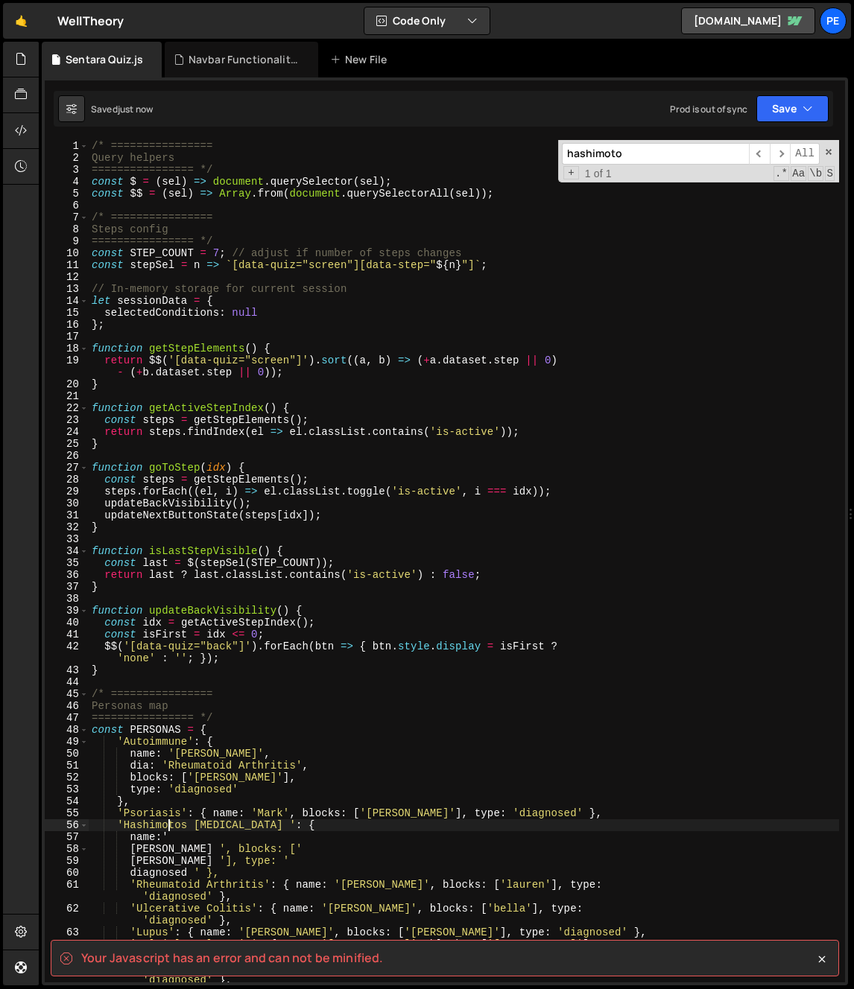
click at [828, 145] on div "hashimoto ​ ​ All Replace All + 1 of 1 .* Aa \b S" at bounding box center [698, 161] width 281 height 42
click at [829, 148] on span at bounding box center [828, 152] width 10 height 10
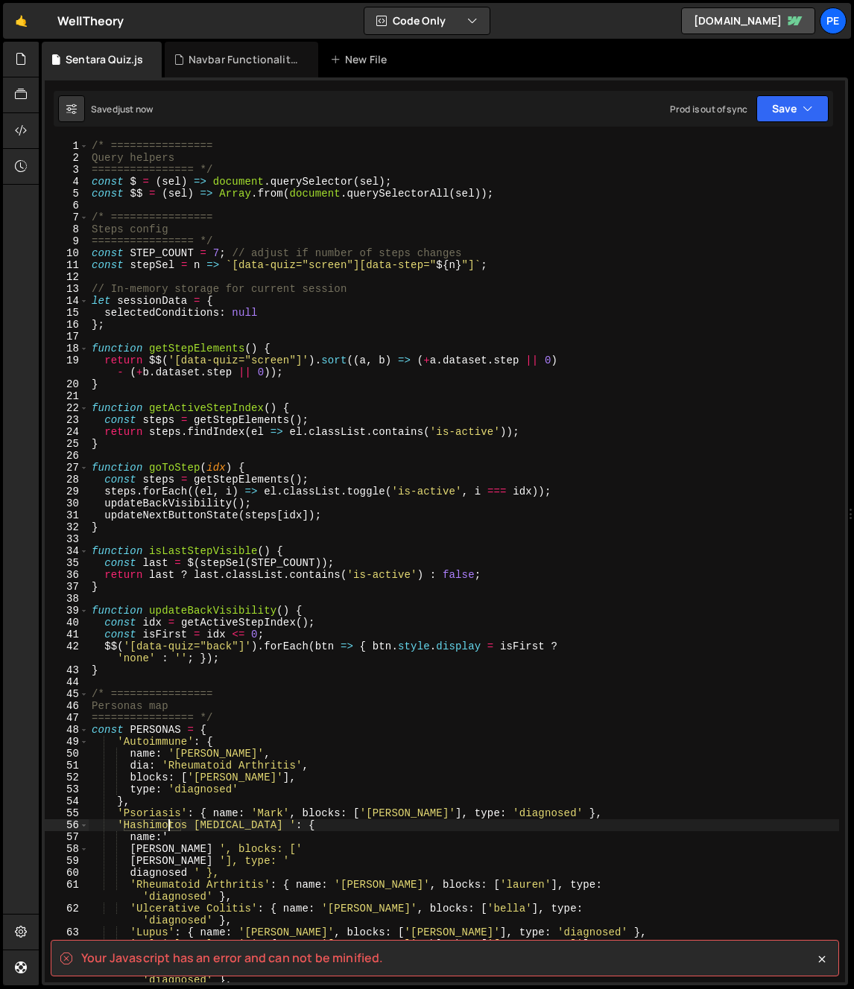
click at [645, 347] on div "/* ================ Query helpers ================ */ const $ = ( sel ) => docu…" at bounding box center [464, 579] width 750 height 878
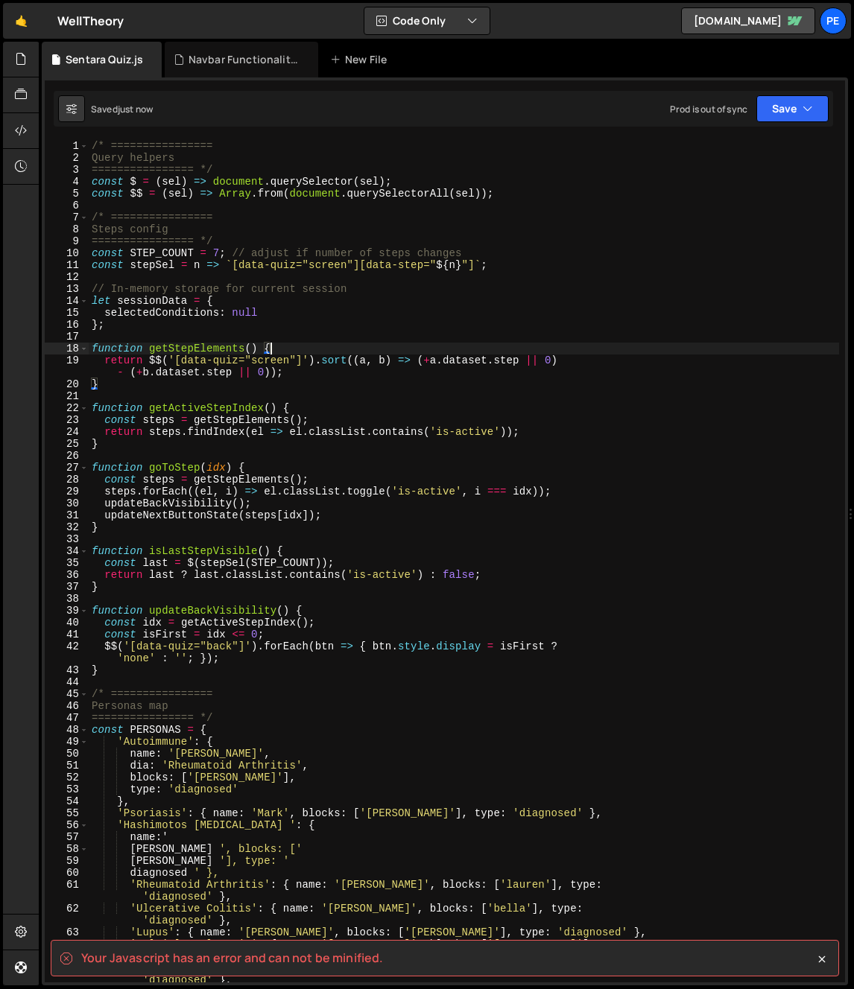
type textarea "/* ================"
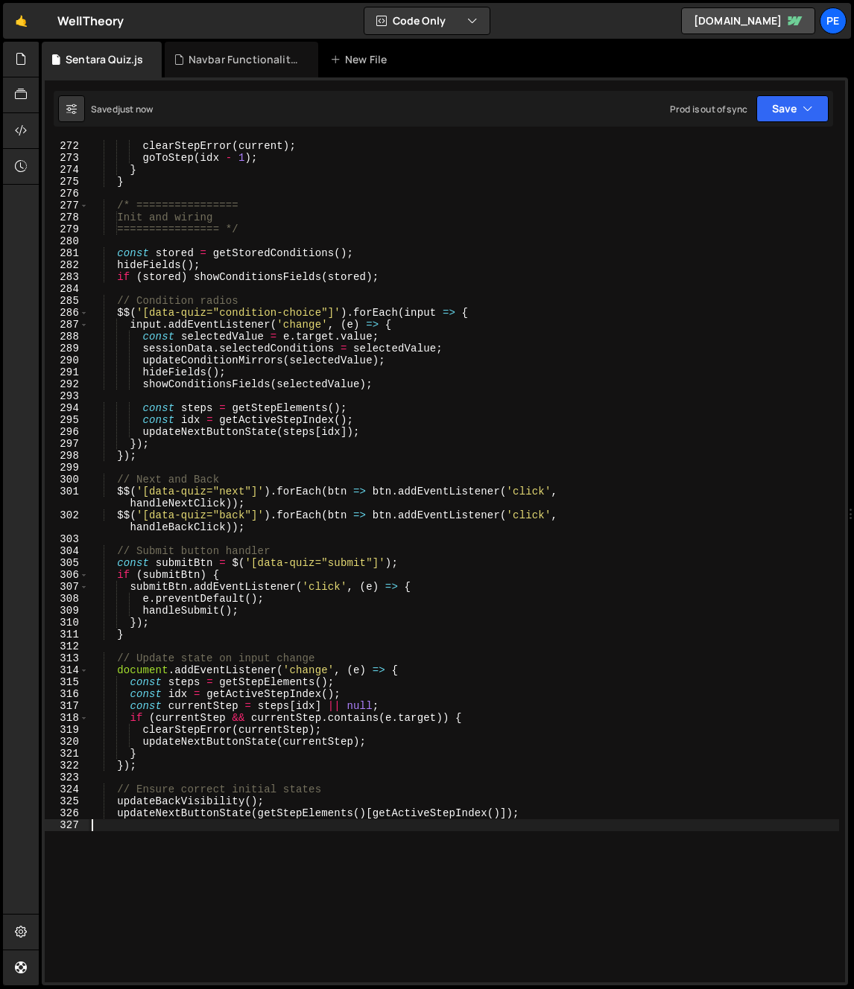
scroll to position [3459, 0]
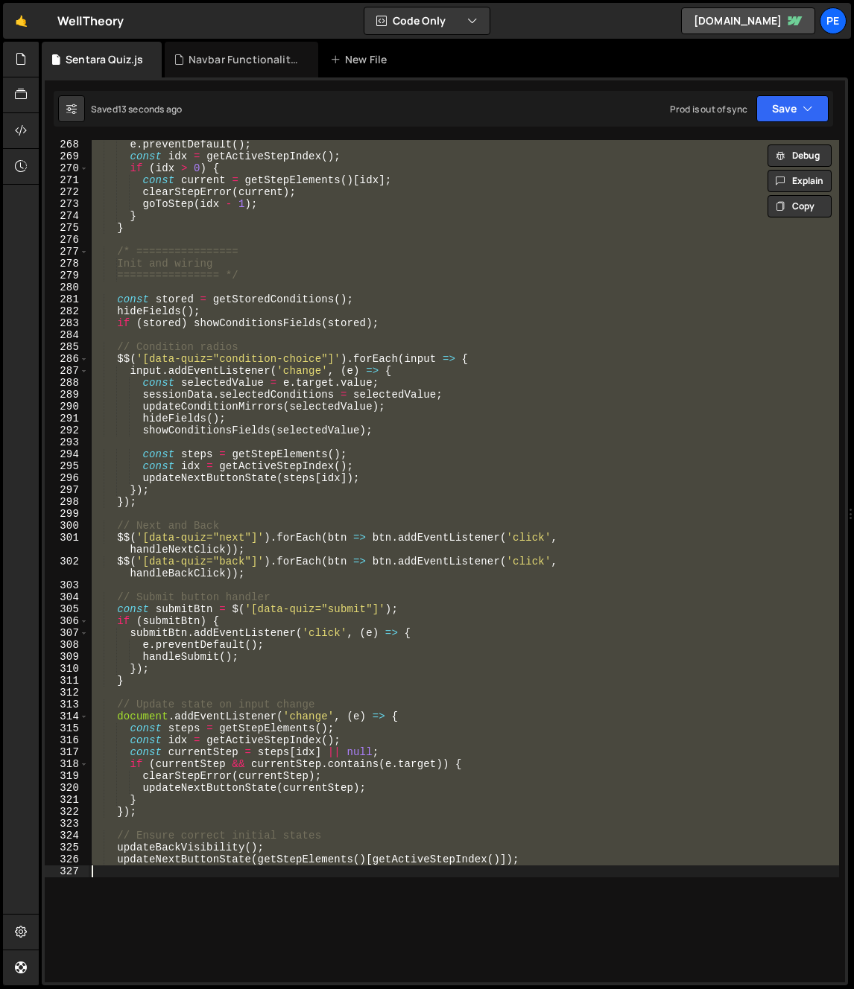
click at [311, 472] on div "e . preventDefault ( ) ; const idx = getActiveStepIndex ( ) ; if ( idx > 0 ) { …" at bounding box center [464, 561] width 750 height 843
type textarea "const idx = getActiveStepIndex(); updateNextButtonState(steps[idx]);"
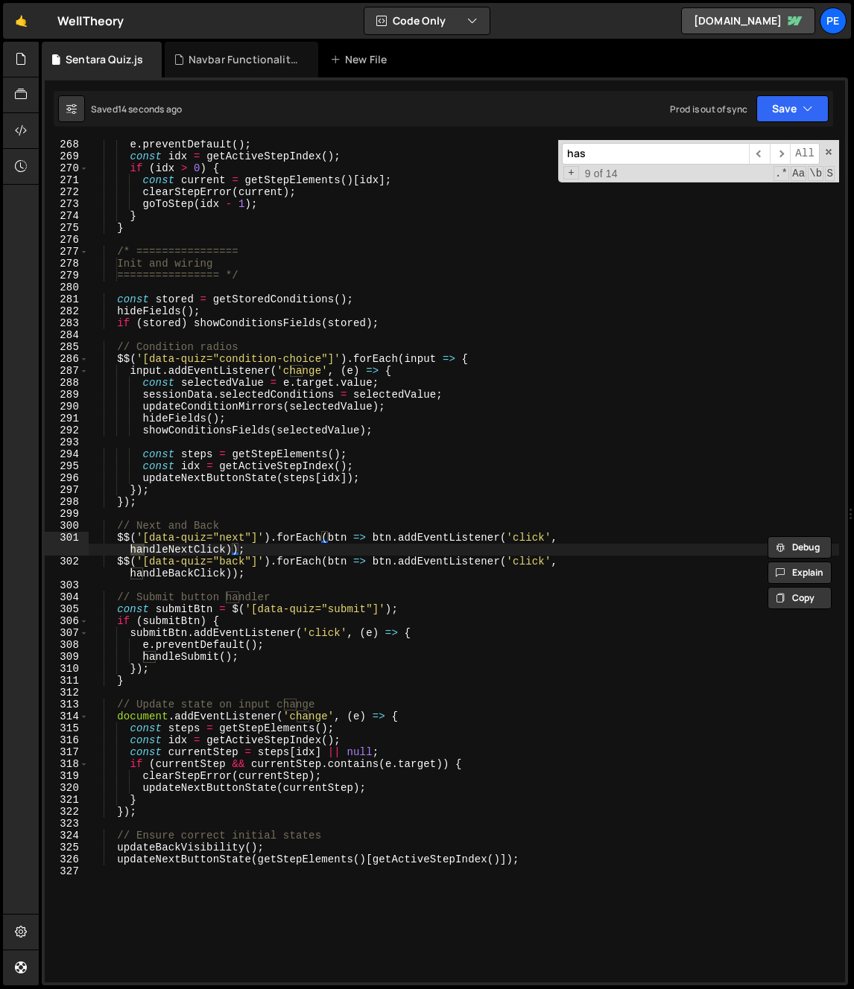
scroll to position [259, 0]
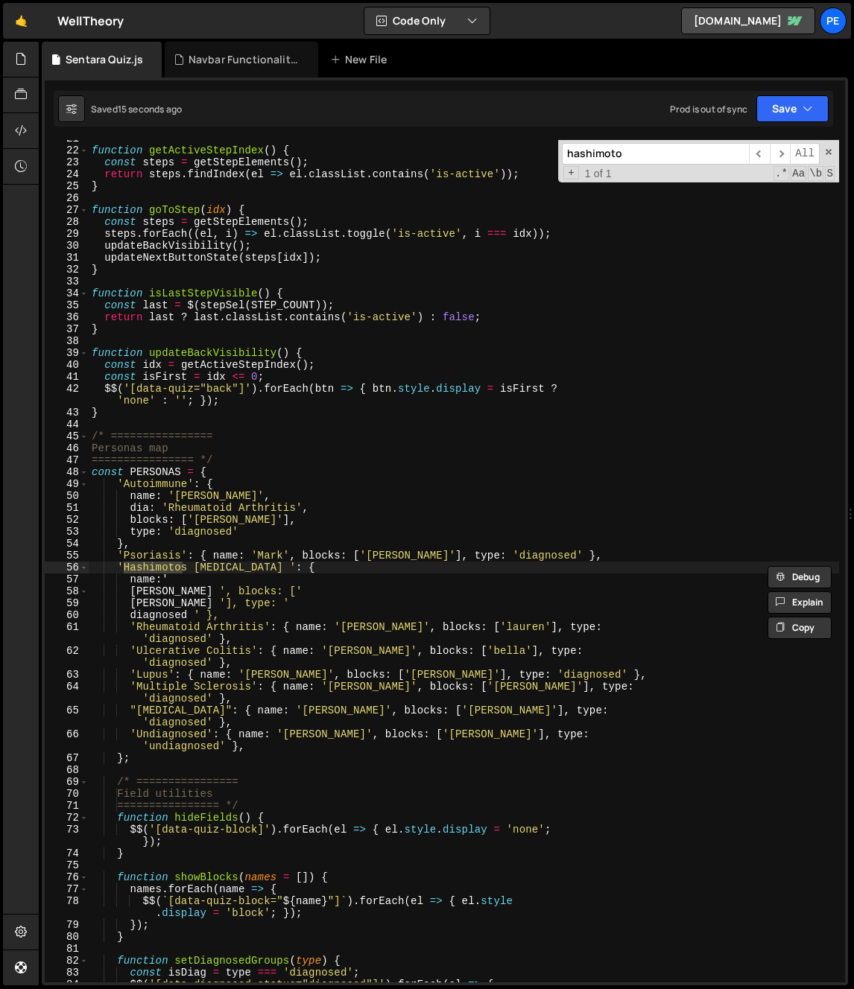
type input "hashimoto"
click at [188, 580] on div "function getActiveStepIndex ( ) { const steps = getStepElements ( ) ; return st…" at bounding box center [464, 566] width 750 height 866
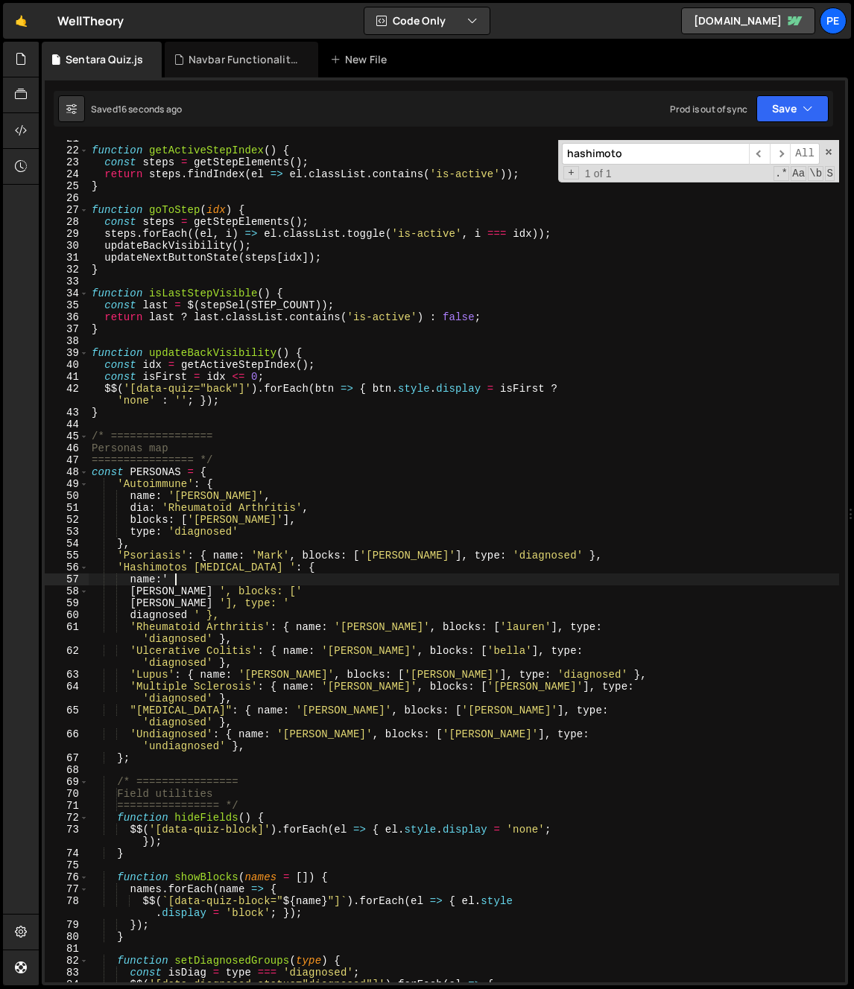
click at [278, 611] on div "function getActiveStepIndex ( ) { const steps = getStepElements ( ) ; return st…" at bounding box center [464, 566] width 750 height 866
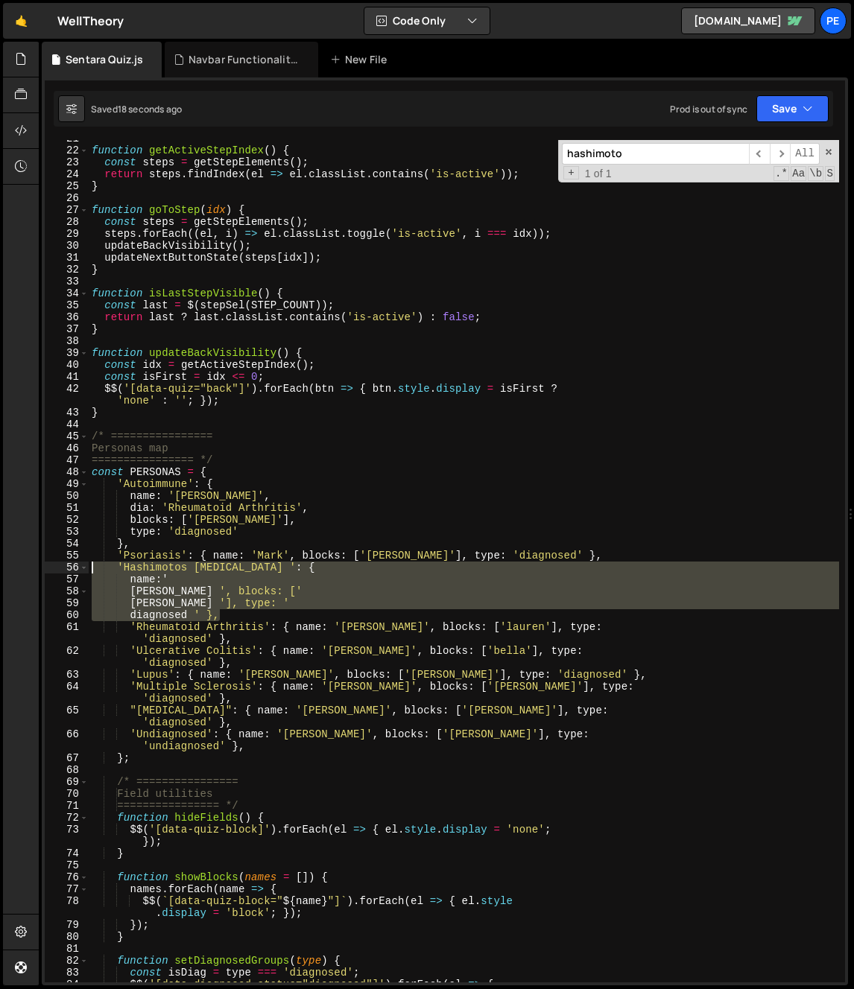
drag, startPoint x: 218, startPoint y: 612, endPoint x: 56, endPoint y: 567, distance: 168.7
click at [56, 567] on div "diagnosed ' }, 21 22 23 24 25 26 27 28 29 30 31 32 33 34 35 36 37 38 39 40 41 4…" at bounding box center [445, 561] width 800 height 843
paste textarea "'Hashimoto\'s Thyroiditis': { name: '[PERSON_NAME]', blocks: ['[PERSON_NAME]'],…"
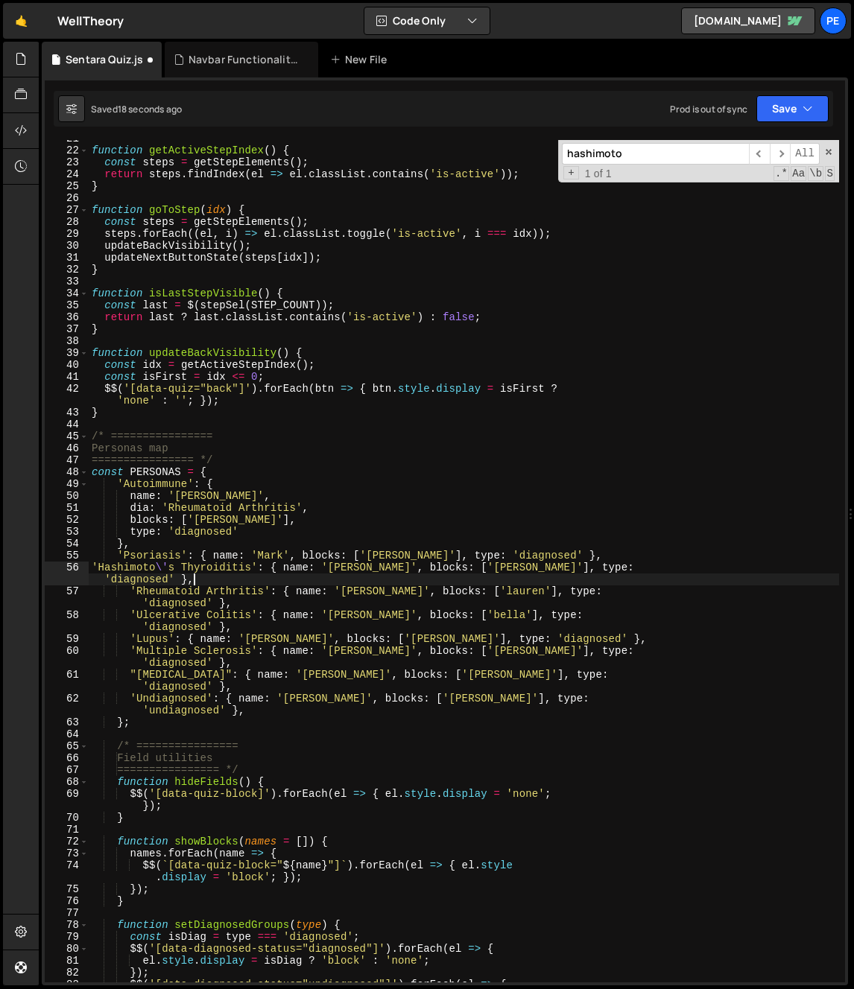
type textarea "'Hashimoto\'s Thyroiditis': { name: '[PERSON_NAME]', blocks: ['[PERSON_NAME]'],…"
